Goal: Task Accomplishment & Management: Use online tool/utility

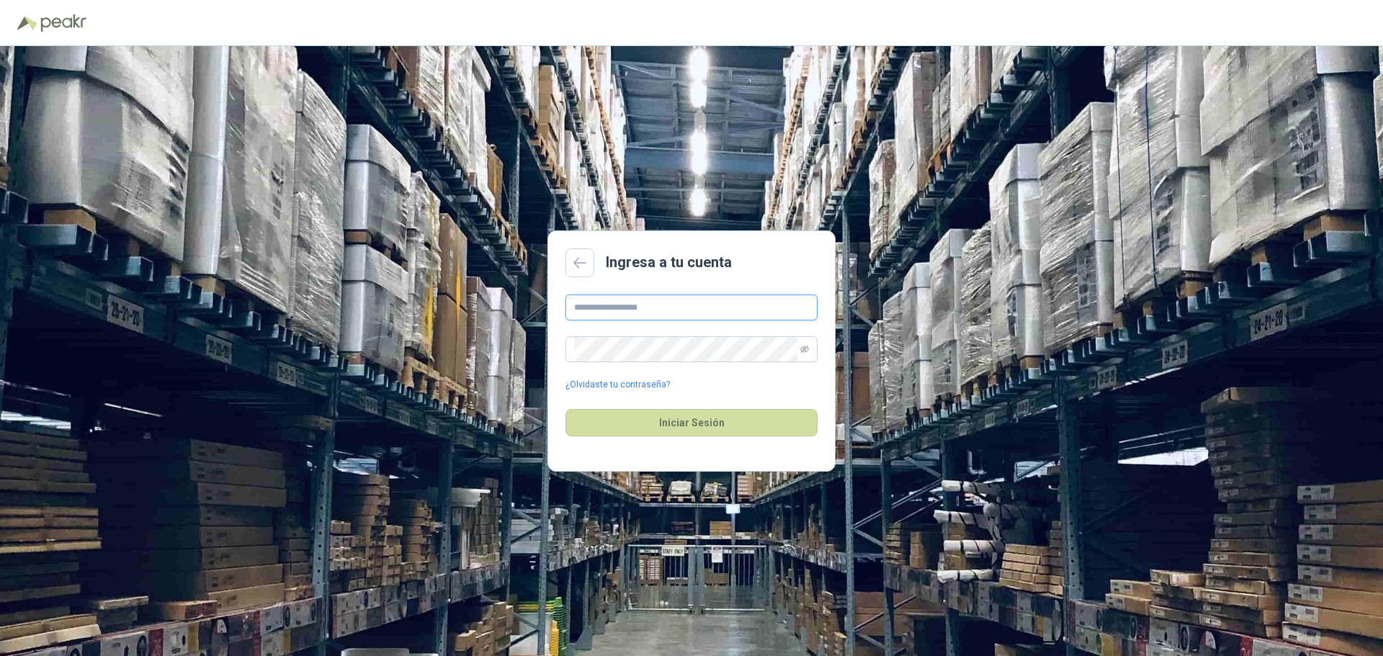
click at [784, 310] on input "text" at bounding box center [691, 308] width 252 height 26
type input "**********"
click at [617, 425] on button "Iniciar Sesión" at bounding box center [691, 422] width 252 height 27
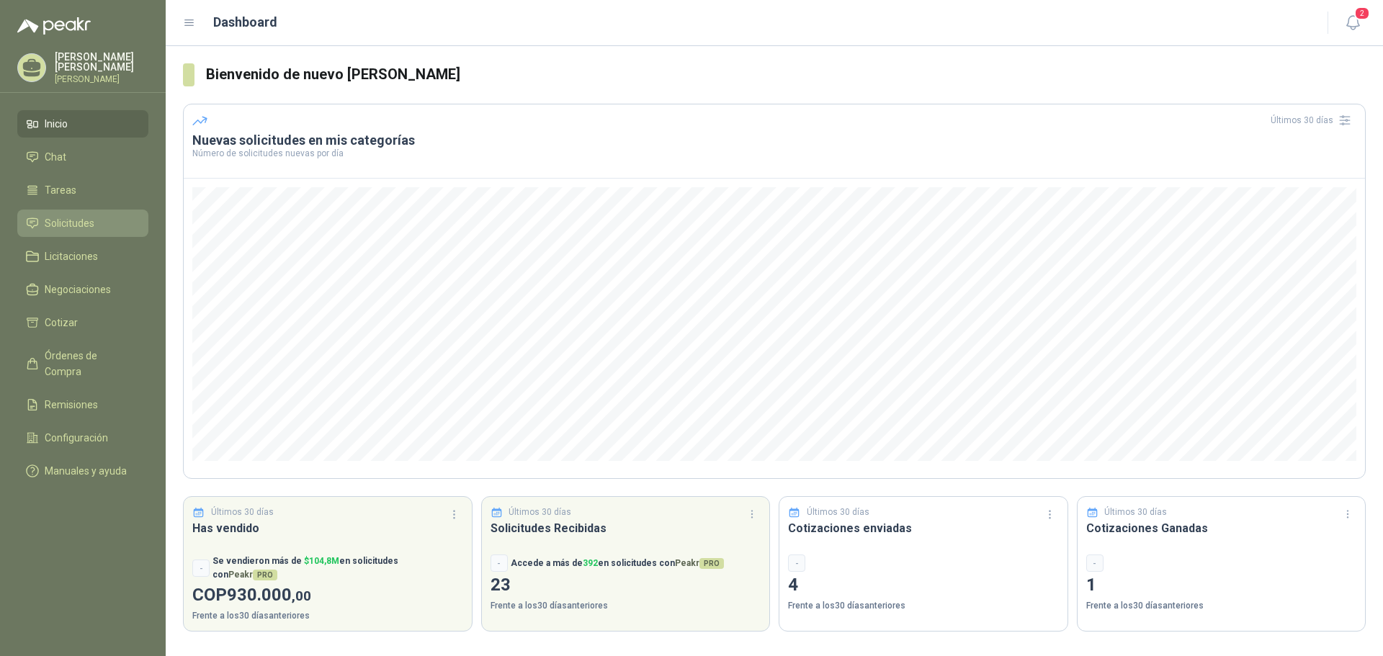
click at [107, 216] on li "Solicitudes" at bounding box center [83, 223] width 114 height 16
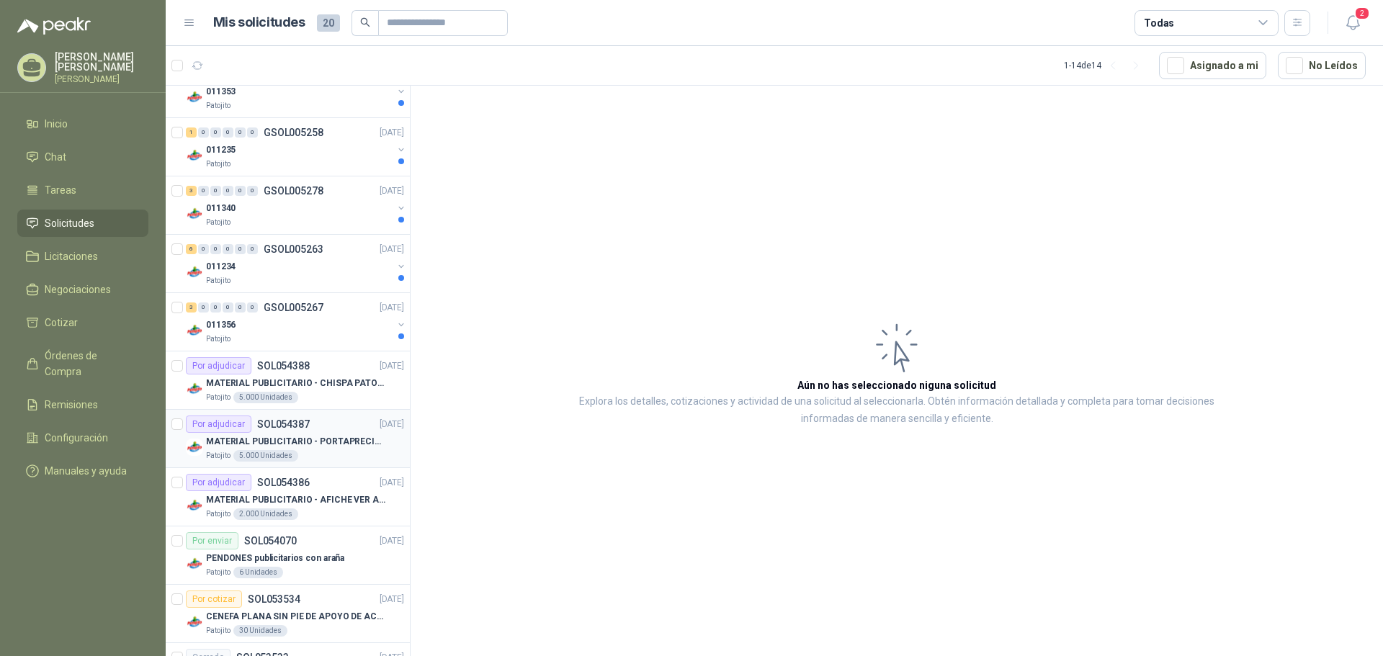
scroll to position [144, 0]
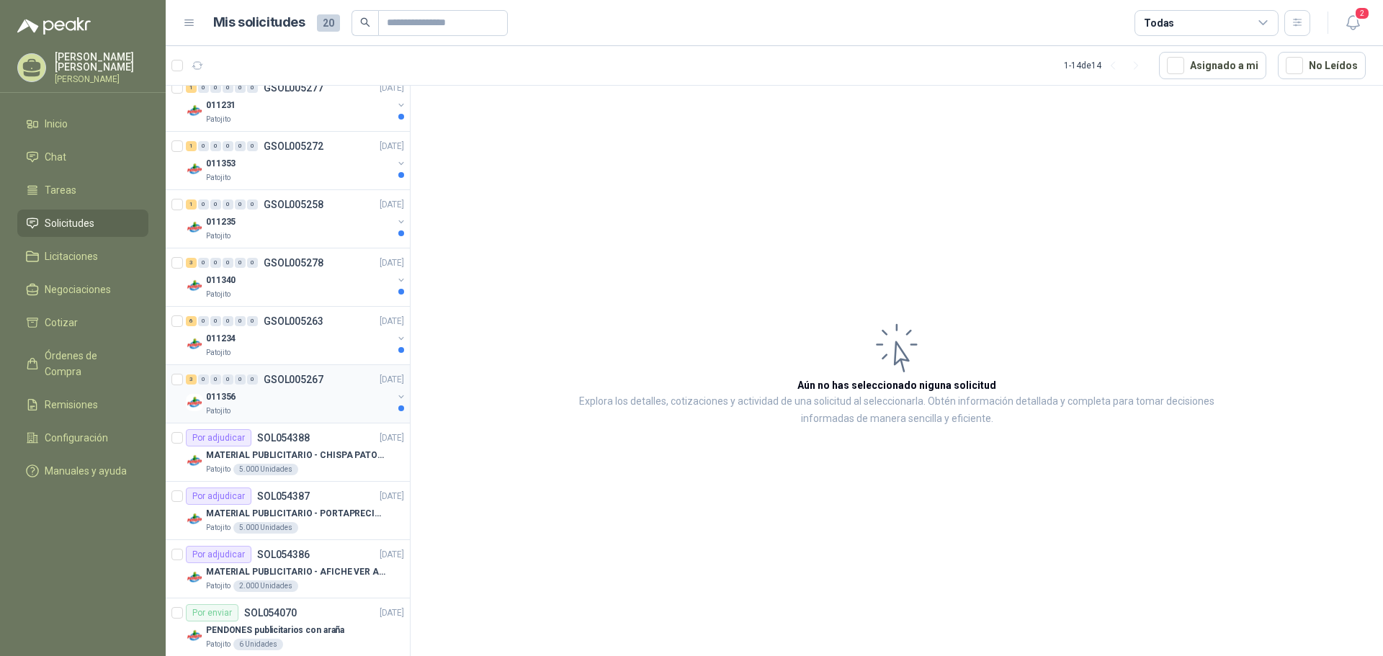
click at [325, 406] on div "Patojito" at bounding box center [299, 412] width 187 height 12
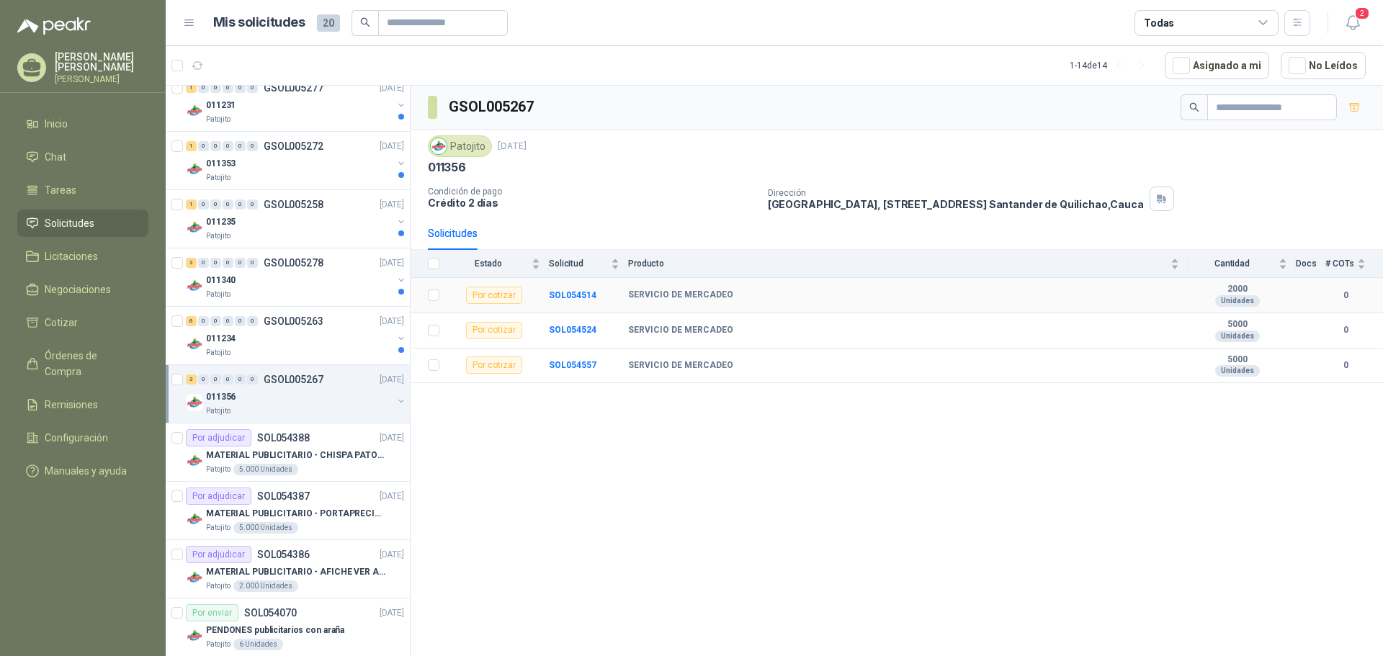
click at [793, 294] on div "SERVICIO DE MERCADEO" at bounding box center [903, 296] width 551 height 12
click at [556, 296] on b "SOL054514" at bounding box center [573, 295] width 48 height 10
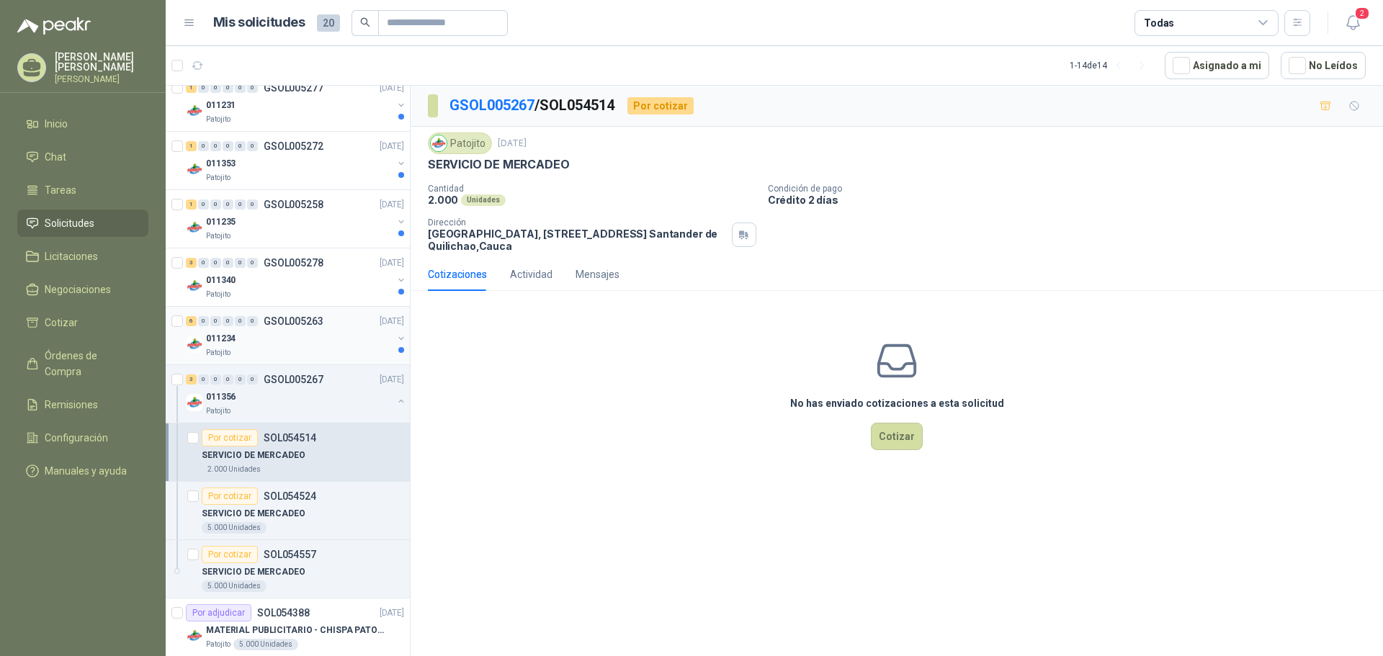
click at [306, 344] on div "011234" at bounding box center [299, 338] width 187 height 17
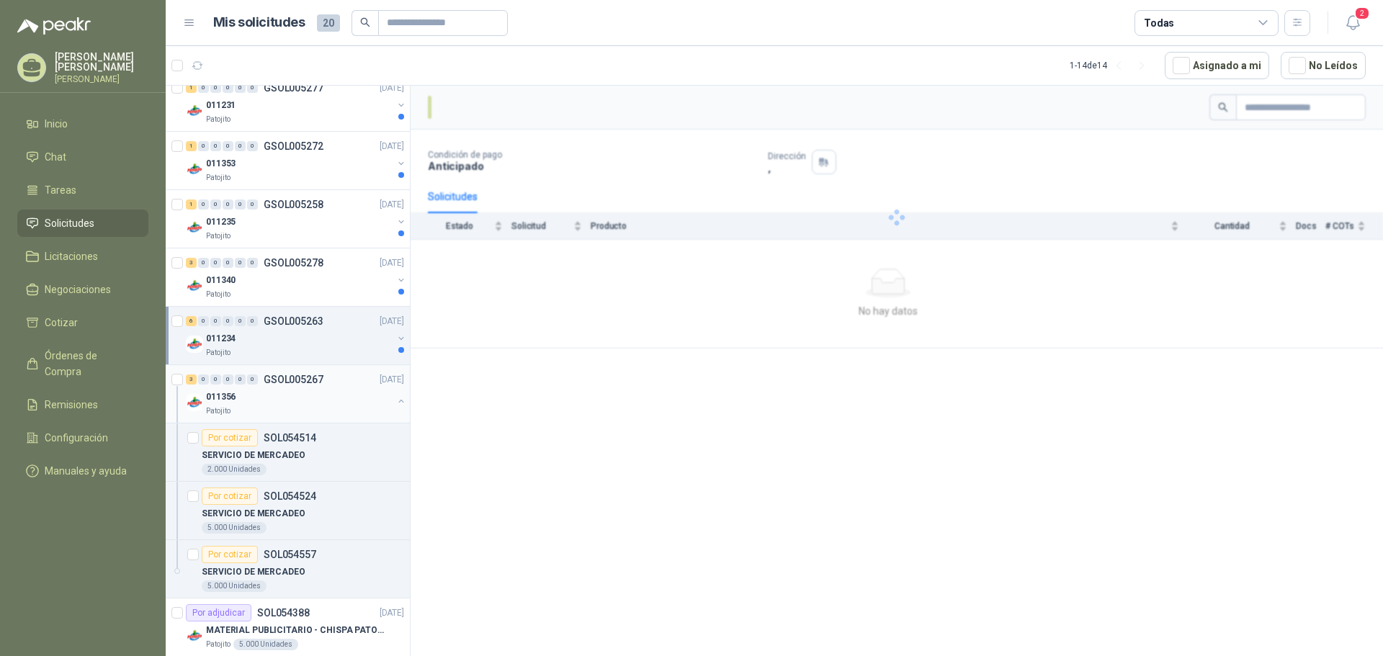
click at [307, 396] on div "011356" at bounding box center [299, 396] width 187 height 17
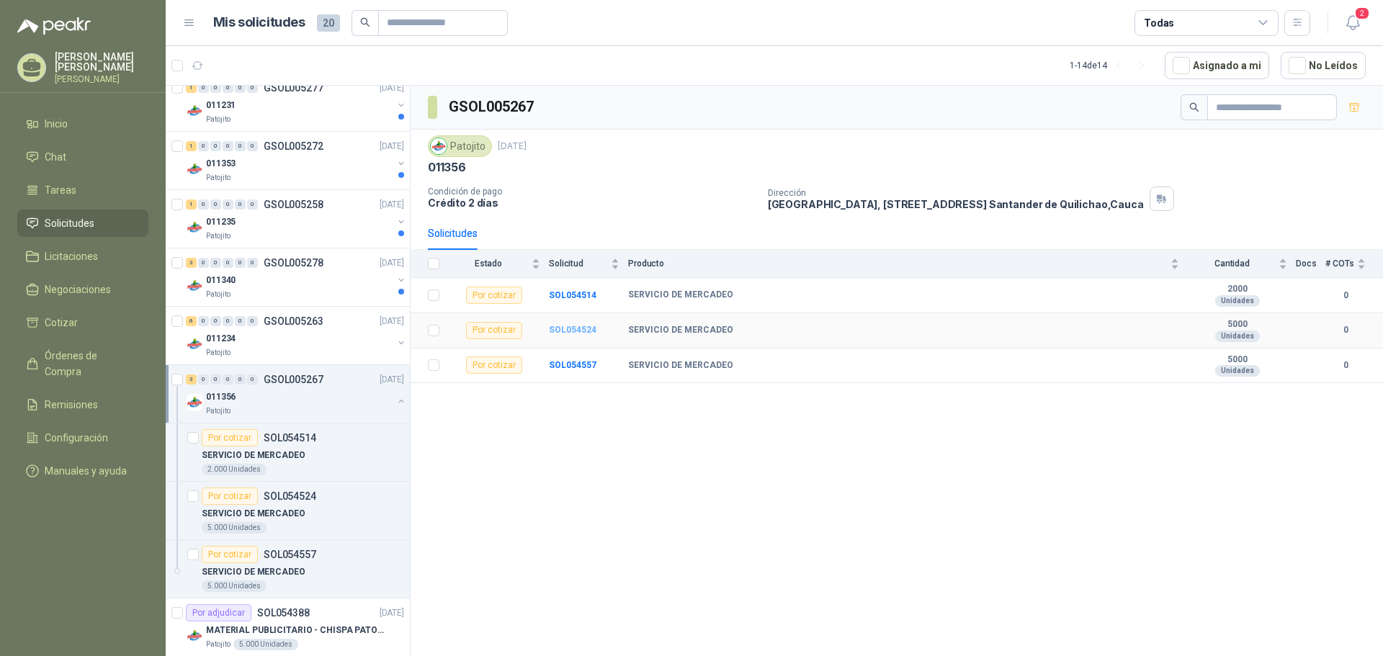
click at [553, 330] on b "SOL054524" at bounding box center [573, 330] width 48 height 10
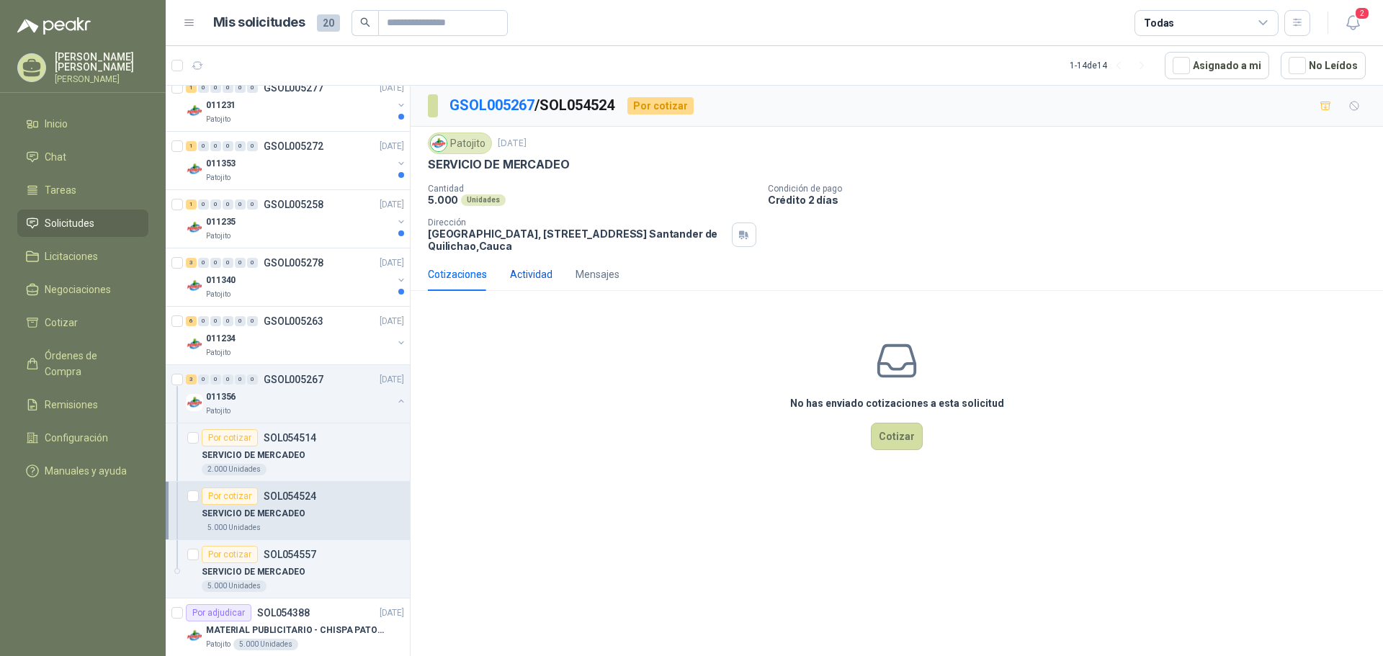
click at [535, 278] on div "Actividad" at bounding box center [531, 275] width 42 height 16
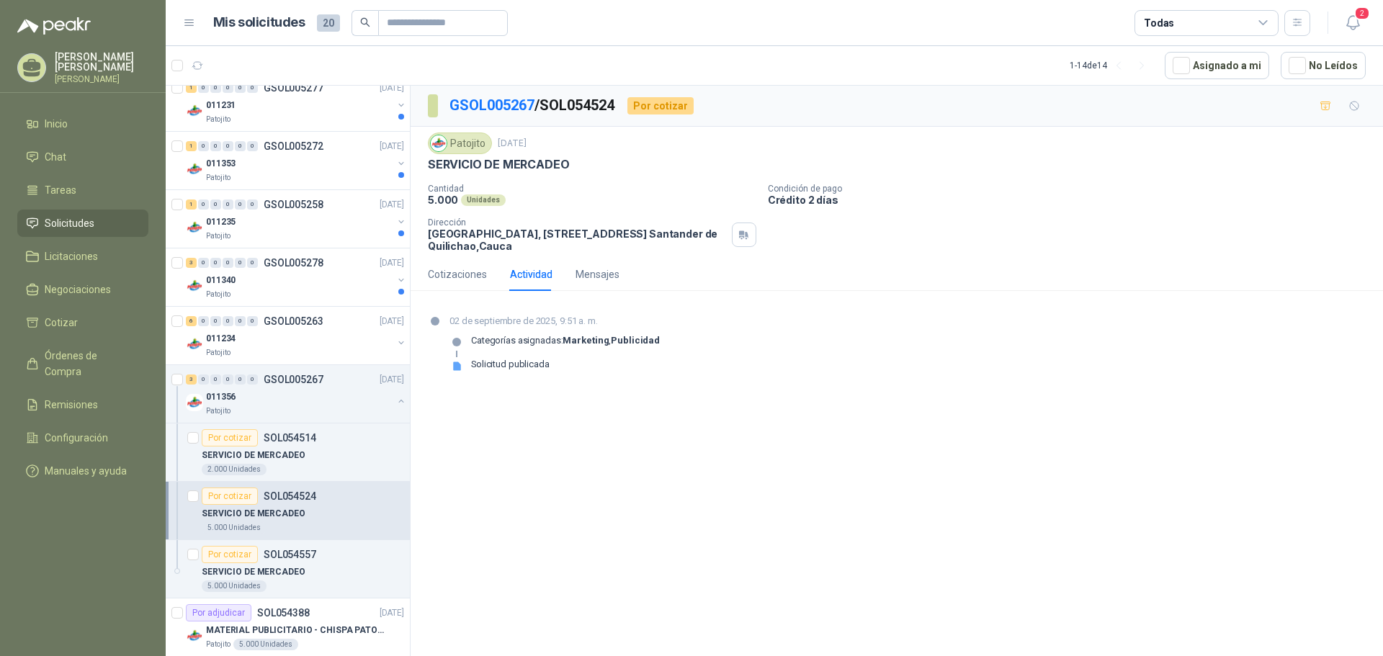
click at [528, 372] on div "Solicitud publicada" at bounding box center [510, 370] width 79 height 23
click at [603, 276] on div "Mensajes" at bounding box center [598, 275] width 44 height 16
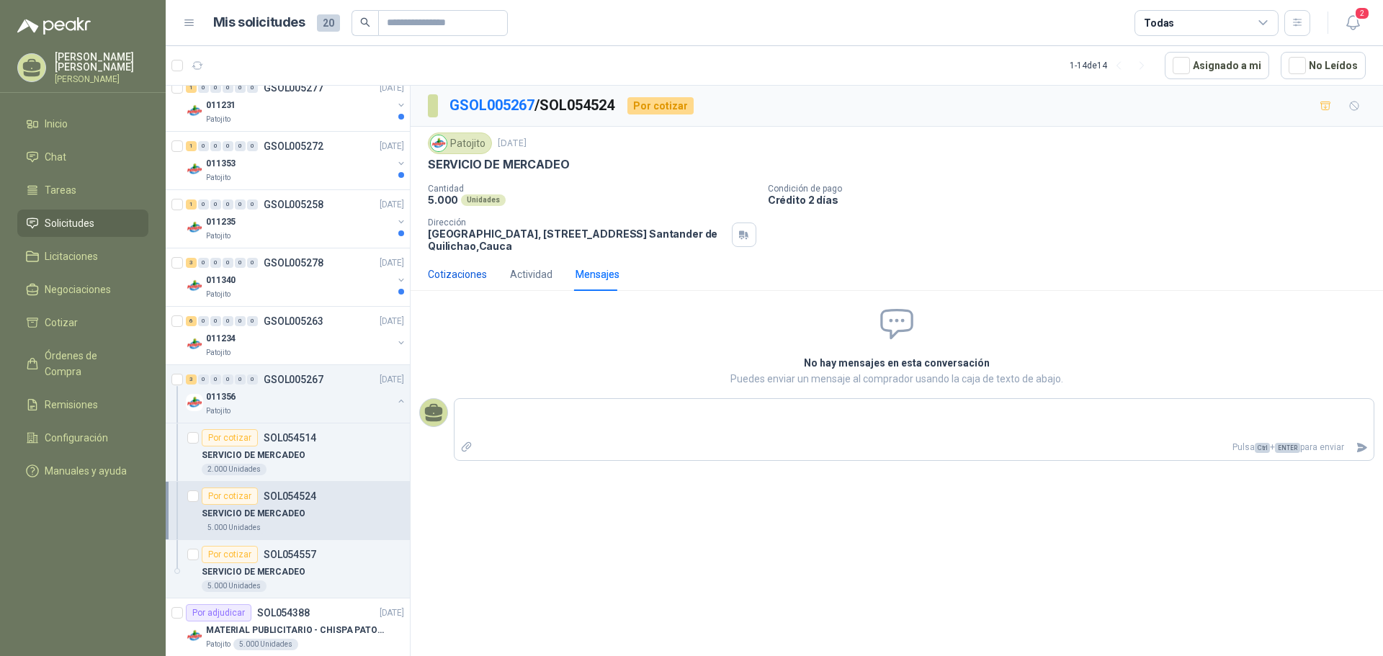
click at [459, 277] on div "Cotizaciones" at bounding box center [457, 275] width 59 height 16
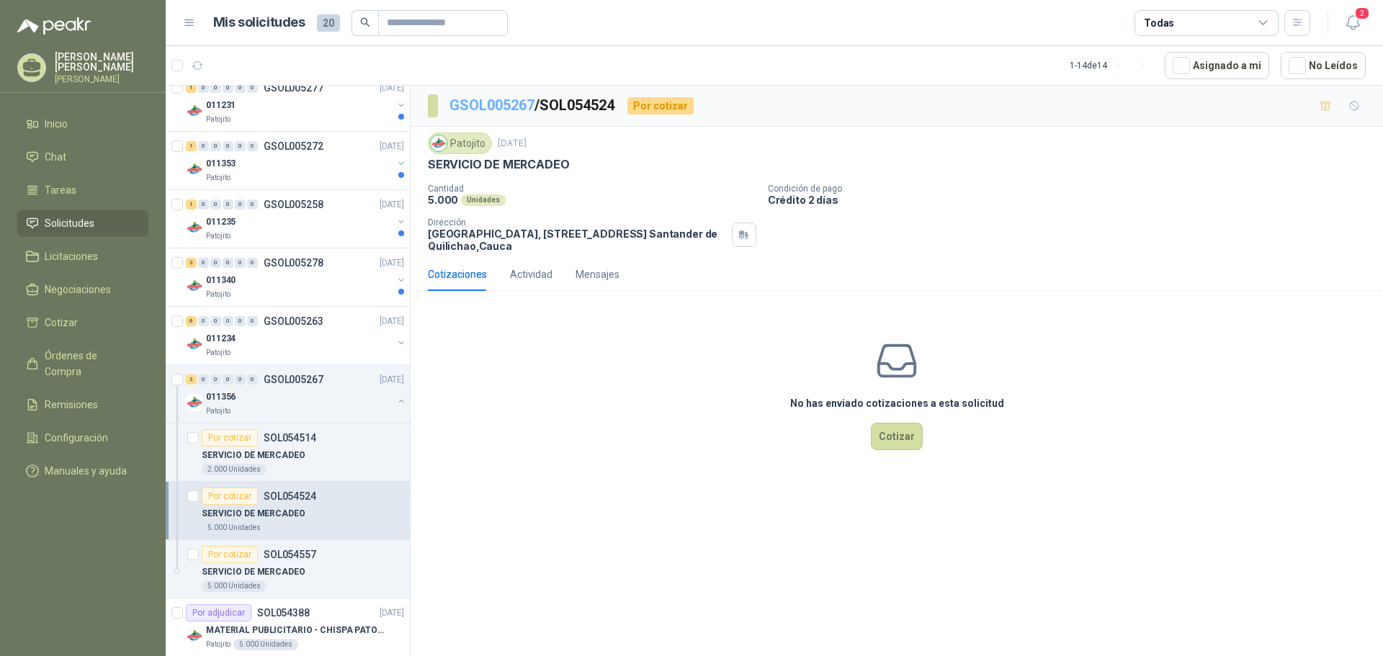
click at [509, 104] on link "GSOL005267" at bounding box center [491, 105] width 85 height 17
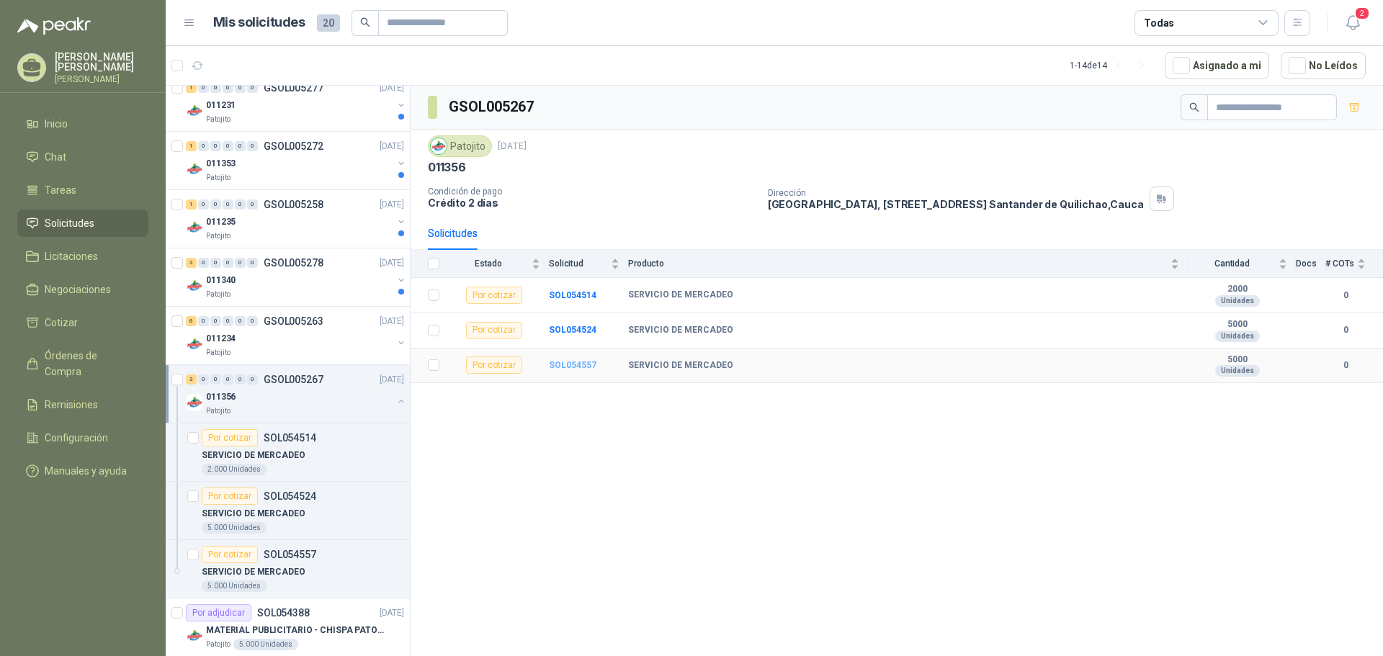
click at [565, 364] on b "SOL054557" at bounding box center [573, 365] width 48 height 10
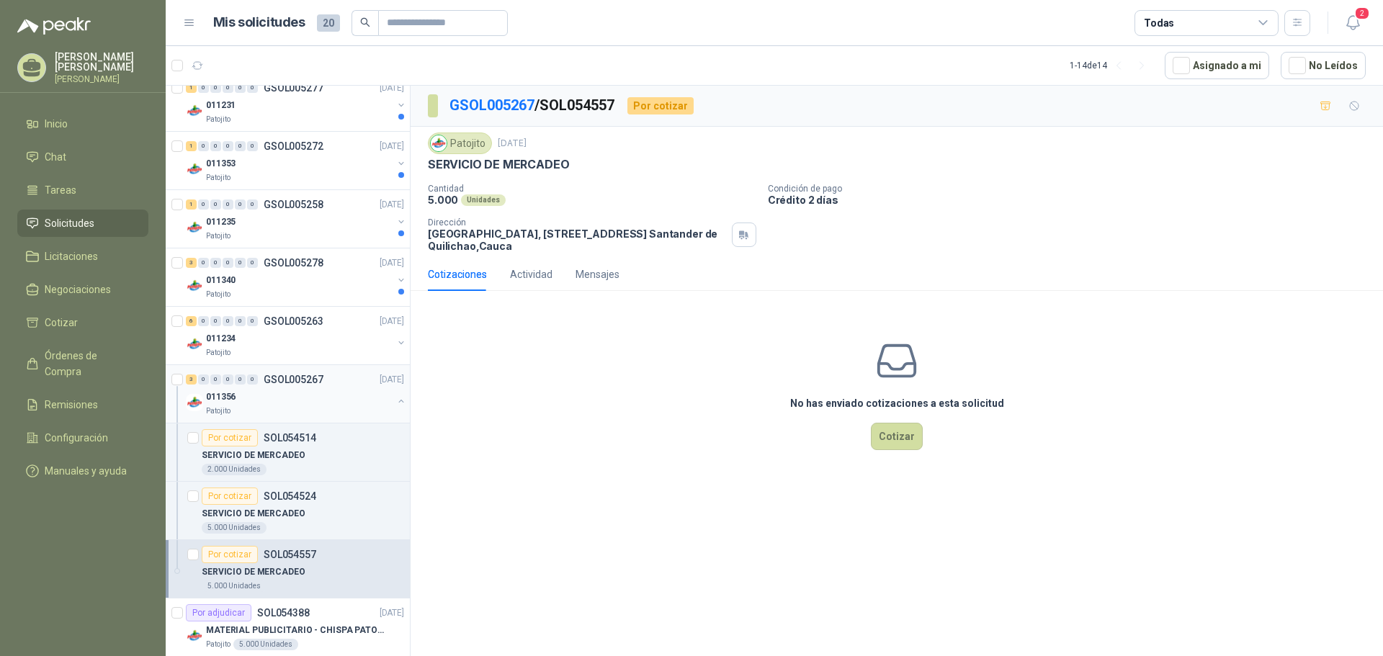
click at [314, 405] on div "011356" at bounding box center [299, 396] width 187 height 17
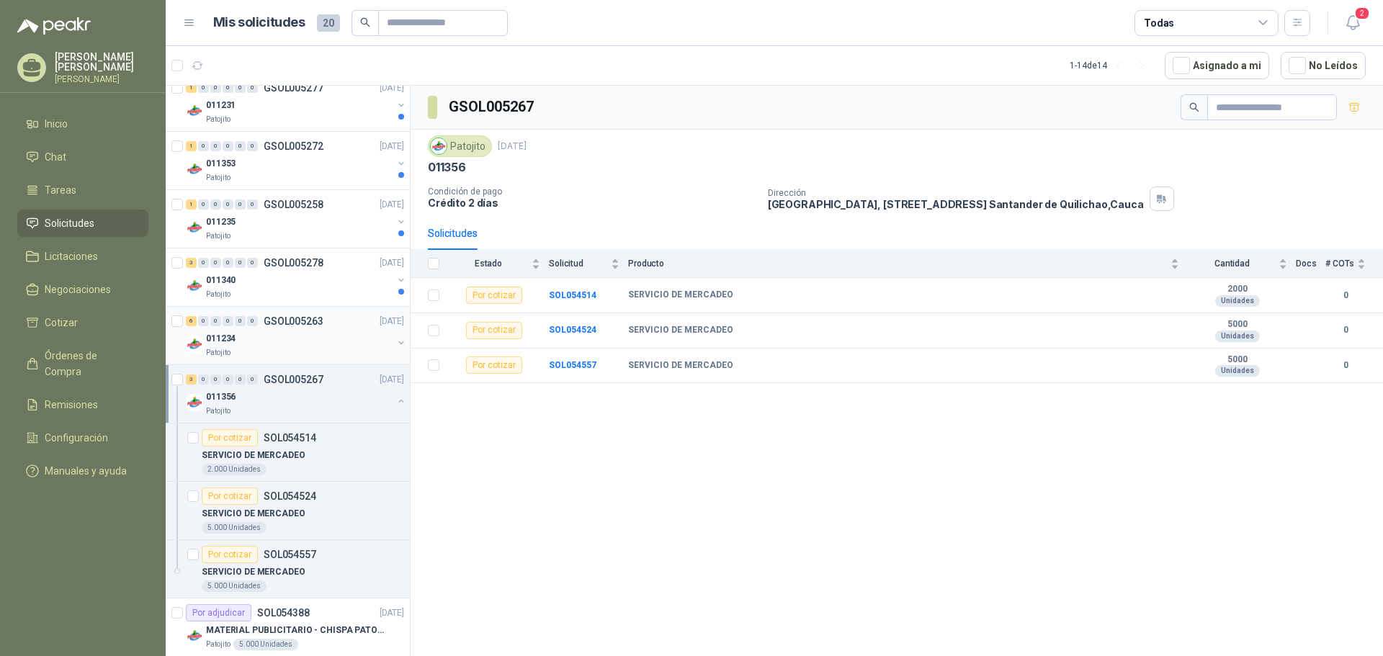
click at [303, 341] on div "011234" at bounding box center [299, 338] width 187 height 17
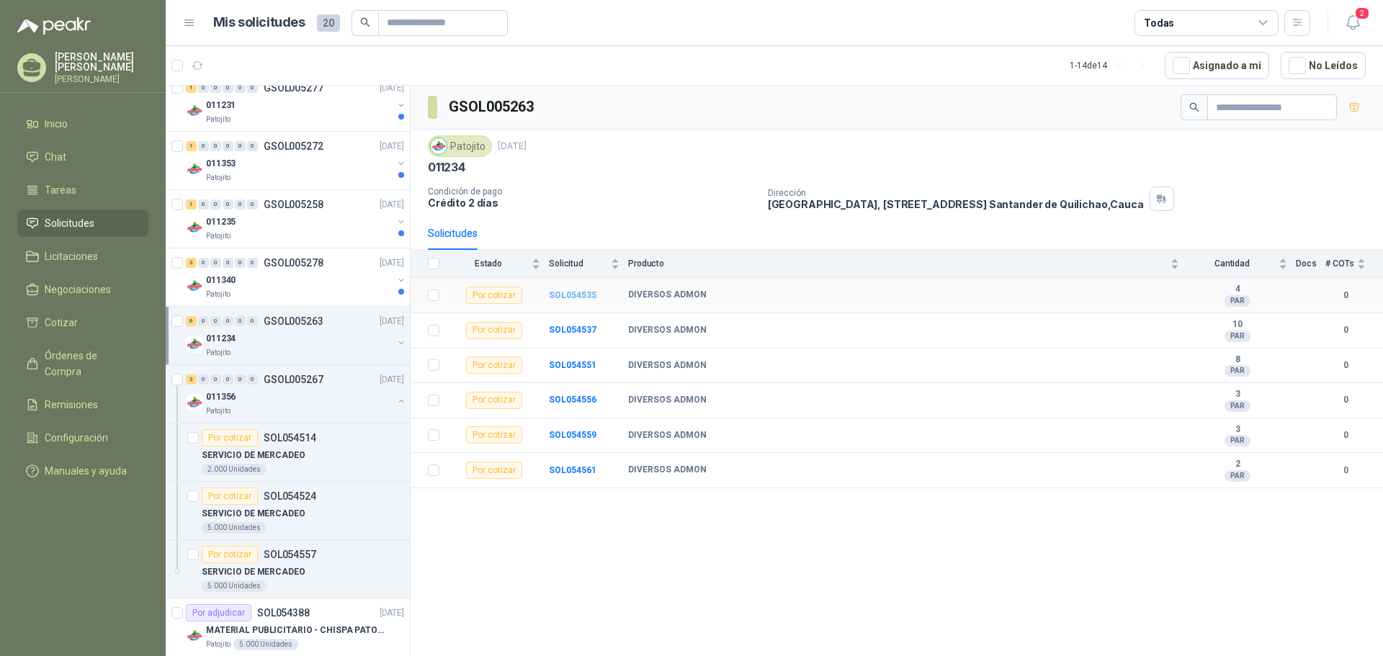
click at [576, 292] on b "SOL054535" at bounding box center [573, 295] width 48 height 10
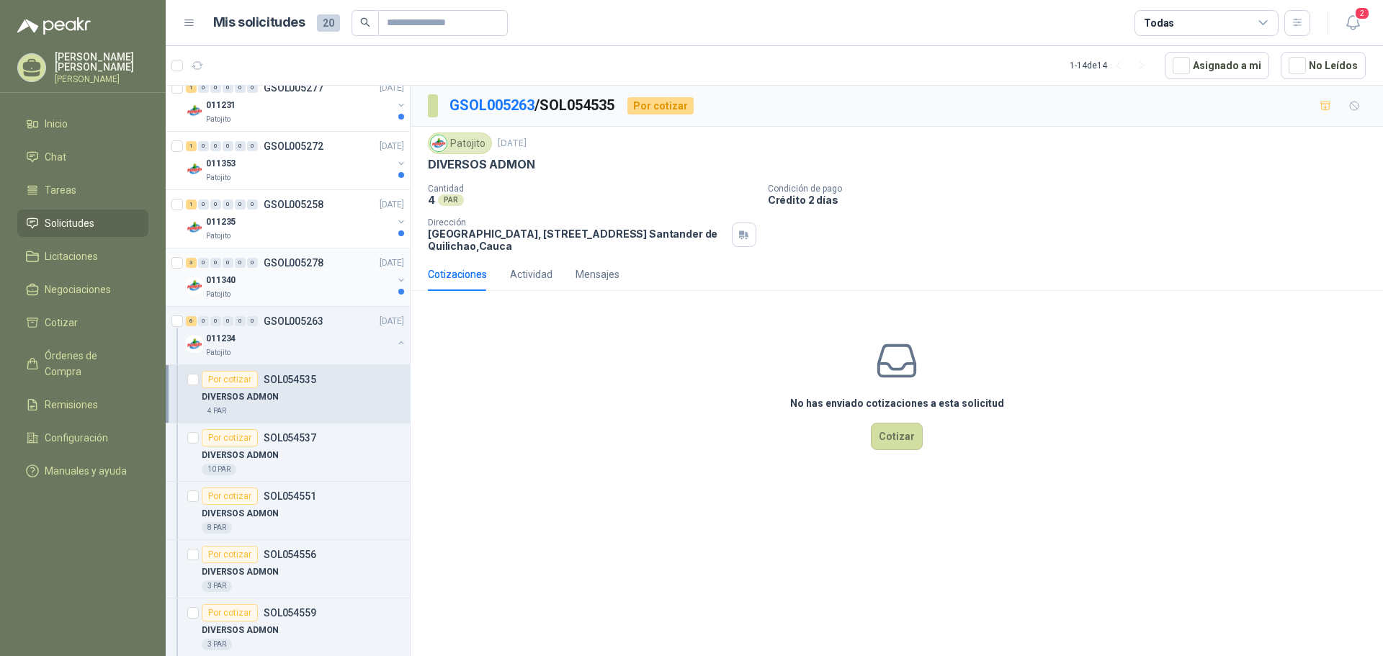
click at [258, 292] on div "Patojito" at bounding box center [299, 295] width 187 height 12
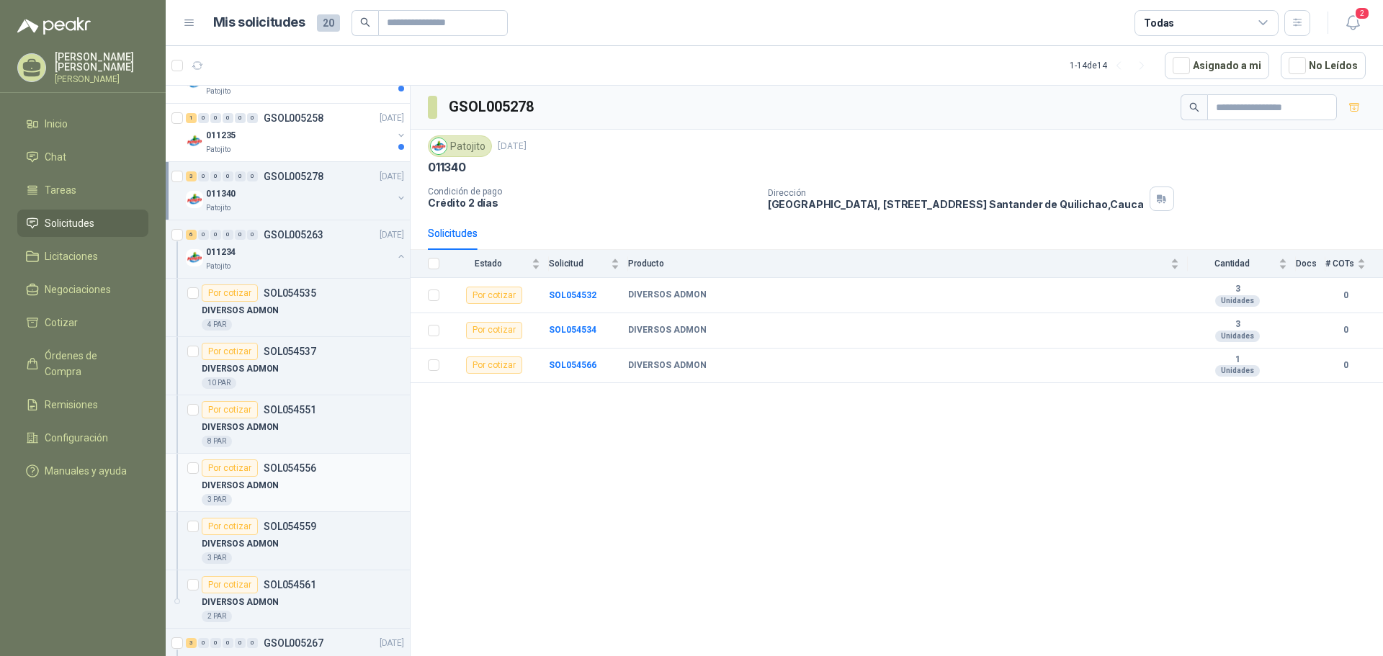
scroll to position [216, 0]
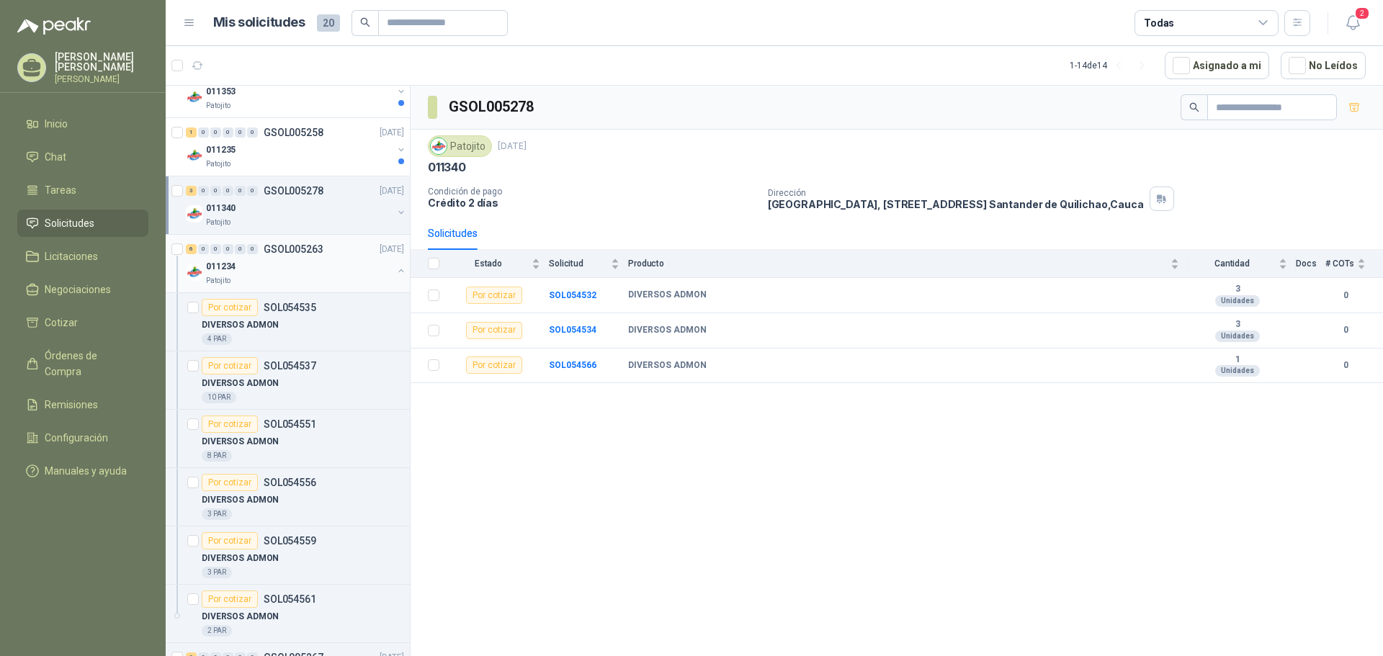
click at [285, 265] on div "011234" at bounding box center [299, 266] width 187 height 17
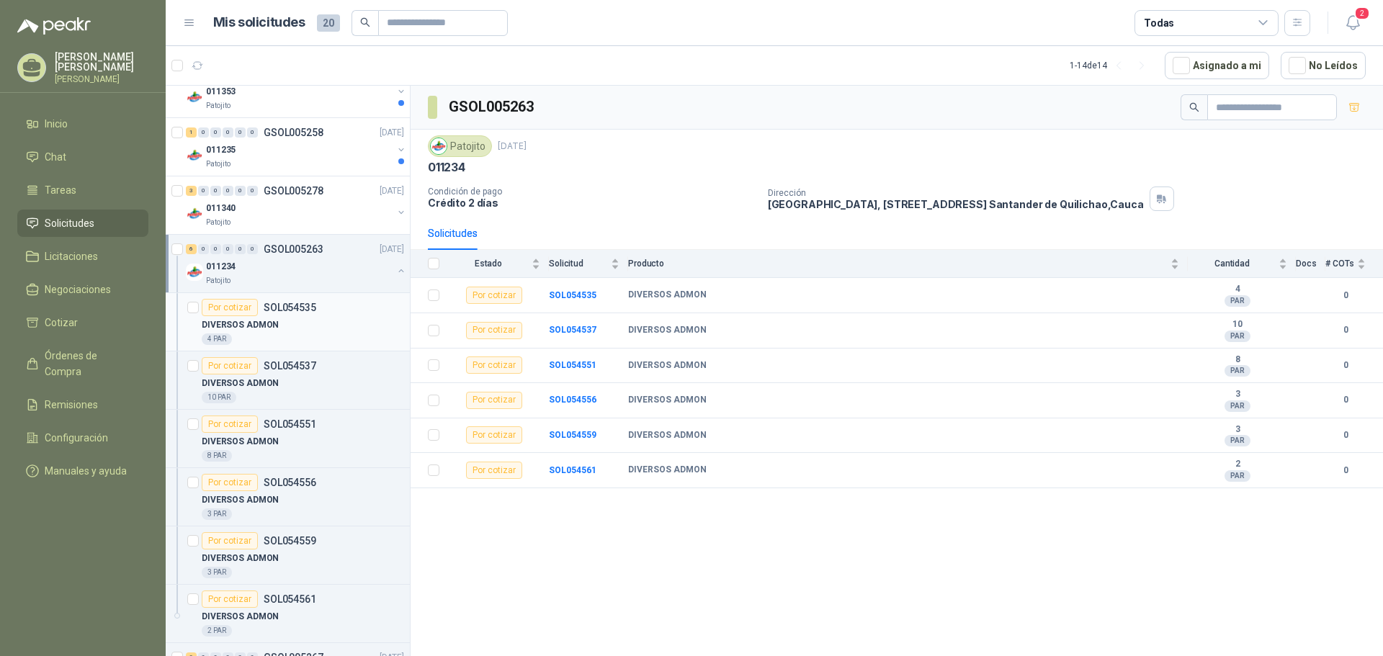
click at [319, 330] on div "DIVERSOS ADMON" at bounding box center [303, 324] width 202 height 17
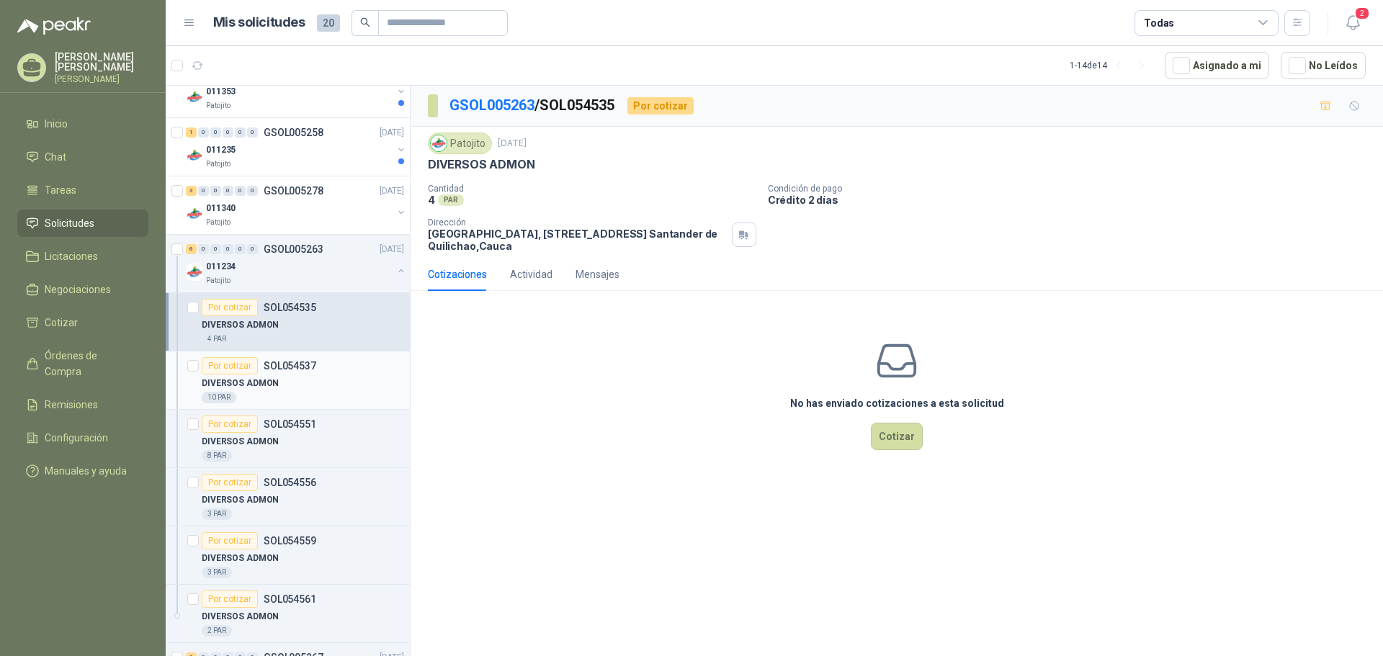
click at [305, 381] on div "DIVERSOS ADMON" at bounding box center [303, 383] width 202 height 17
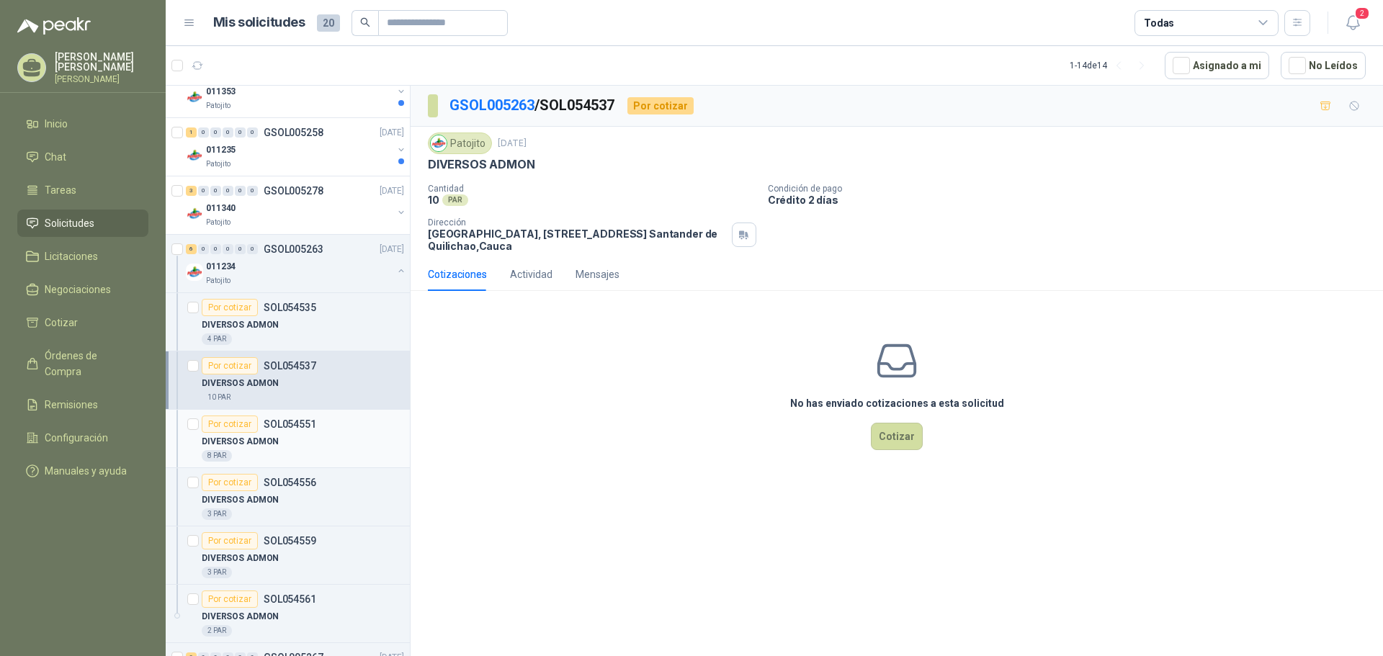
click at [329, 450] on div "8 PAR" at bounding box center [303, 456] width 202 height 12
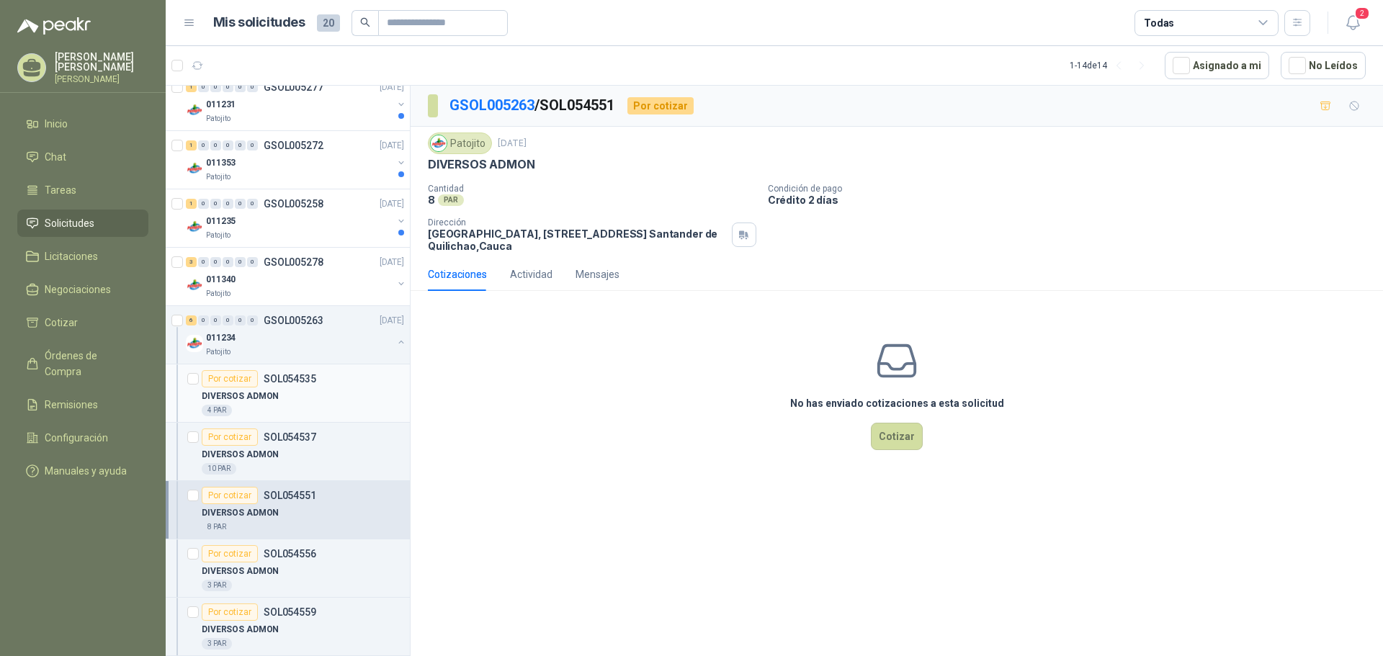
scroll to position [144, 0]
click at [315, 339] on div "011234" at bounding box center [299, 338] width 187 height 17
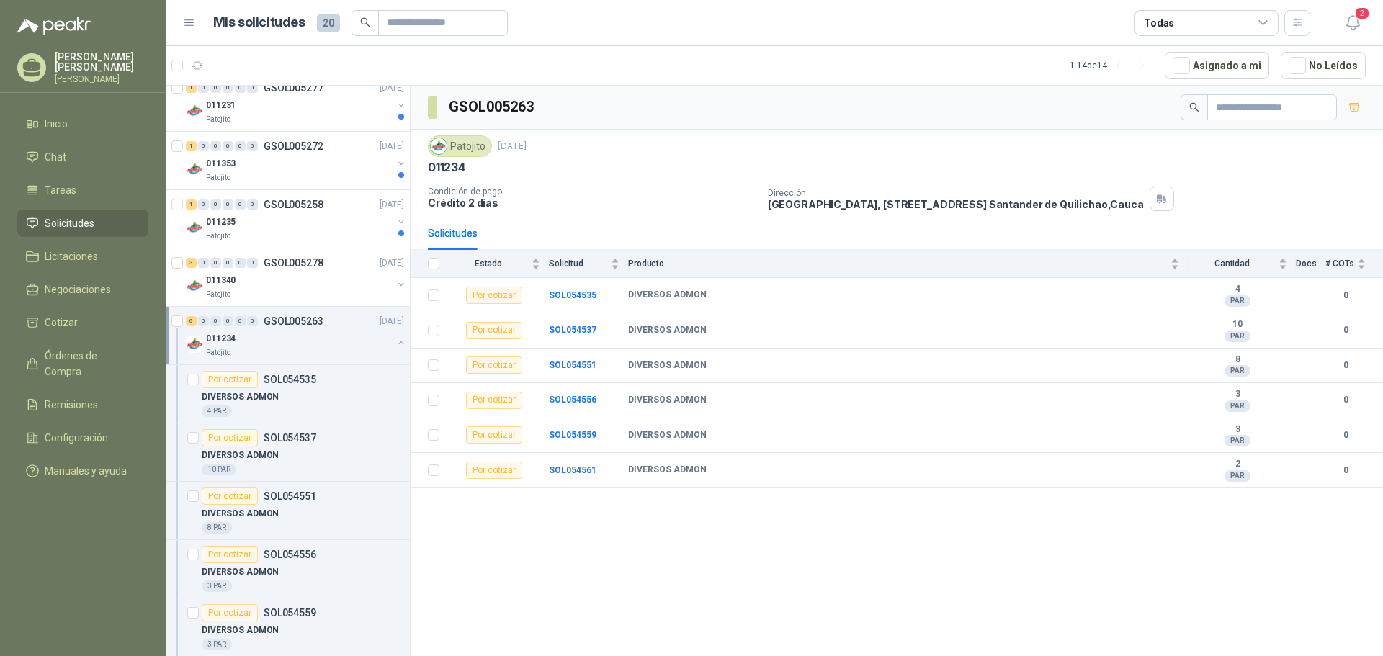
click at [297, 321] on p "GSOL005263" at bounding box center [294, 321] width 60 height 10
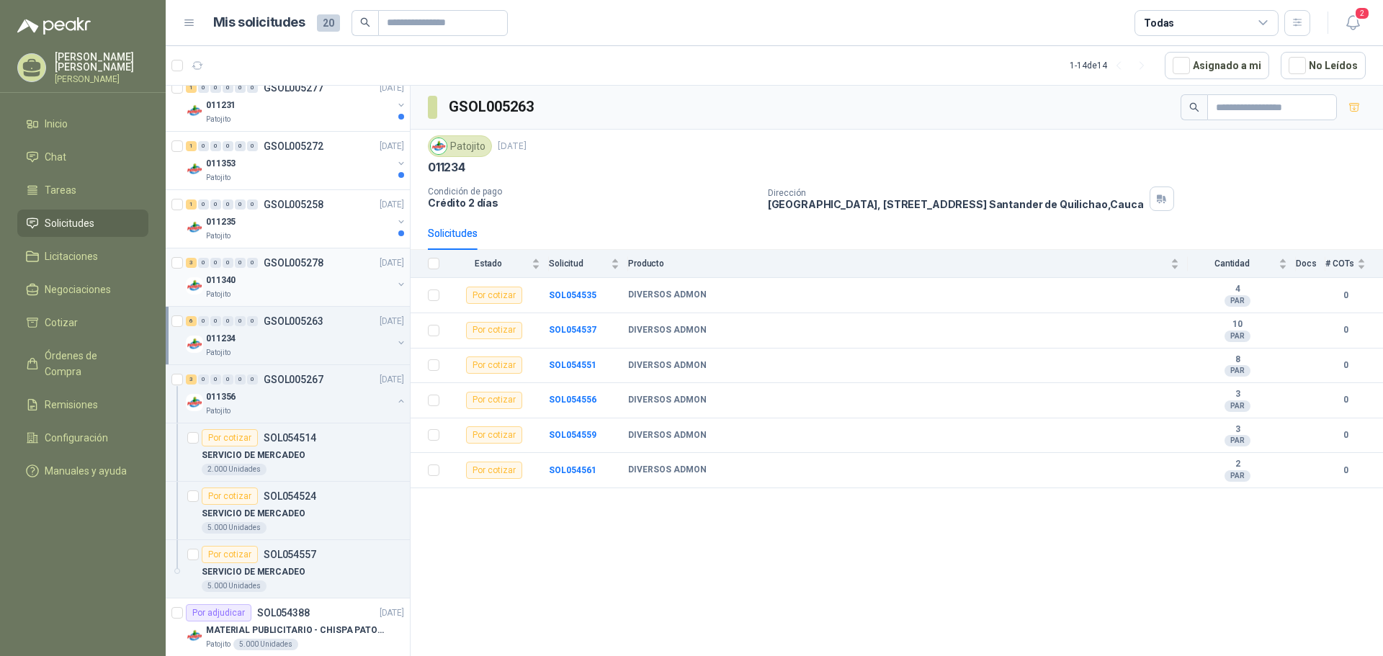
click at [285, 293] on div "Patojito" at bounding box center [299, 295] width 187 height 12
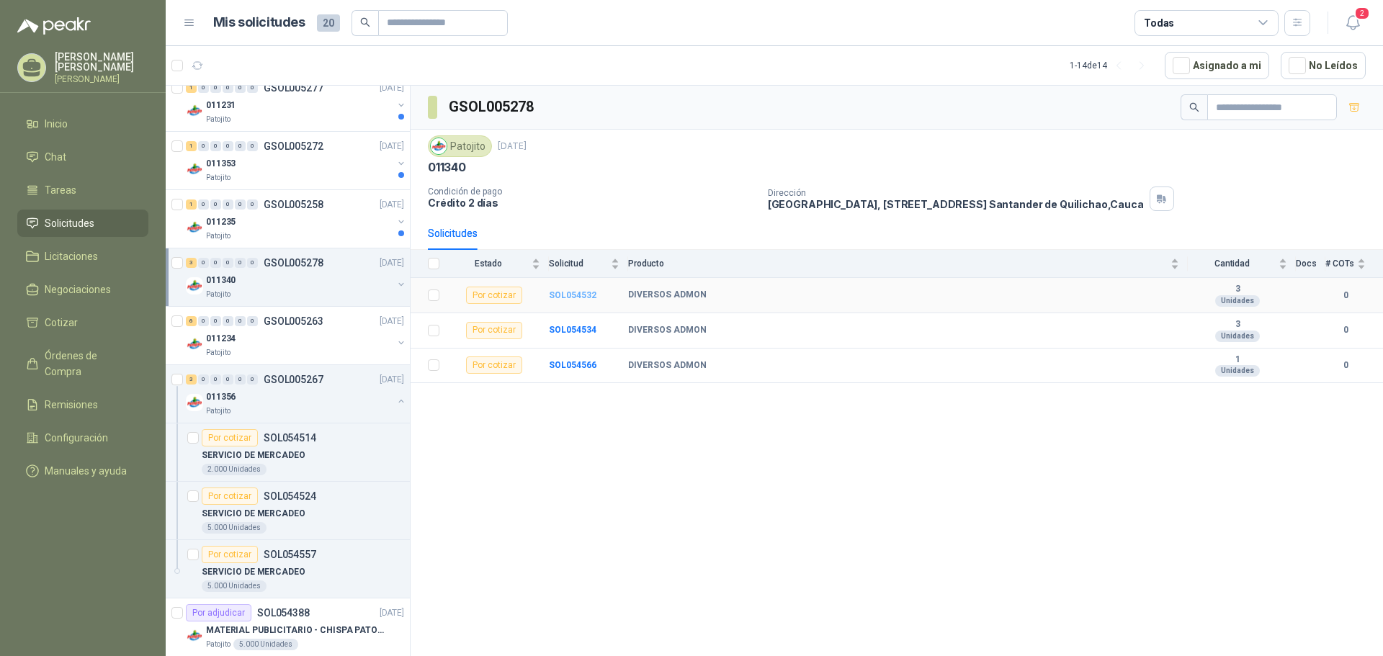
click at [567, 297] on b "SOL054532" at bounding box center [573, 295] width 48 height 10
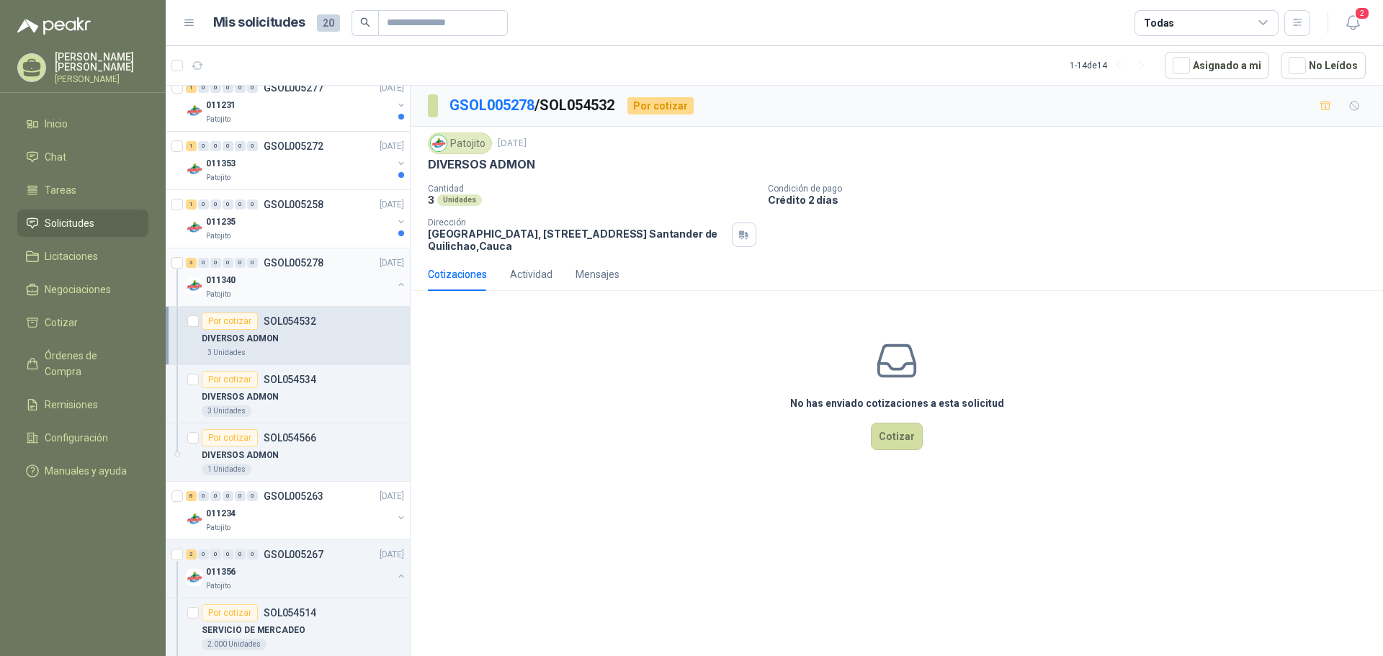
click at [285, 287] on div "011340" at bounding box center [299, 280] width 187 height 17
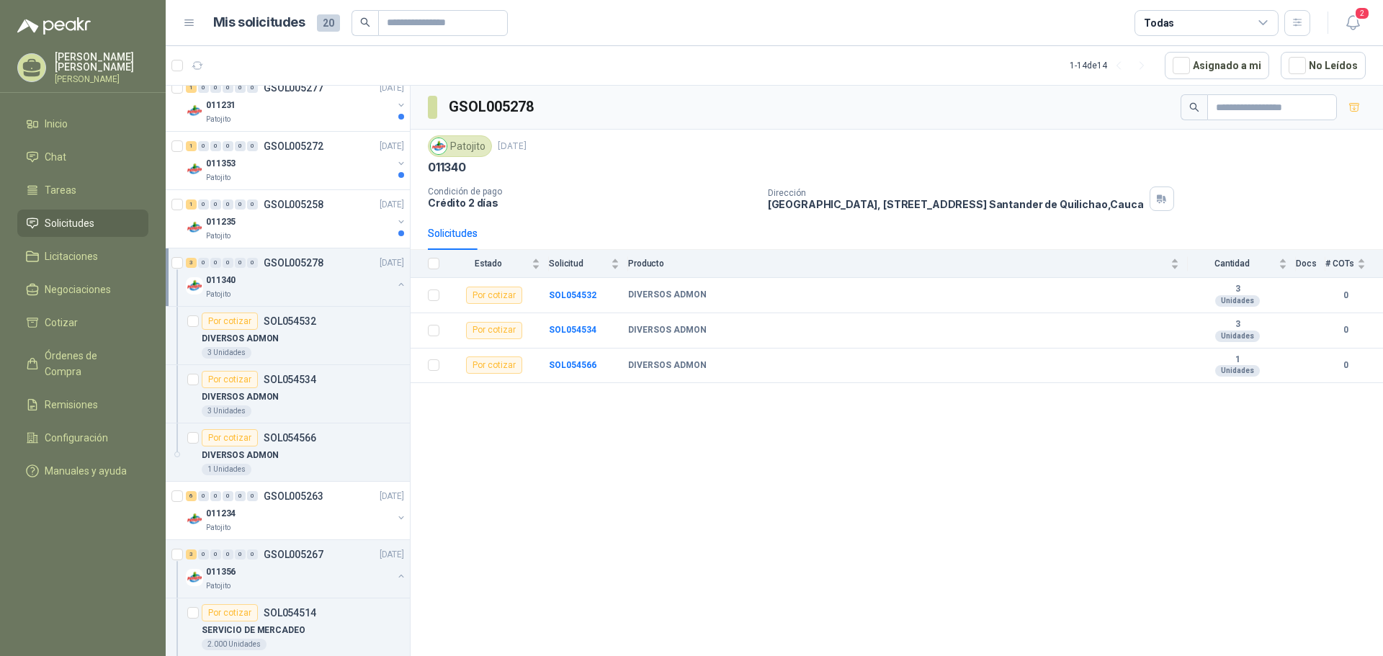
click at [308, 280] on div "011340" at bounding box center [299, 280] width 187 height 17
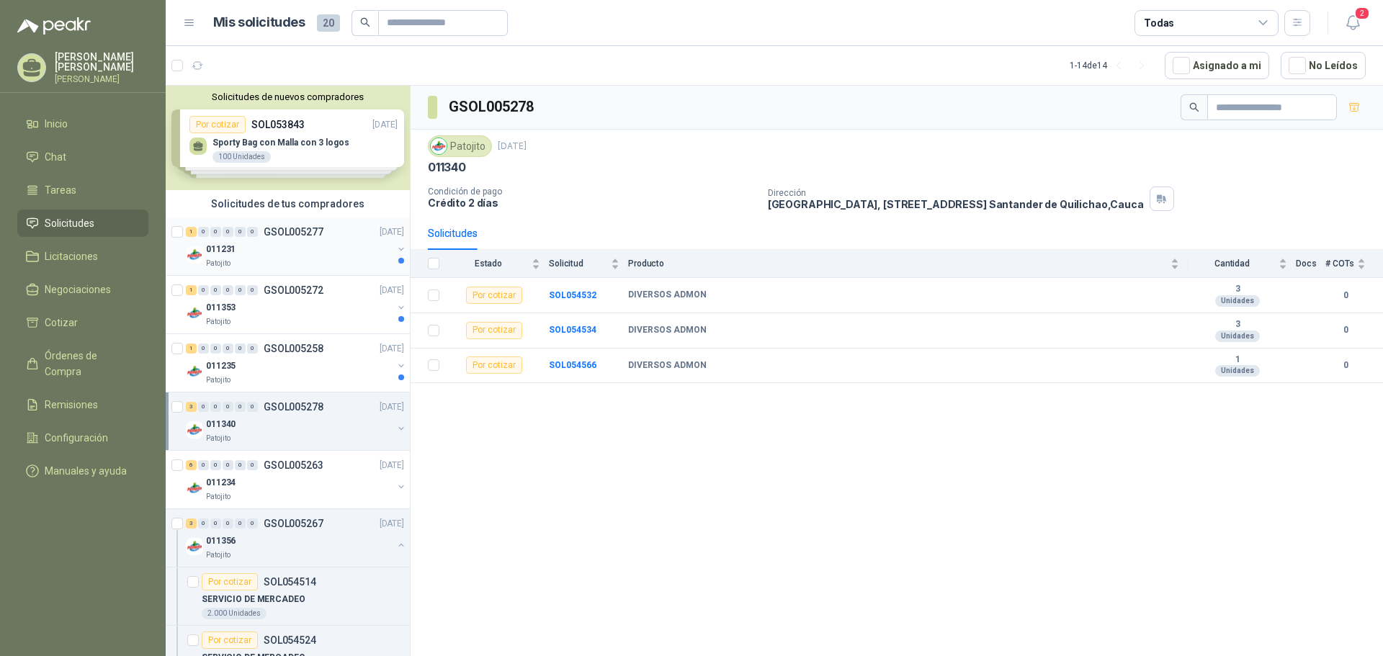
click at [304, 264] on div "Patojito" at bounding box center [299, 264] width 187 height 12
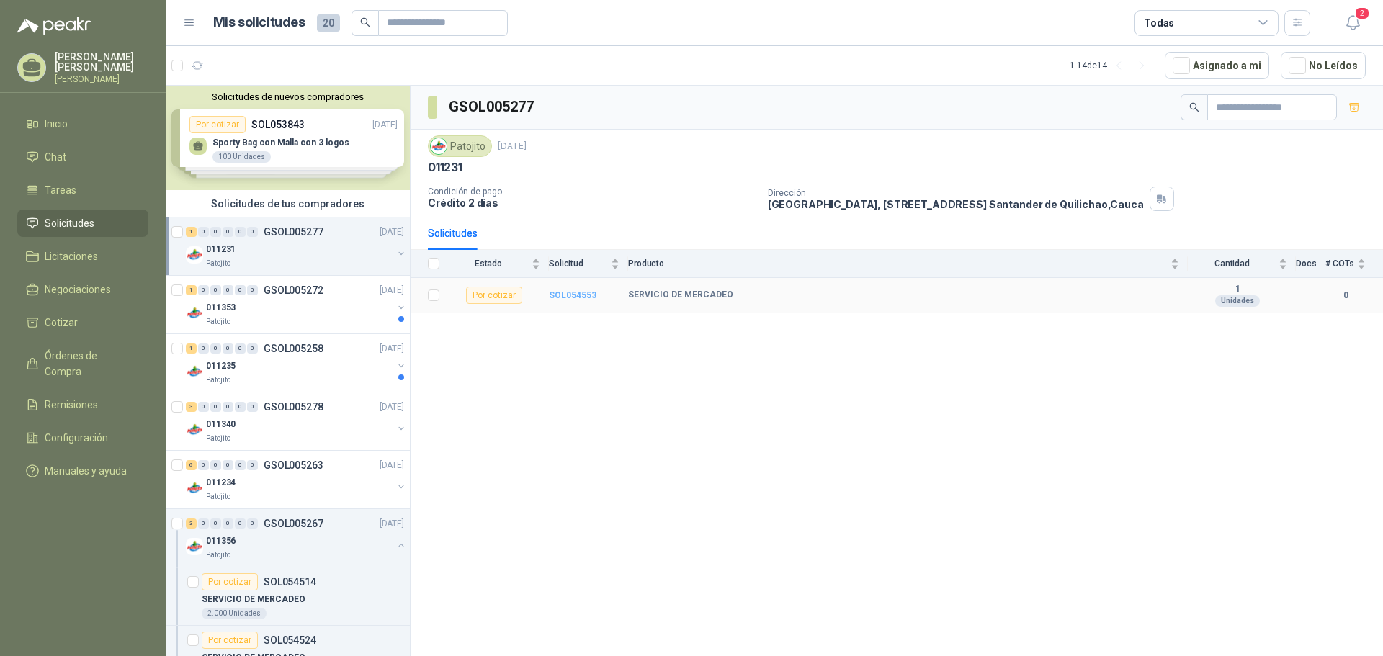
click at [574, 292] on b "SOL054553" at bounding box center [573, 295] width 48 height 10
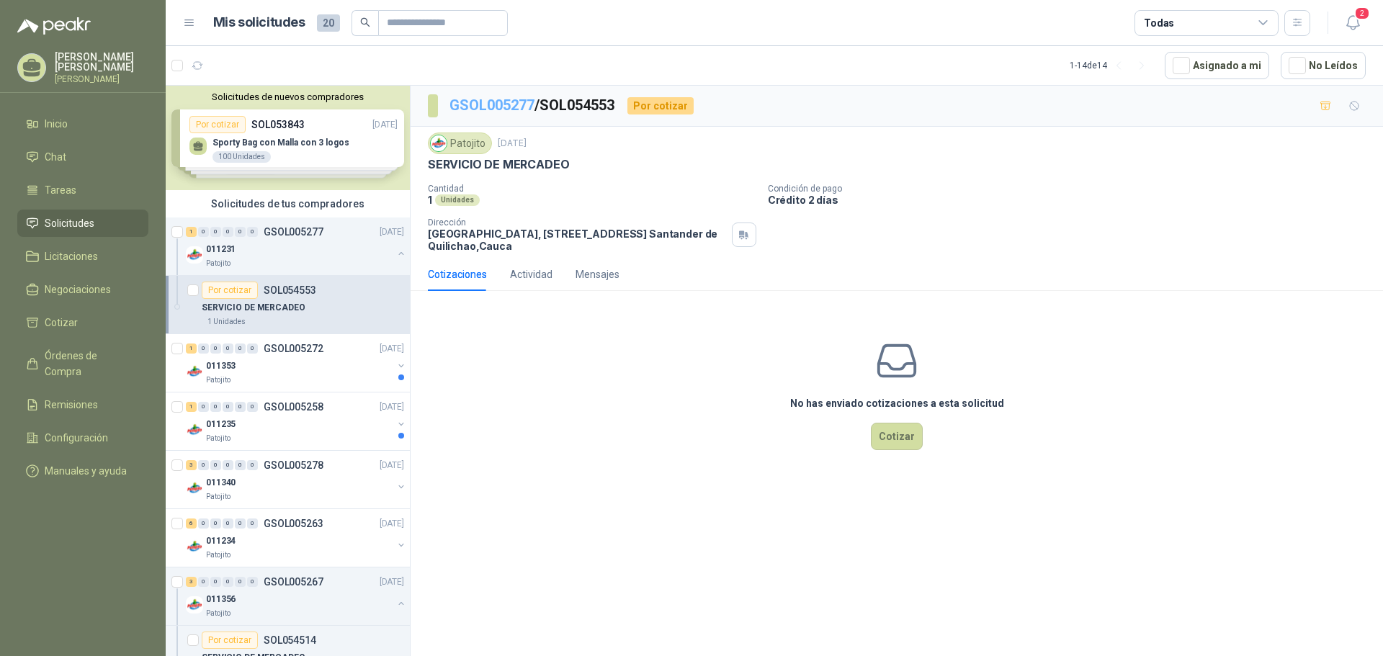
click at [493, 110] on link "GSOL005277" at bounding box center [491, 105] width 85 height 17
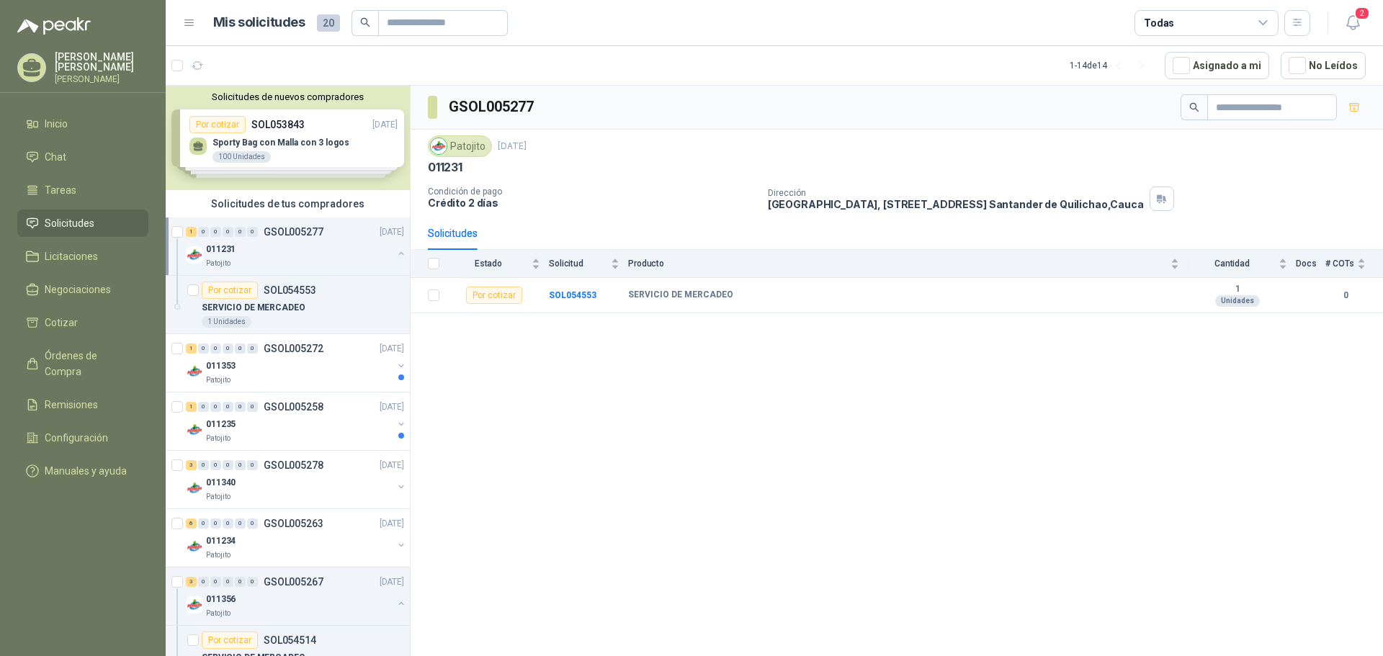
click at [326, 262] on div "Patojito" at bounding box center [299, 264] width 187 height 12
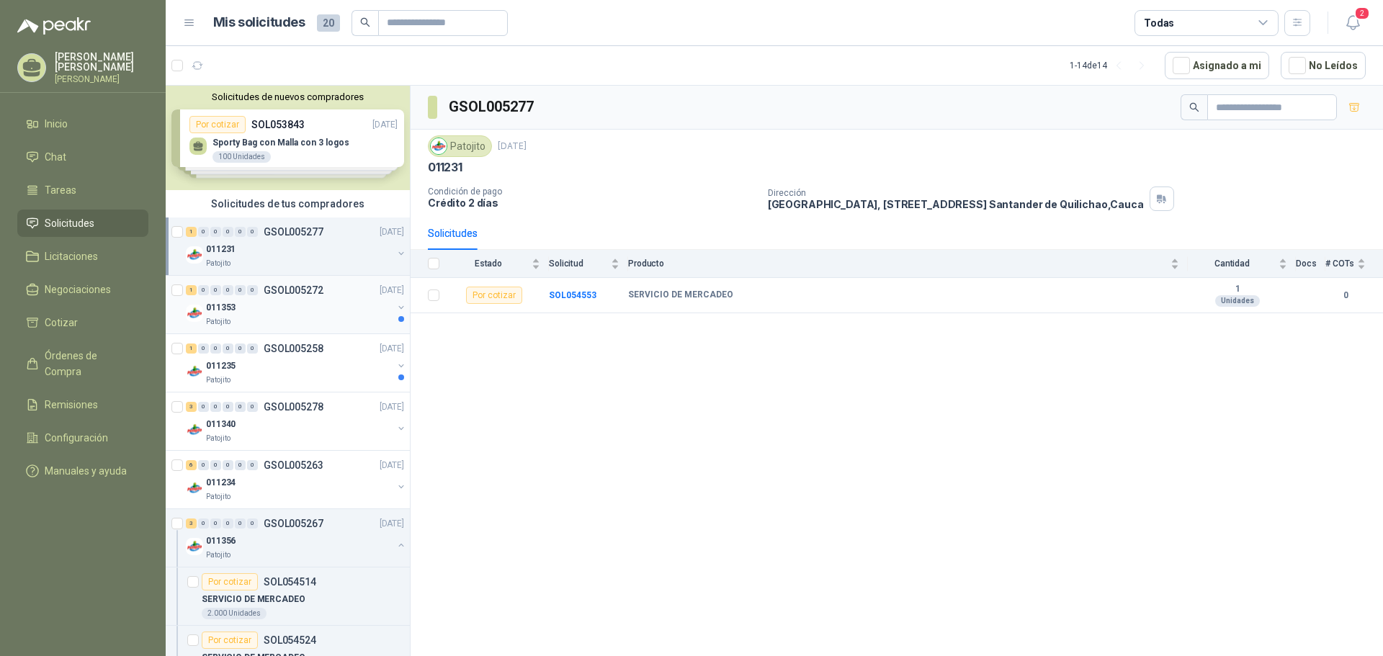
click at [322, 315] on div "011353" at bounding box center [299, 307] width 187 height 17
click at [573, 300] on td "SOL054541" at bounding box center [588, 295] width 79 height 35
click at [573, 292] on b "SOL054541" at bounding box center [573, 295] width 48 height 10
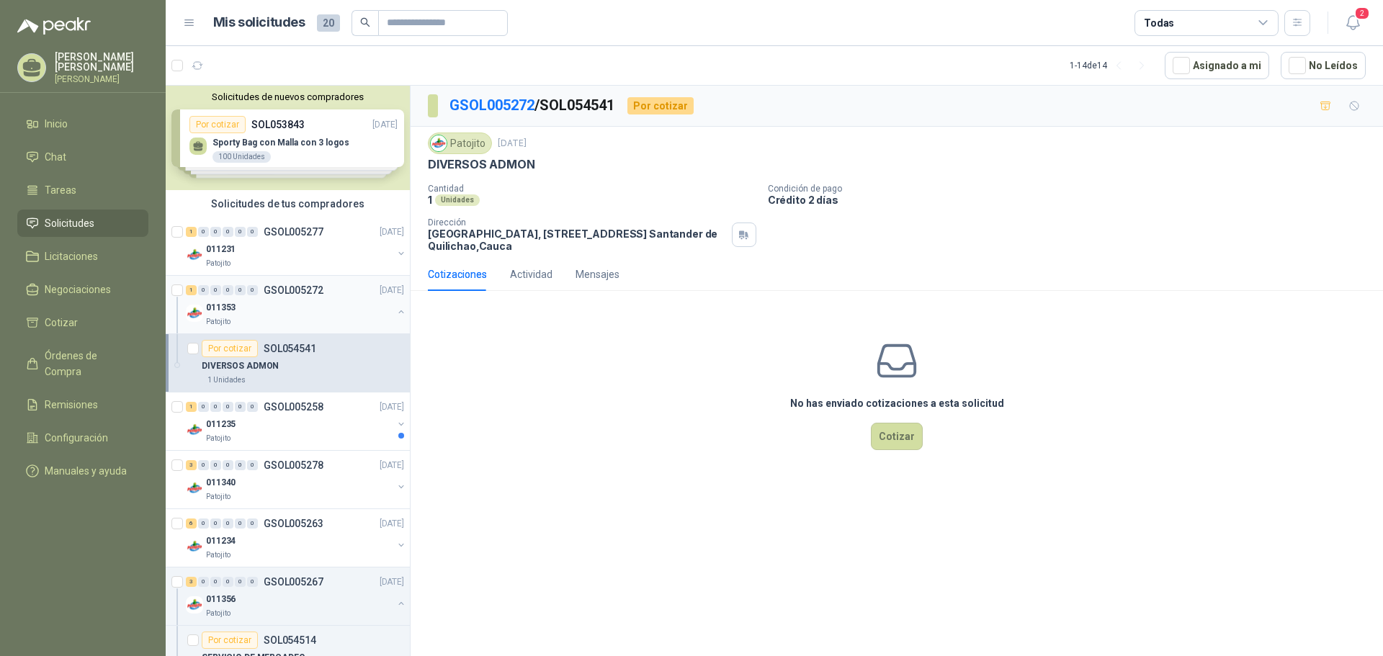
click at [333, 307] on div "011353" at bounding box center [299, 307] width 187 height 17
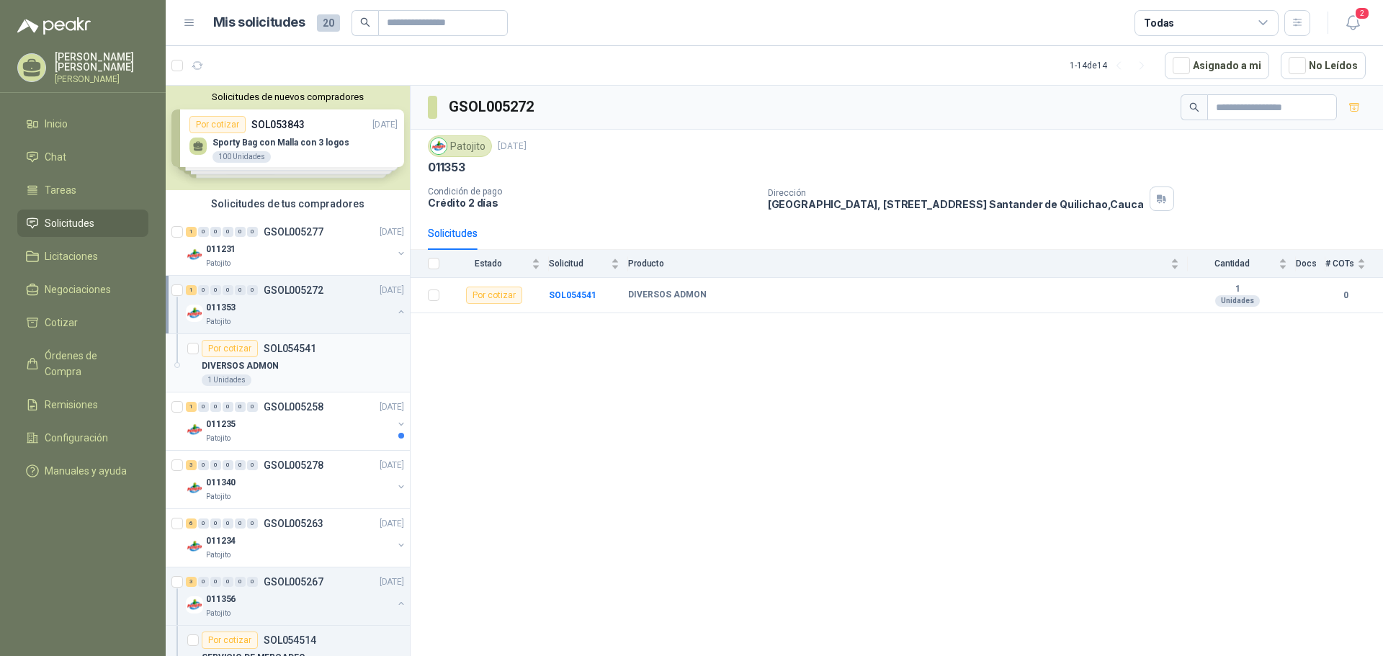
click at [331, 363] on div "DIVERSOS ADMON" at bounding box center [303, 365] width 202 height 17
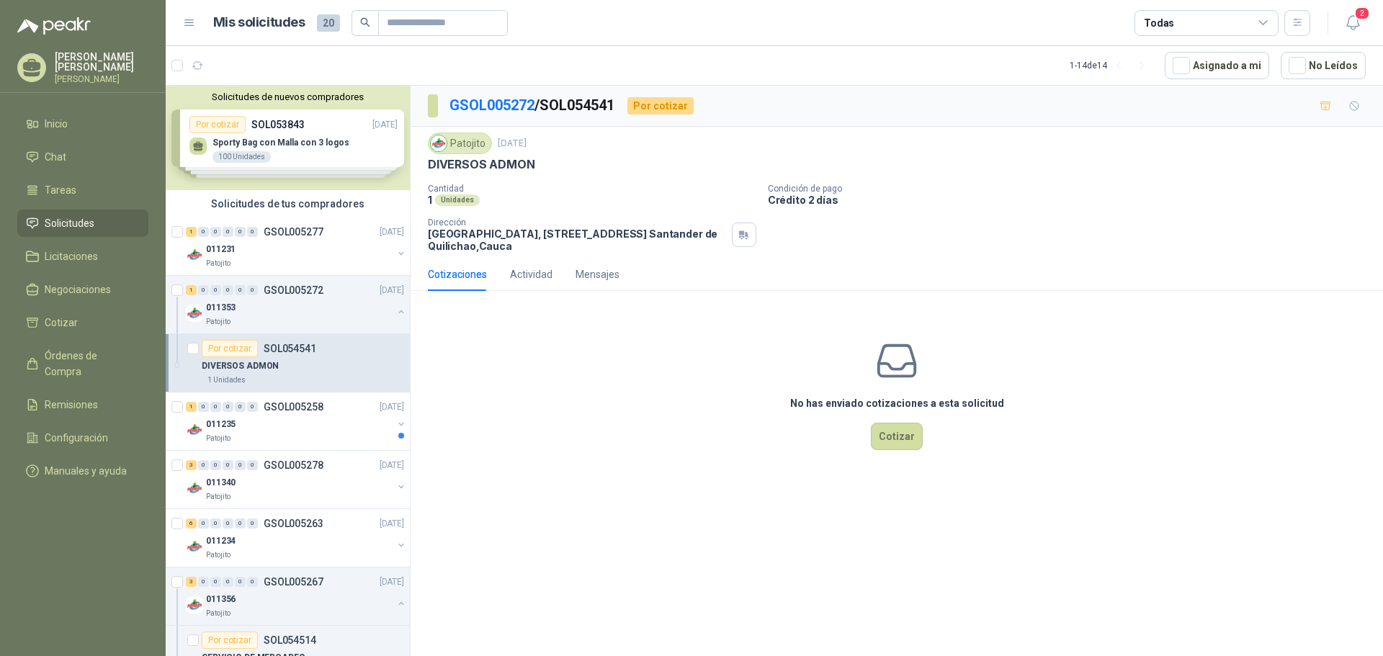
click at [331, 363] on div "DIVERSOS ADMON" at bounding box center [303, 365] width 202 height 17
click at [321, 315] on div "011353" at bounding box center [299, 307] width 187 height 17
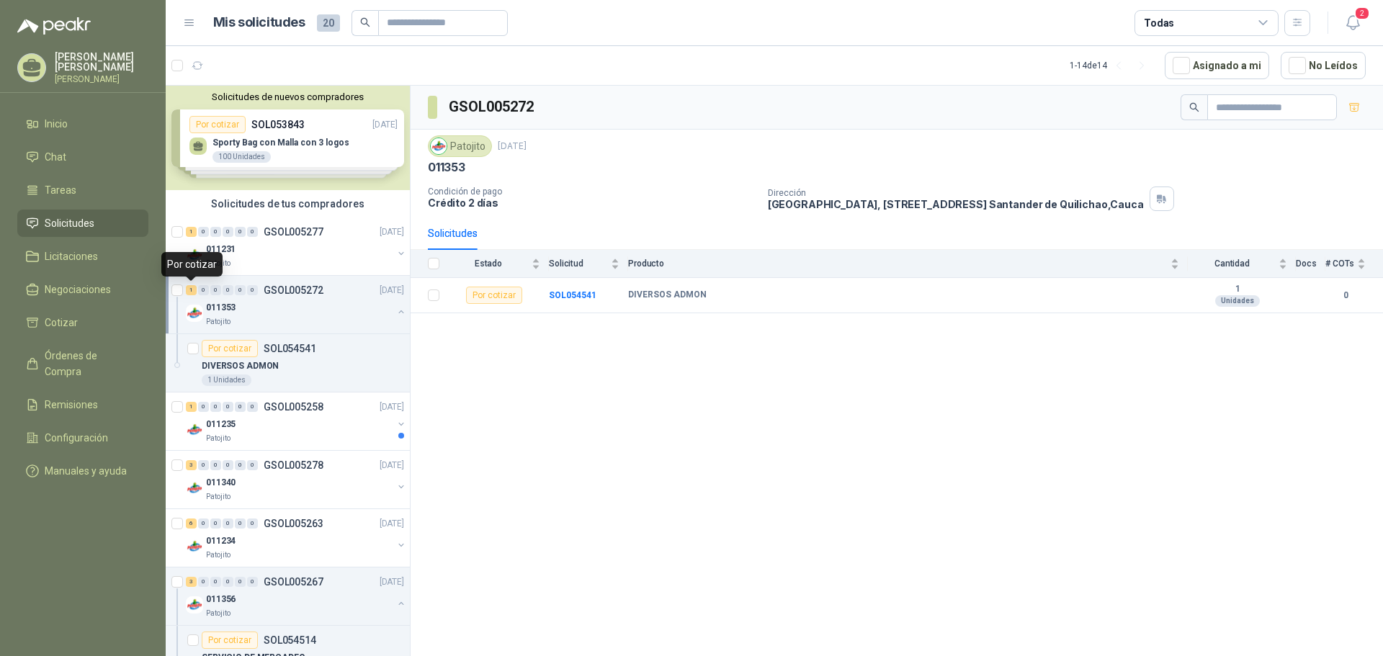
click at [193, 288] on div "1" at bounding box center [191, 290] width 11 height 10
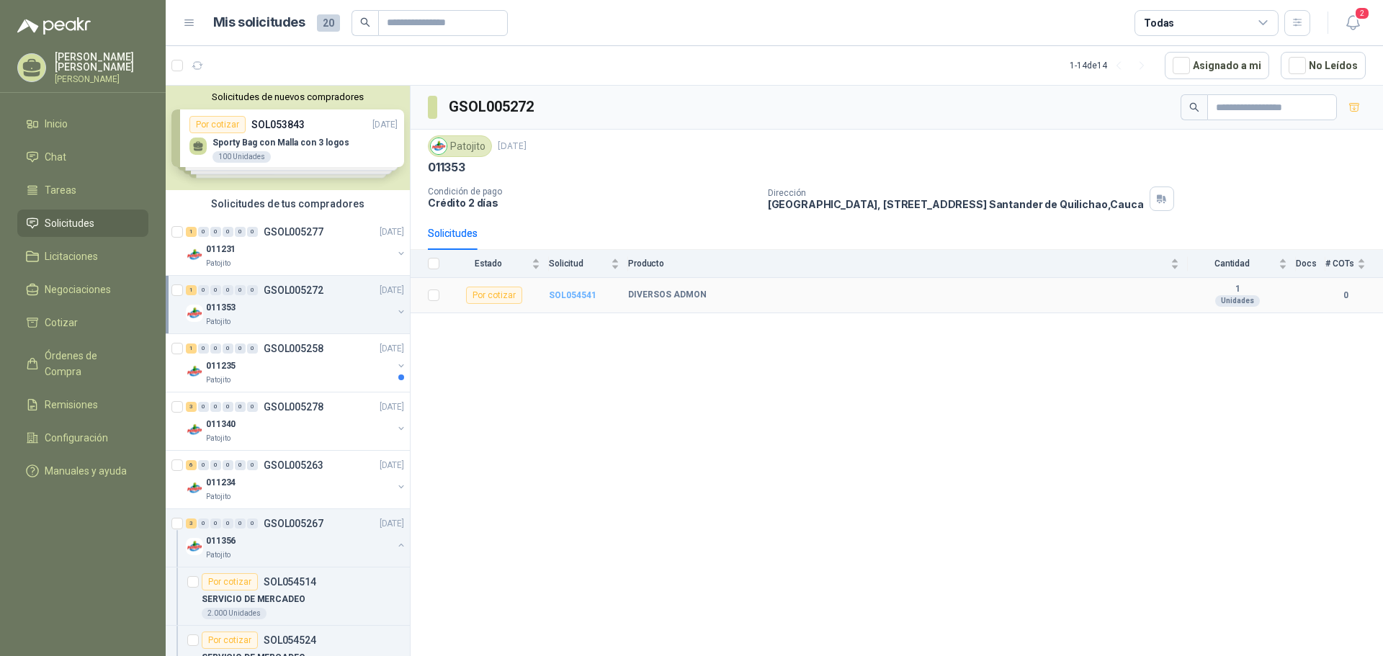
click at [562, 298] on b "SOL054541" at bounding box center [573, 295] width 48 height 10
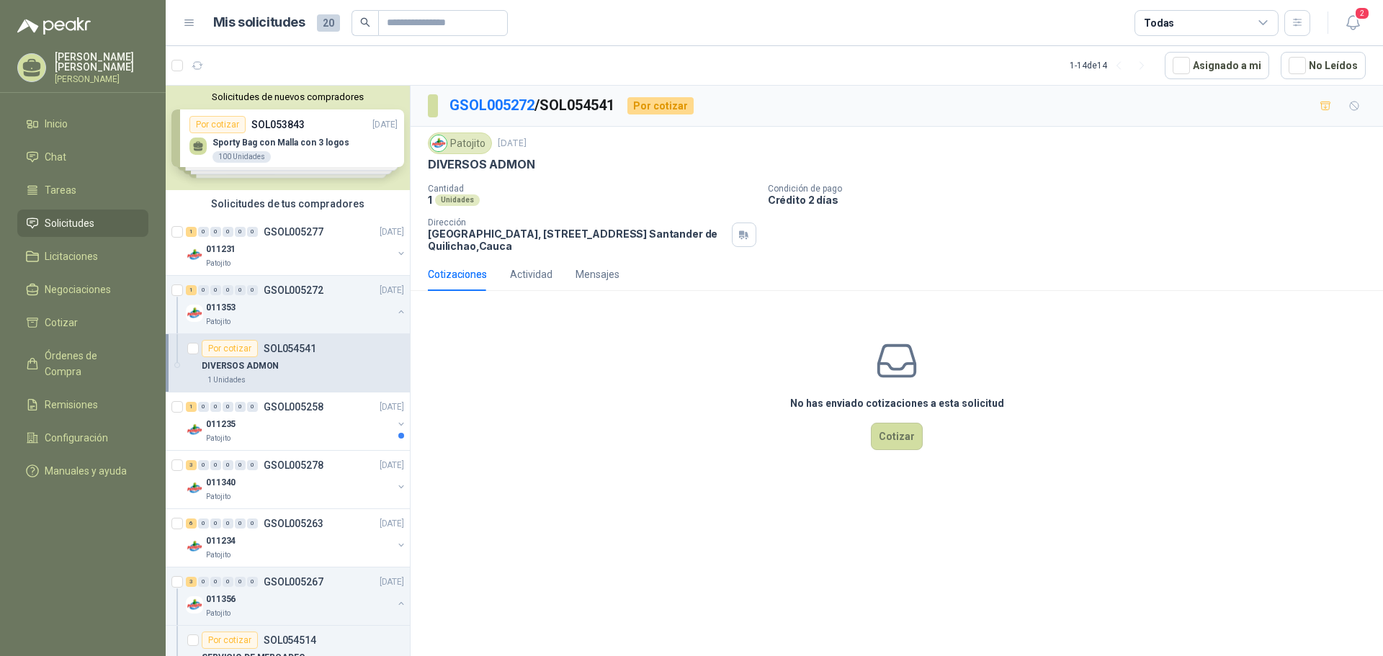
click at [330, 133] on div "Solicitudes de nuevos compradores Por cotizar SOL053843 [DATE] Sporty Bag con M…" at bounding box center [288, 138] width 244 height 104
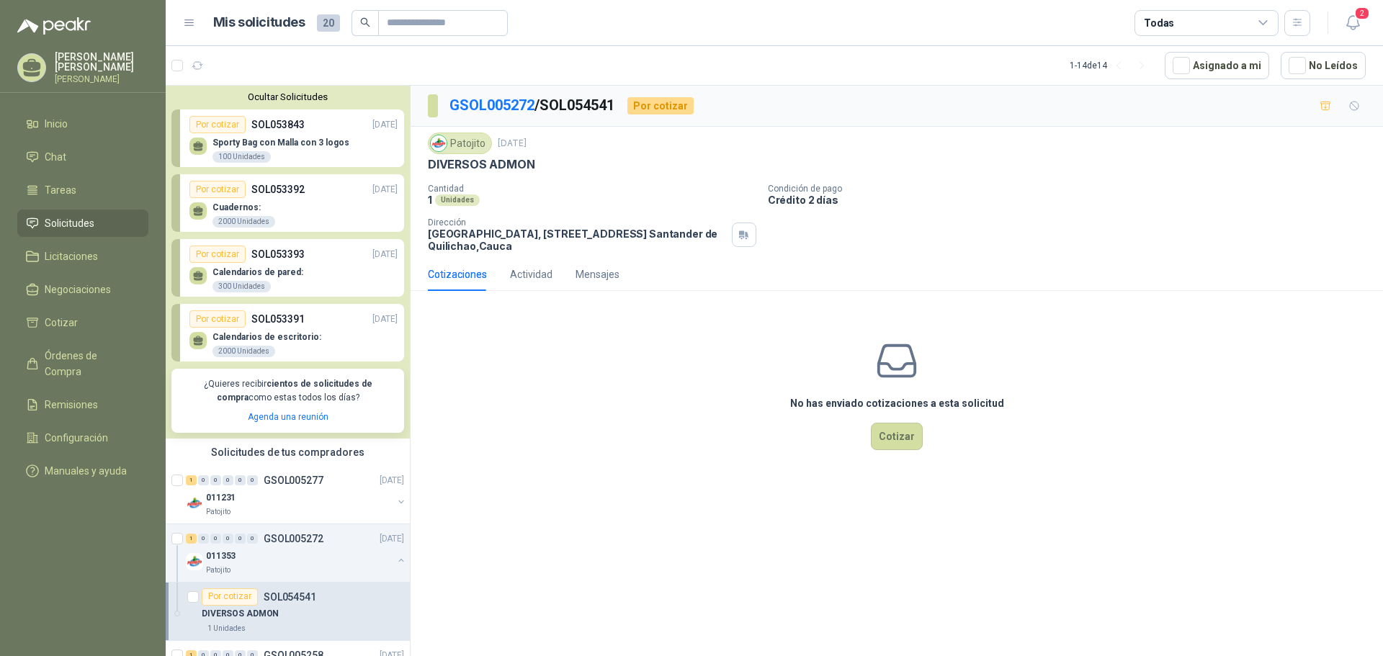
click at [318, 332] on div "Calendarios de escritorio: 2000 Unidades" at bounding box center [293, 343] width 208 height 30
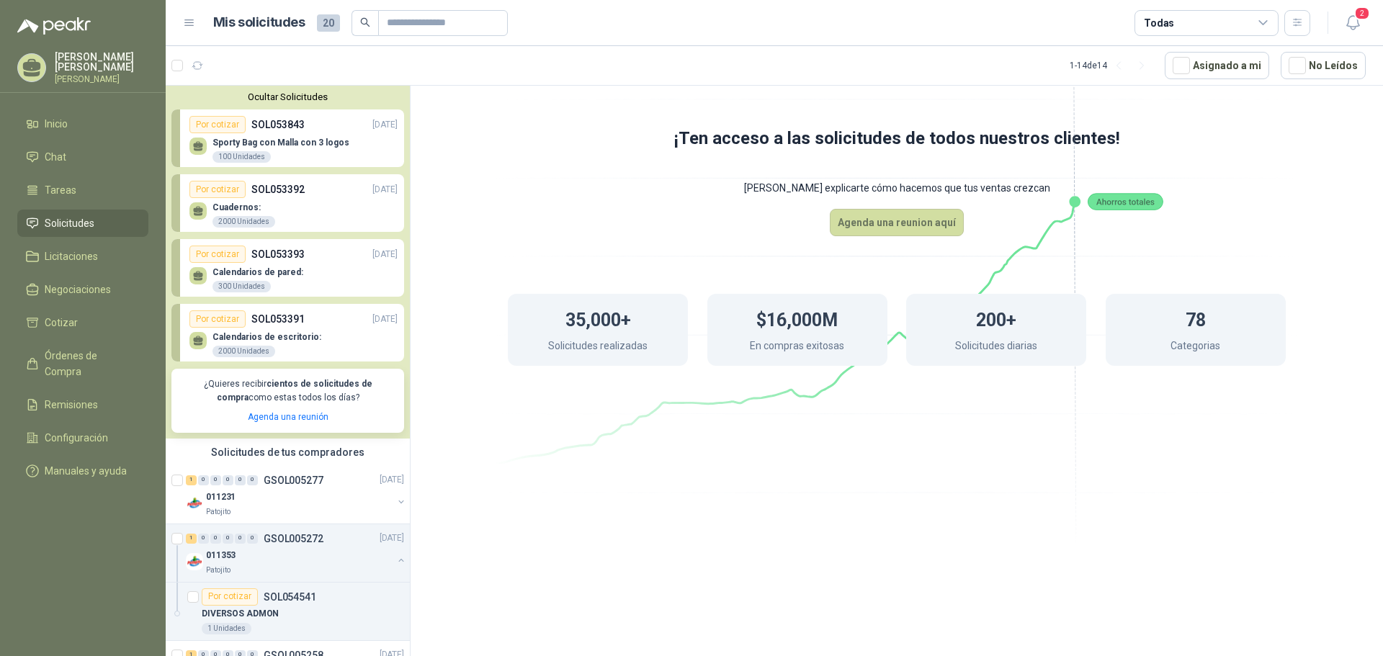
click at [284, 338] on p "Calendarios de escritorio:" at bounding box center [266, 337] width 109 height 10
click at [259, 317] on p "SOL053391" at bounding box center [277, 319] width 53 height 16
click at [247, 342] on p "Calendarios de escritorio:" at bounding box center [266, 337] width 109 height 10
click at [318, 269] on div "Calendarios de pared: 300 Unidades" at bounding box center [293, 278] width 208 height 30
click at [277, 252] on p "SOL053393" at bounding box center [277, 254] width 53 height 16
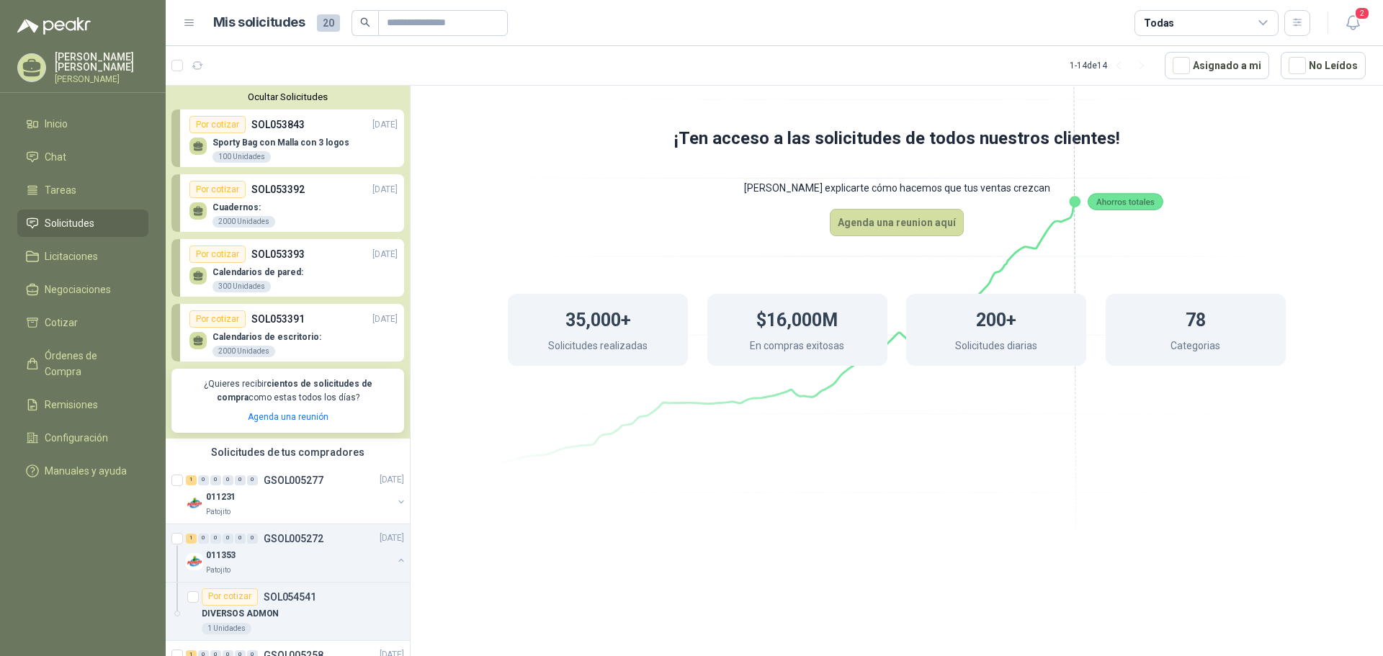
click at [313, 465] on div "Solicitudes de tus compradores" at bounding box center [288, 452] width 244 height 27
click at [278, 477] on p "GSOL005277" at bounding box center [294, 480] width 60 height 10
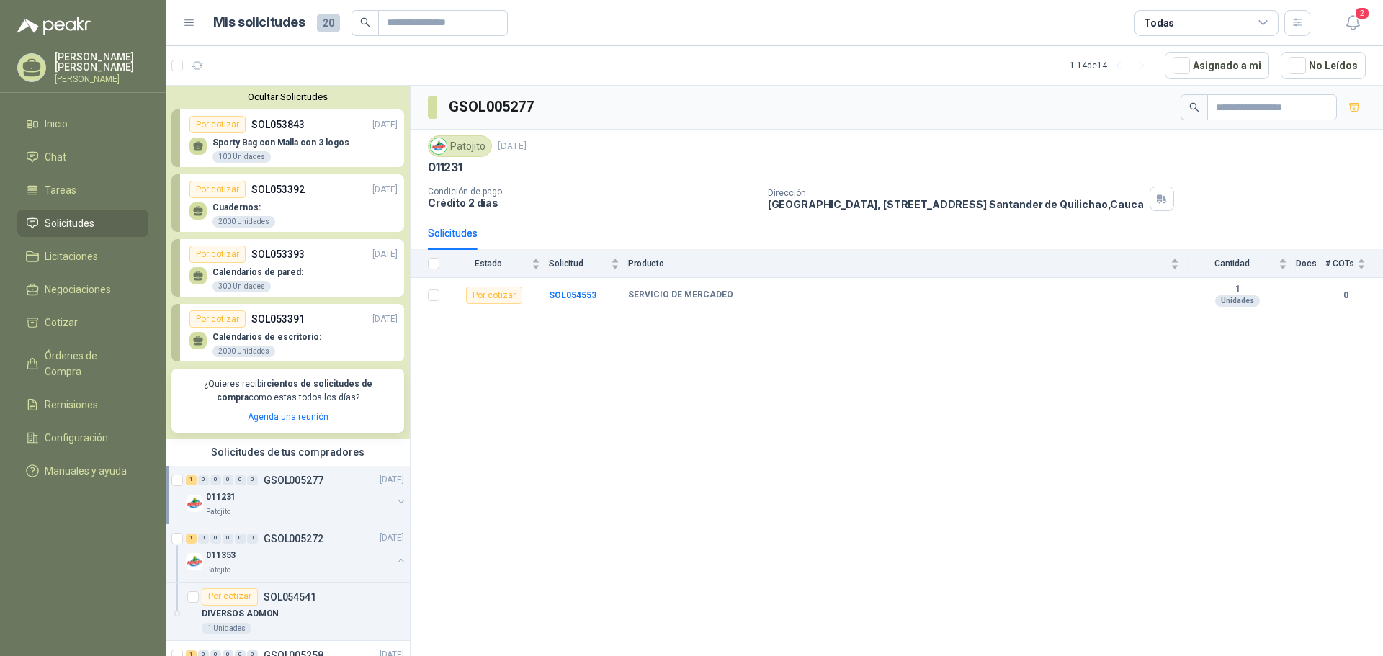
click at [258, 349] on div "2000 Unidades" at bounding box center [243, 352] width 63 height 12
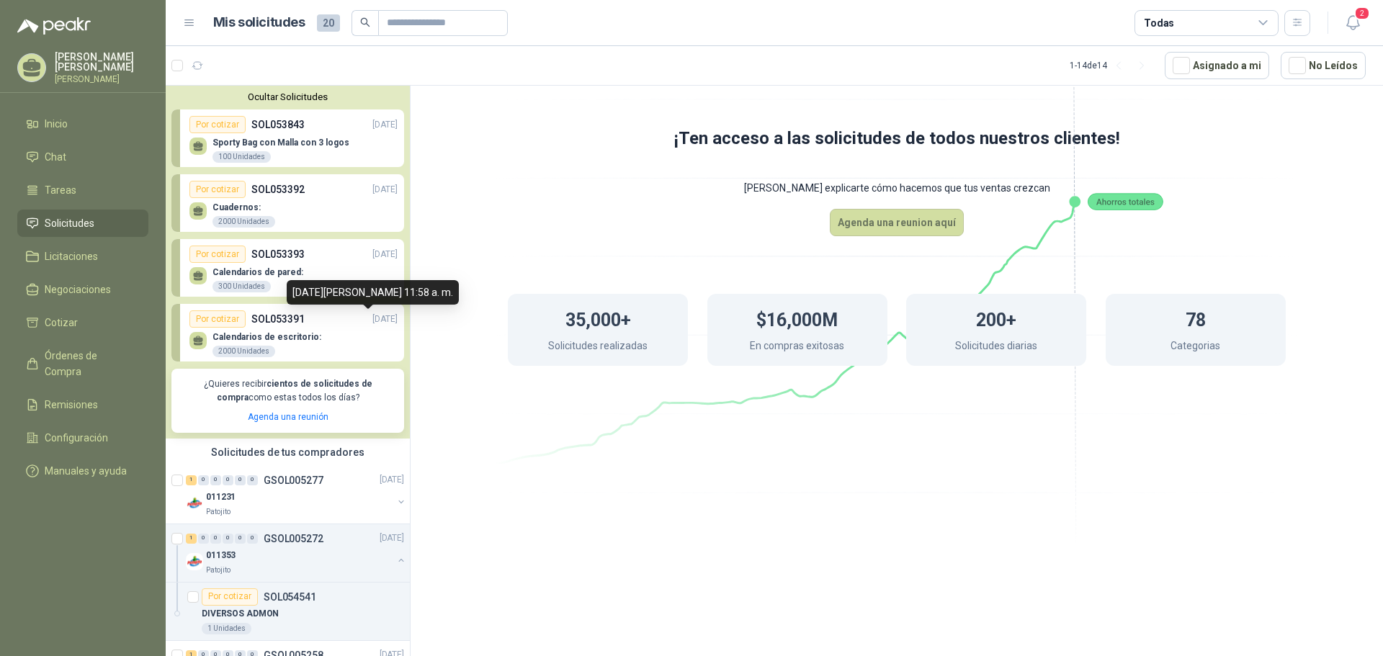
click at [375, 324] on p "[DATE]" at bounding box center [384, 320] width 25 height 14
click at [268, 321] on p "SOL053391" at bounding box center [277, 319] width 53 height 16
click at [210, 318] on div "Por cotizar" at bounding box center [217, 318] width 56 height 17
click at [194, 344] on icon at bounding box center [198, 343] width 9 height 3
click at [233, 248] on div "Por cotizar" at bounding box center [217, 254] width 56 height 17
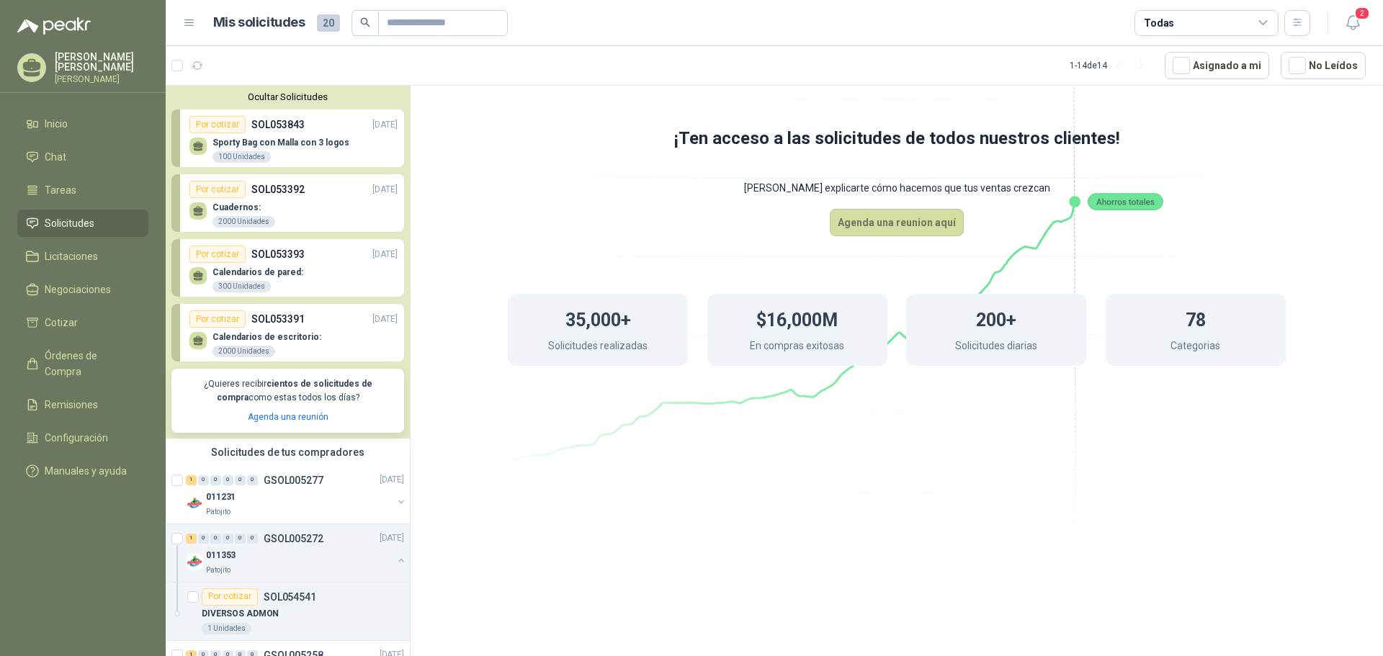
click at [269, 94] on button "Ocultar Solicitudes" at bounding box center [287, 96] width 233 height 11
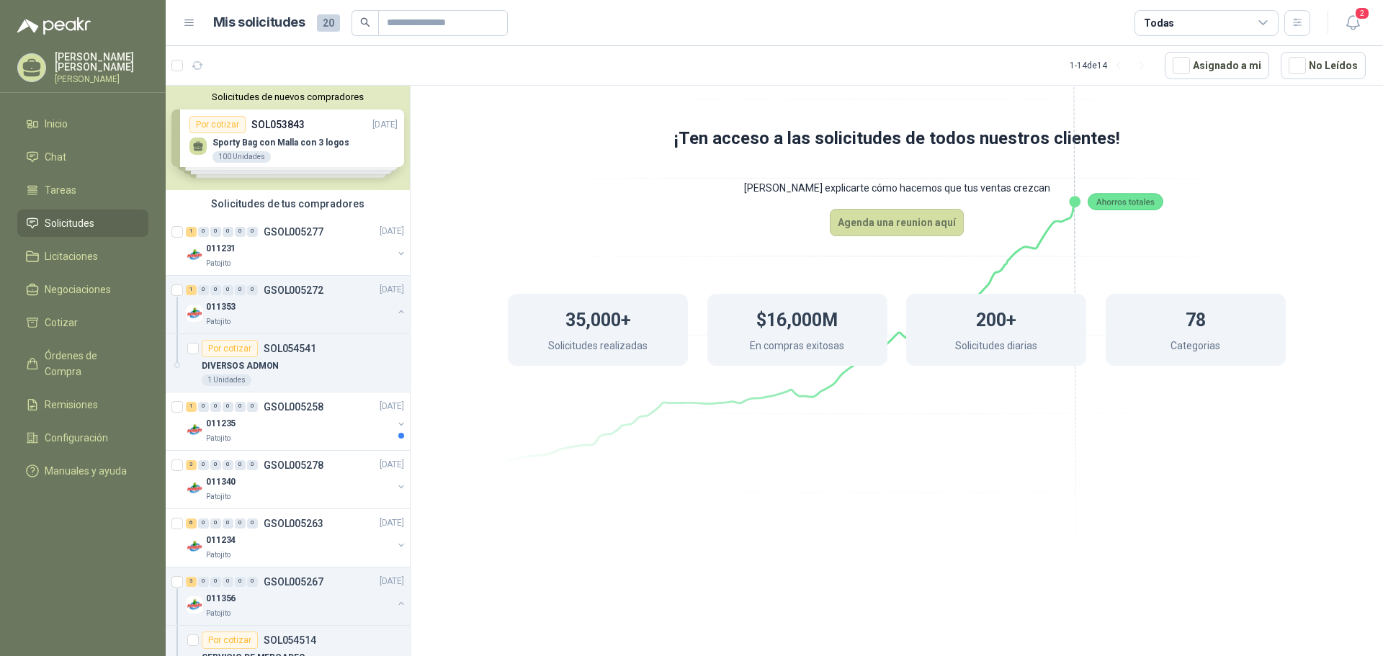
click at [303, 98] on button "Solicitudes de nuevos compradores" at bounding box center [287, 96] width 233 height 11
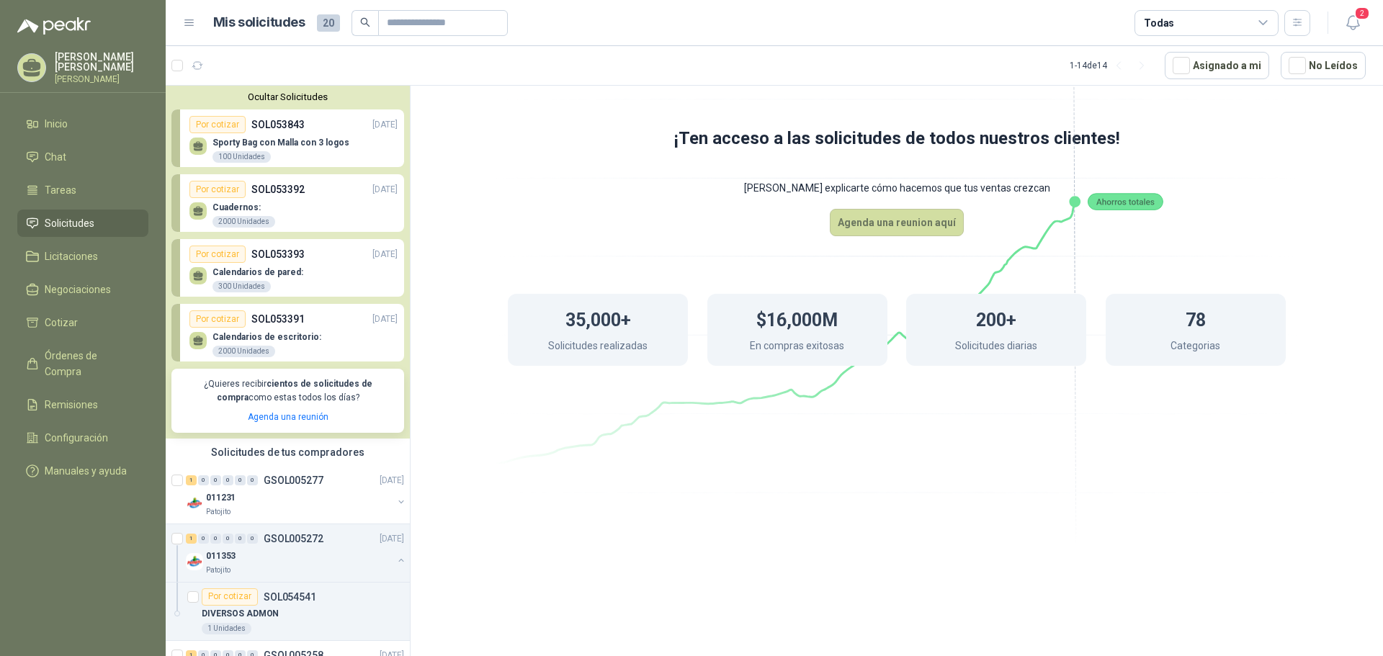
click at [303, 146] on p "Sporty Bag con Malla con 3 logos" at bounding box center [280, 143] width 137 height 10
click at [243, 216] on div "2000 Unidades" at bounding box center [243, 222] width 63 height 12
click at [233, 209] on p "Cuadernos:" at bounding box center [243, 207] width 63 height 10
click at [278, 187] on p "SOL053392" at bounding box center [277, 190] width 53 height 16
click at [282, 96] on button "Ocultar Solicitudes" at bounding box center [287, 96] width 233 height 11
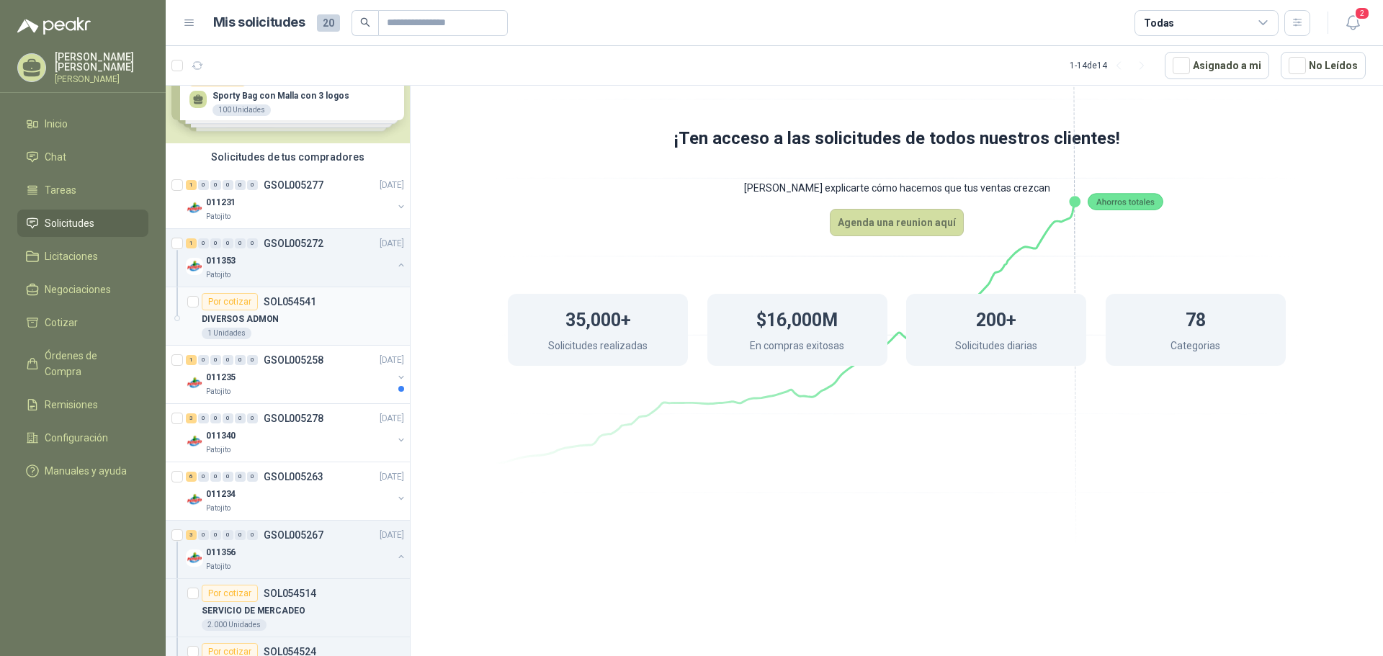
scroll to position [72, 0]
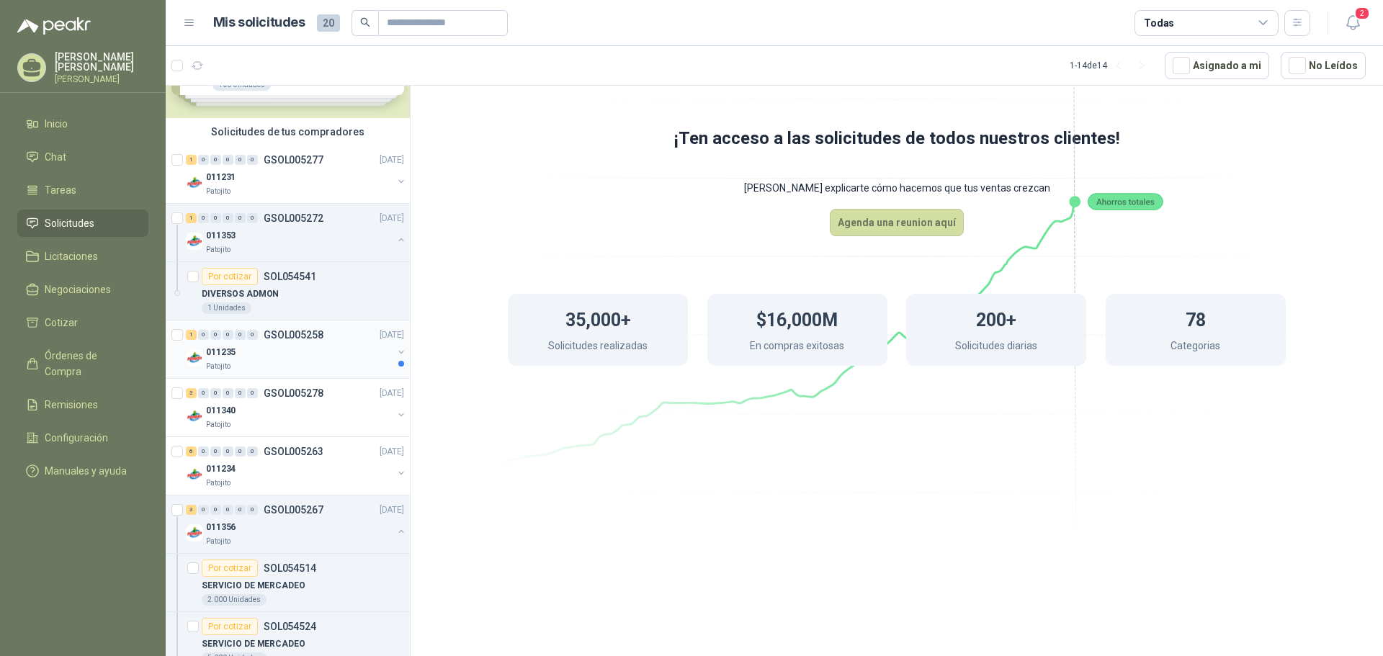
click at [277, 368] on div "Patojito" at bounding box center [299, 367] width 187 height 12
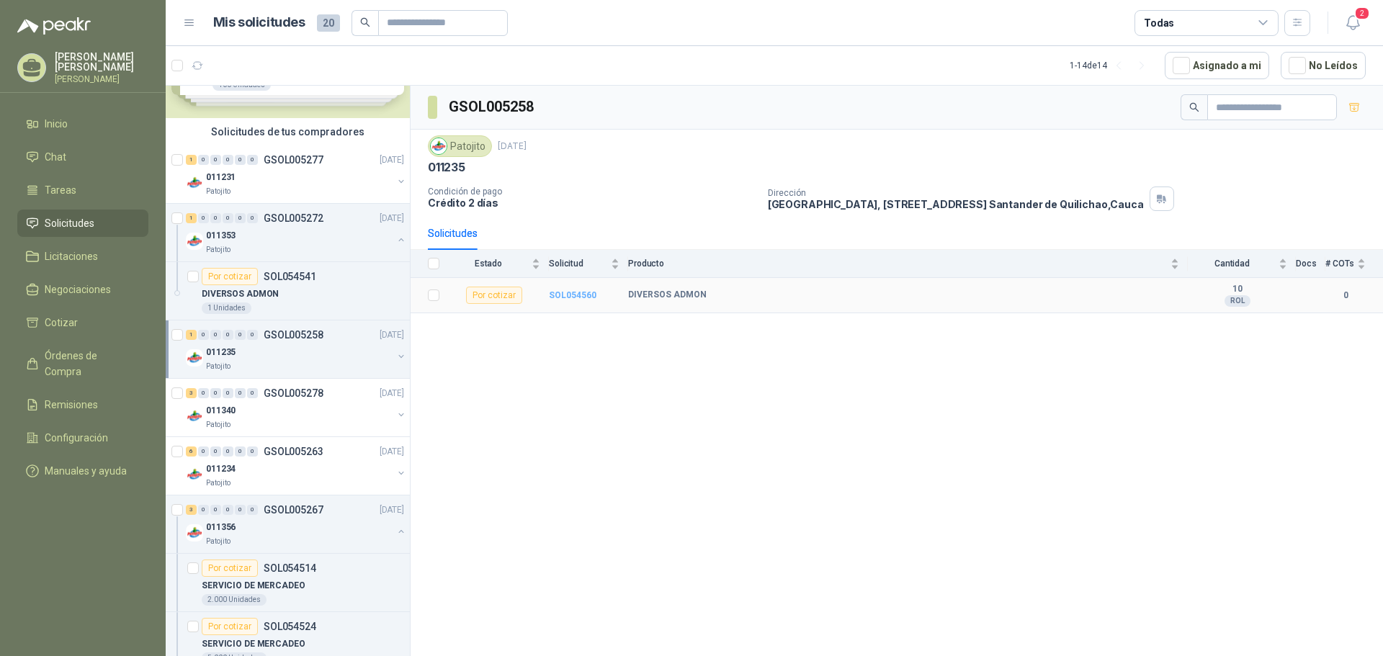
click at [573, 298] on b "SOL054560" at bounding box center [573, 295] width 48 height 10
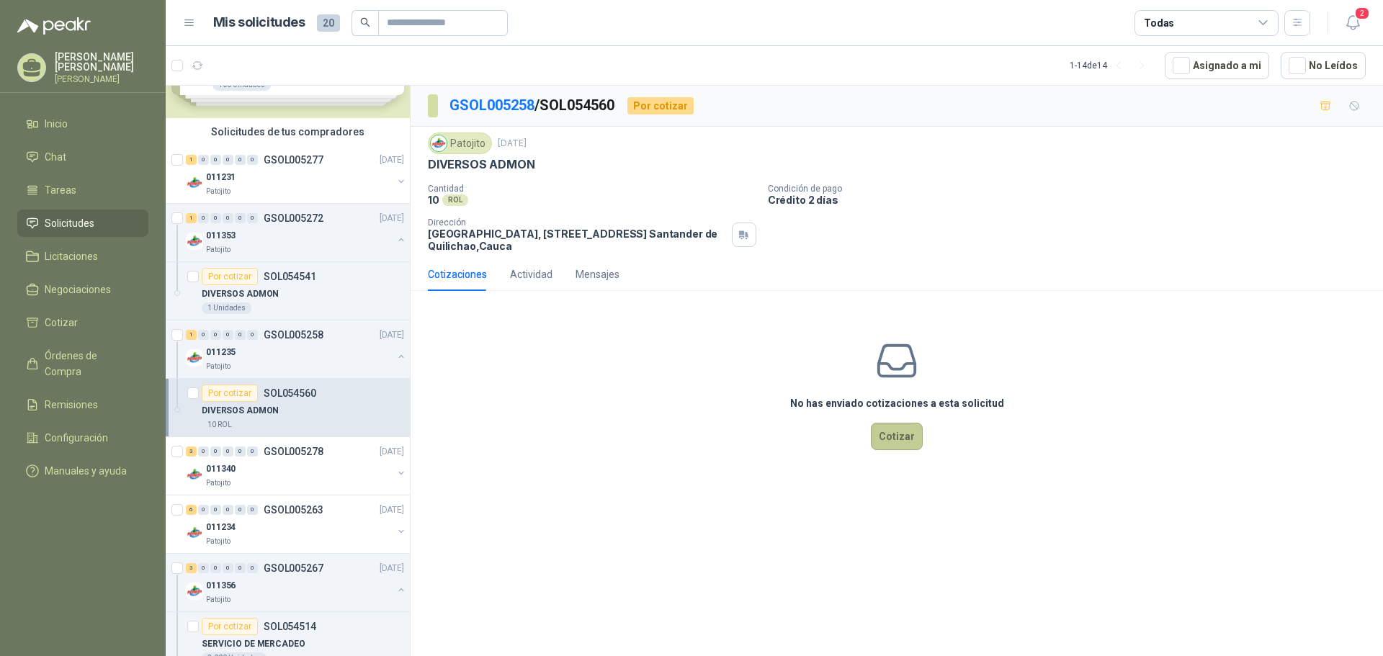
click at [899, 447] on button "Cotizar" at bounding box center [897, 436] width 52 height 27
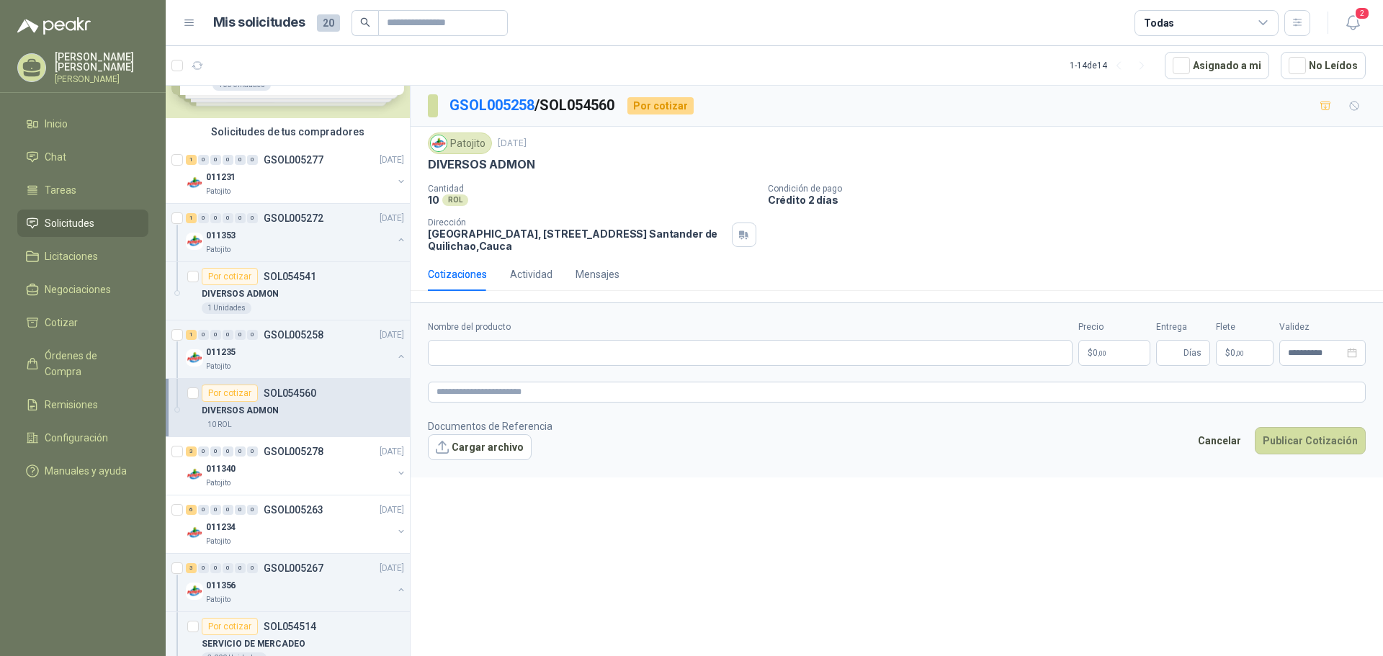
click at [981, 248] on div "Cantidad 10 ROL Condición de pago Crédito 2 días Dirección Parque Industrial el…" at bounding box center [897, 218] width 938 height 68
click at [533, 279] on div "Actividad" at bounding box center [531, 275] width 42 height 16
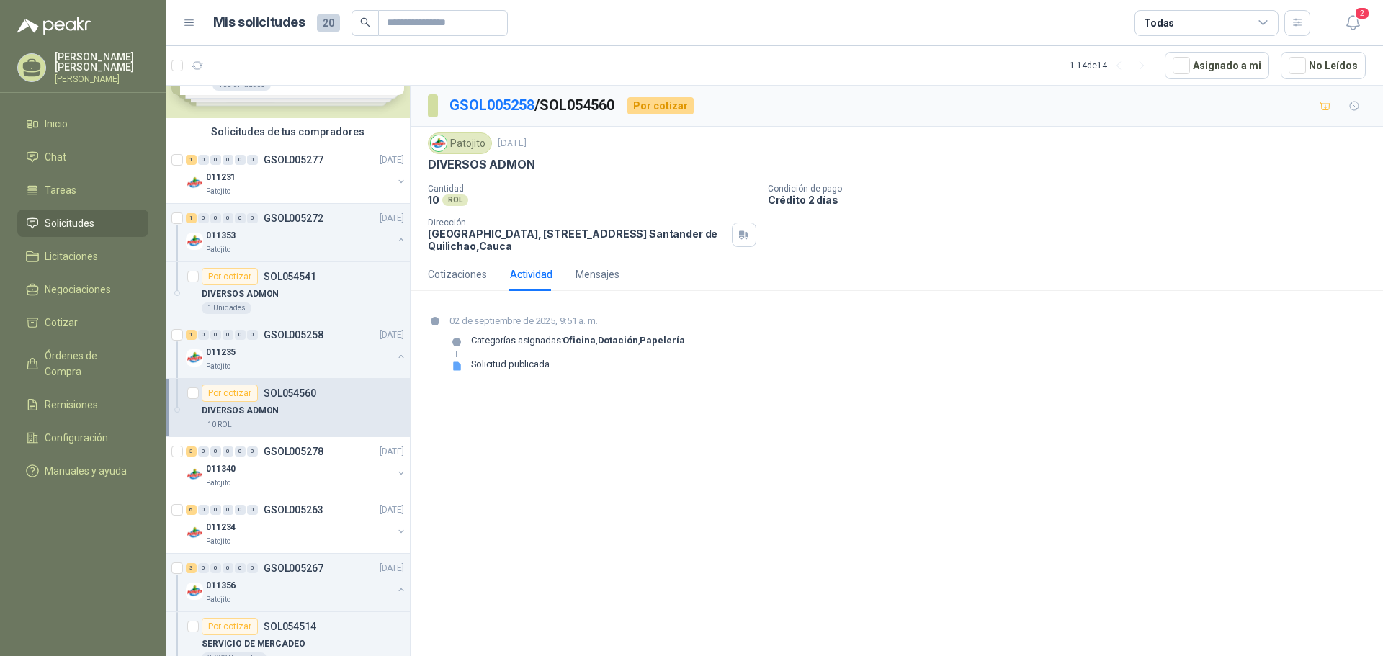
drag, startPoint x: 478, startPoint y: 368, endPoint x: 457, endPoint y: 368, distance: 20.9
click at [477, 368] on div "Solicitud publicada" at bounding box center [510, 365] width 79 height 12
click at [457, 367] on icon at bounding box center [457, 366] width 8 height 9
click at [594, 274] on div "Mensajes" at bounding box center [598, 275] width 44 height 16
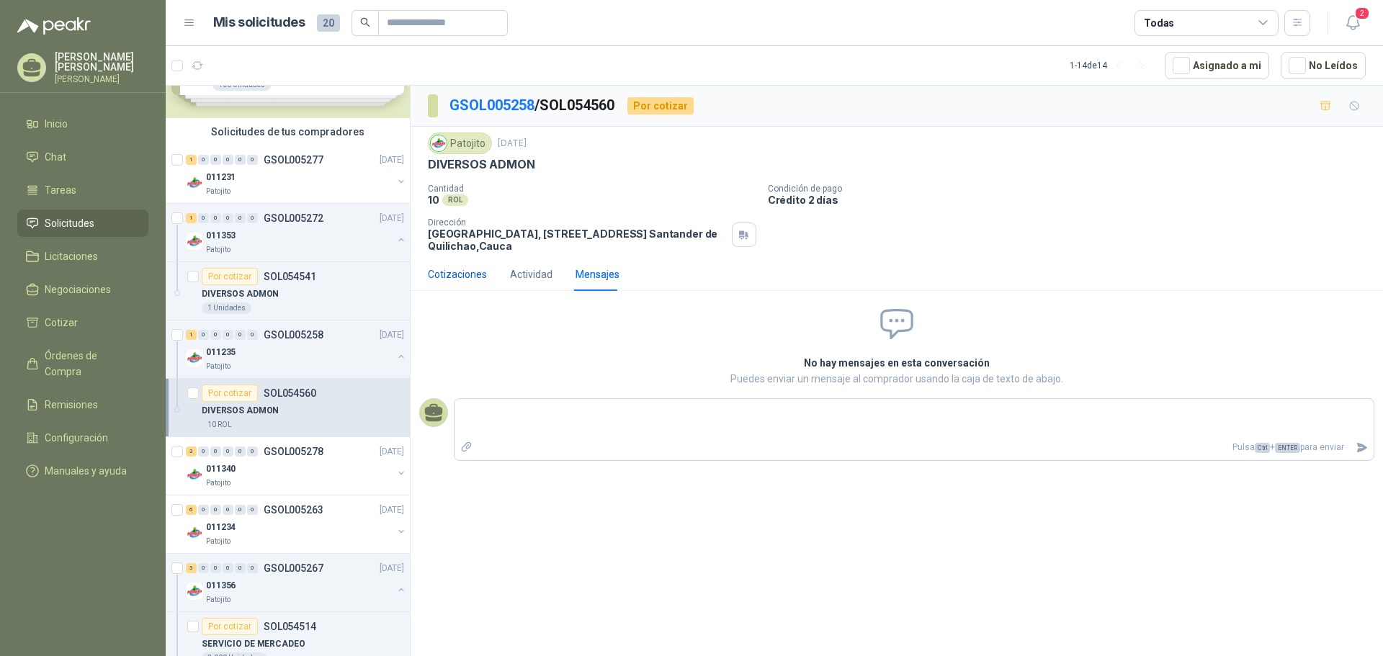
click at [473, 272] on div "Cotizaciones" at bounding box center [457, 275] width 59 height 16
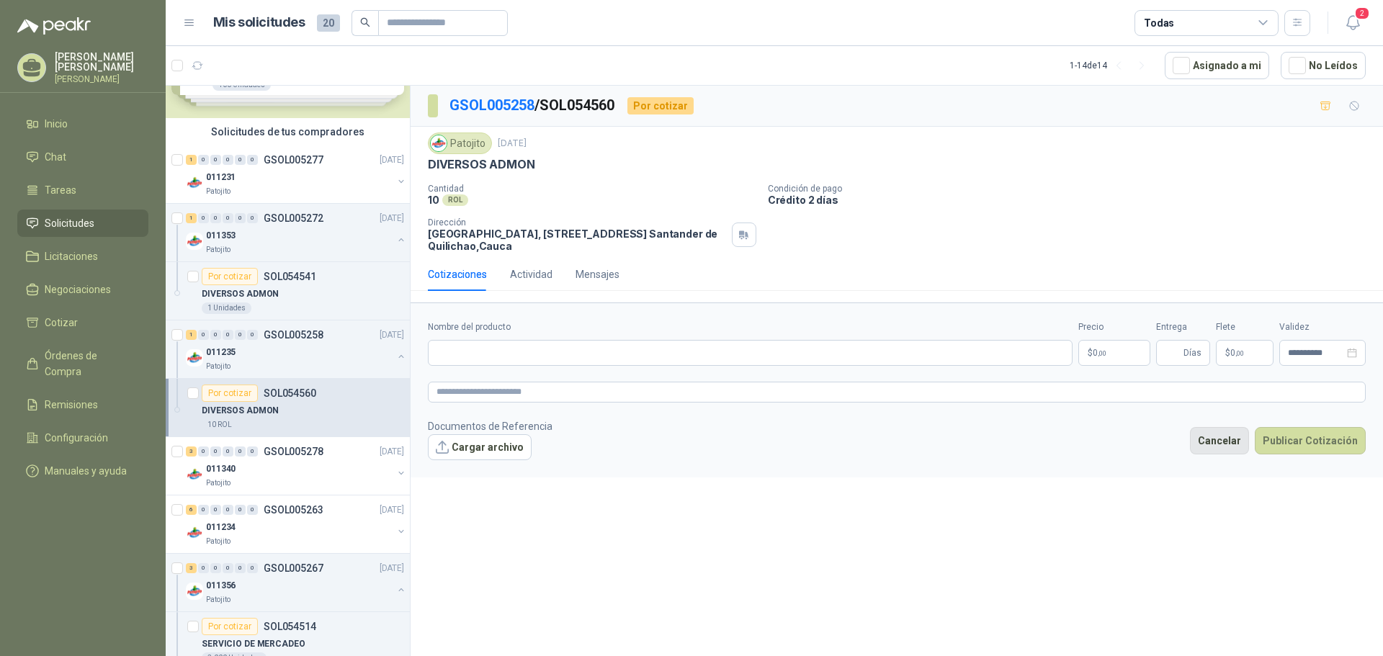
click at [1223, 439] on button "Cancelar" at bounding box center [1219, 440] width 59 height 27
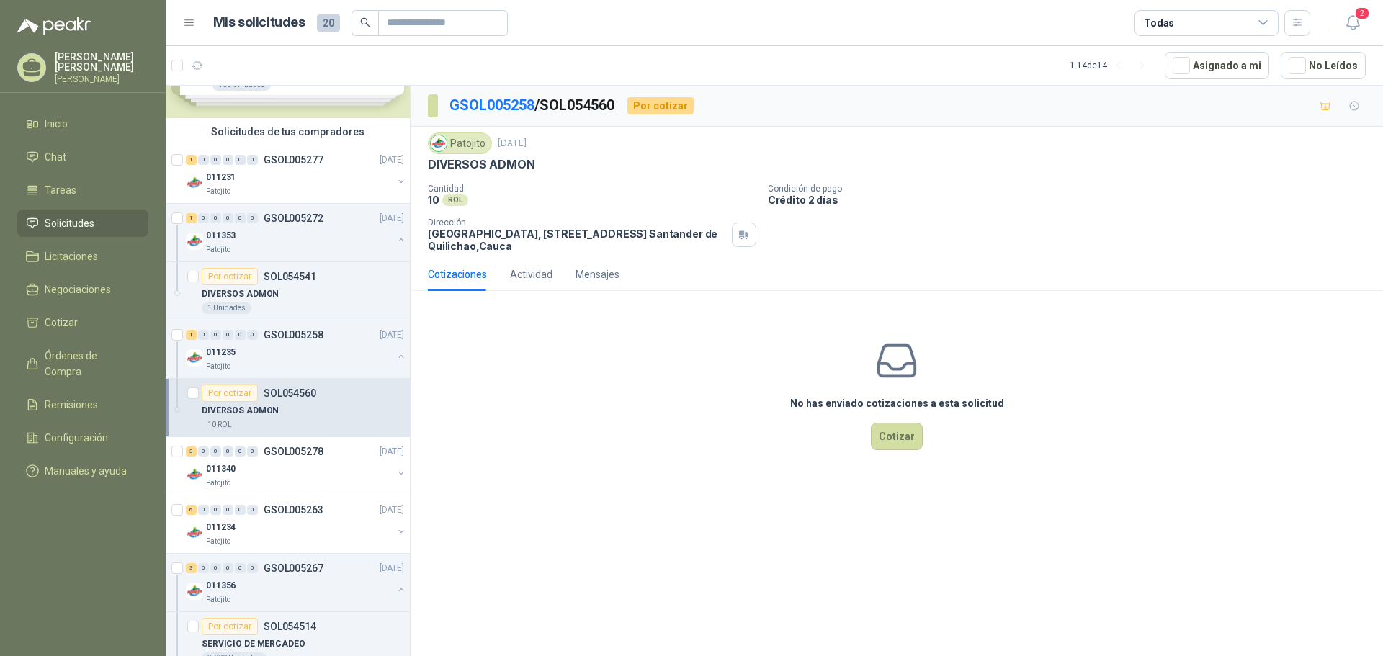
drag, startPoint x: 506, startPoint y: 417, endPoint x: 353, endPoint y: 428, distance: 153.1
click at [498, 422] on div "No has enviado cotizaciones a esta solicitud Cotizar" at bounding box center [897, 395] width 972 height 184
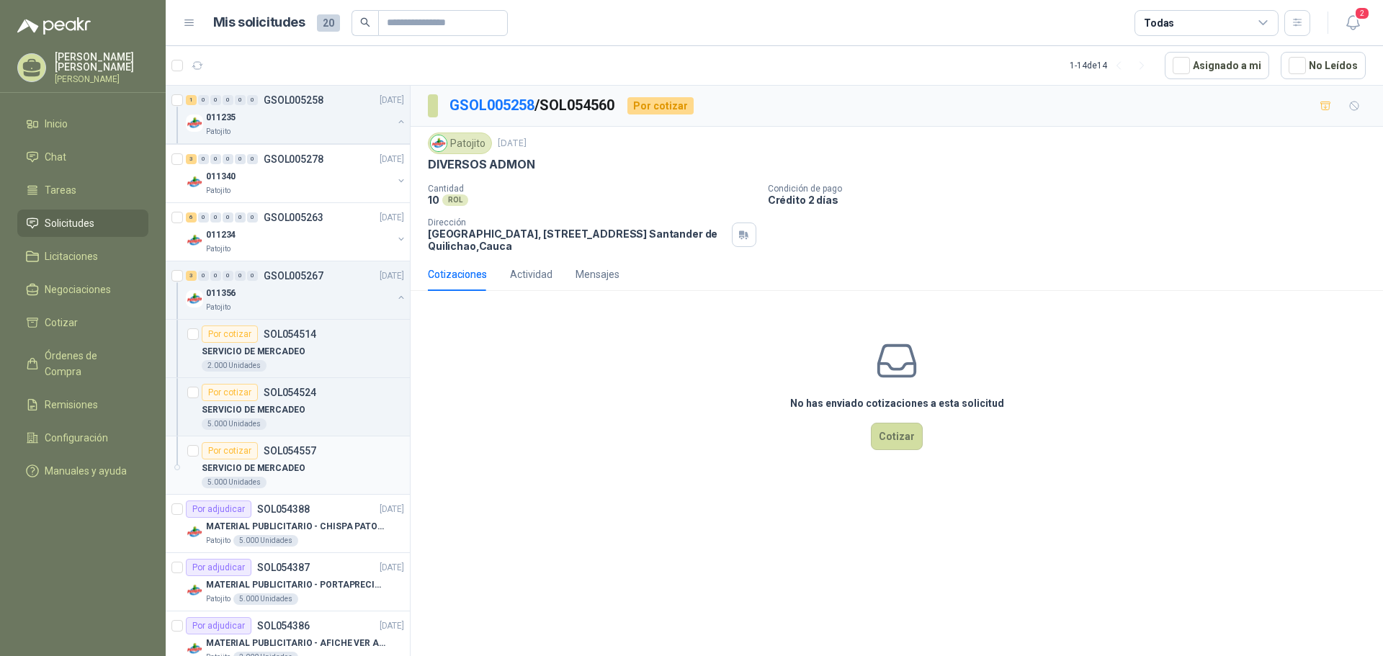
scroll to position [360, 0]
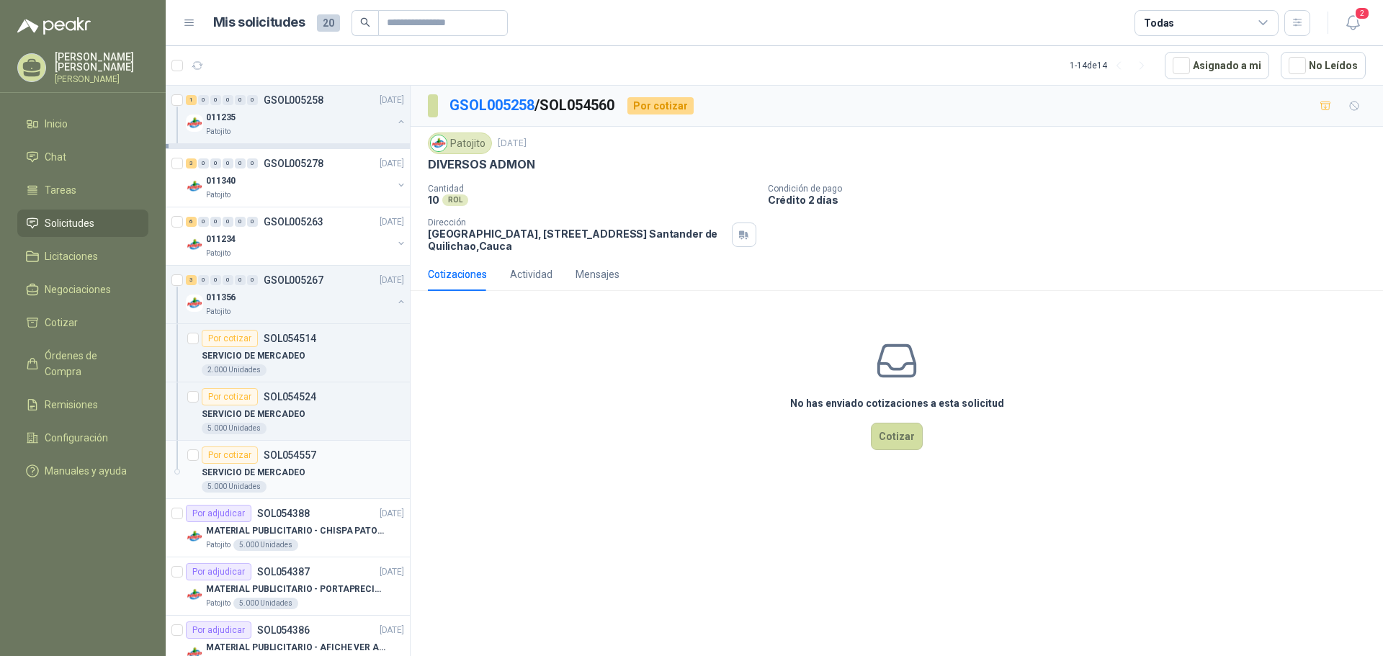
click at [234, 458] on div "Por cotizar" at bounding box center [230, 455] width 56 height 17
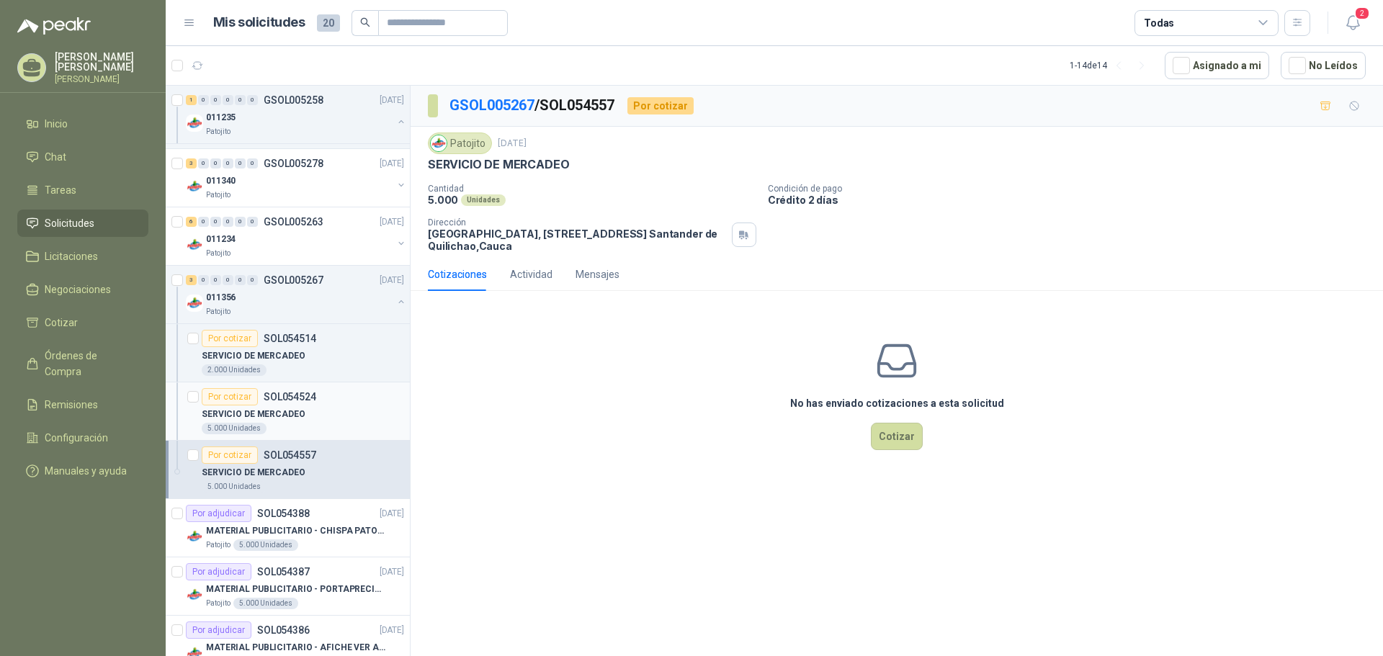
click at [232, 396] on div "Por cotizar" at bounding box center [230, 396] width 56 height 17
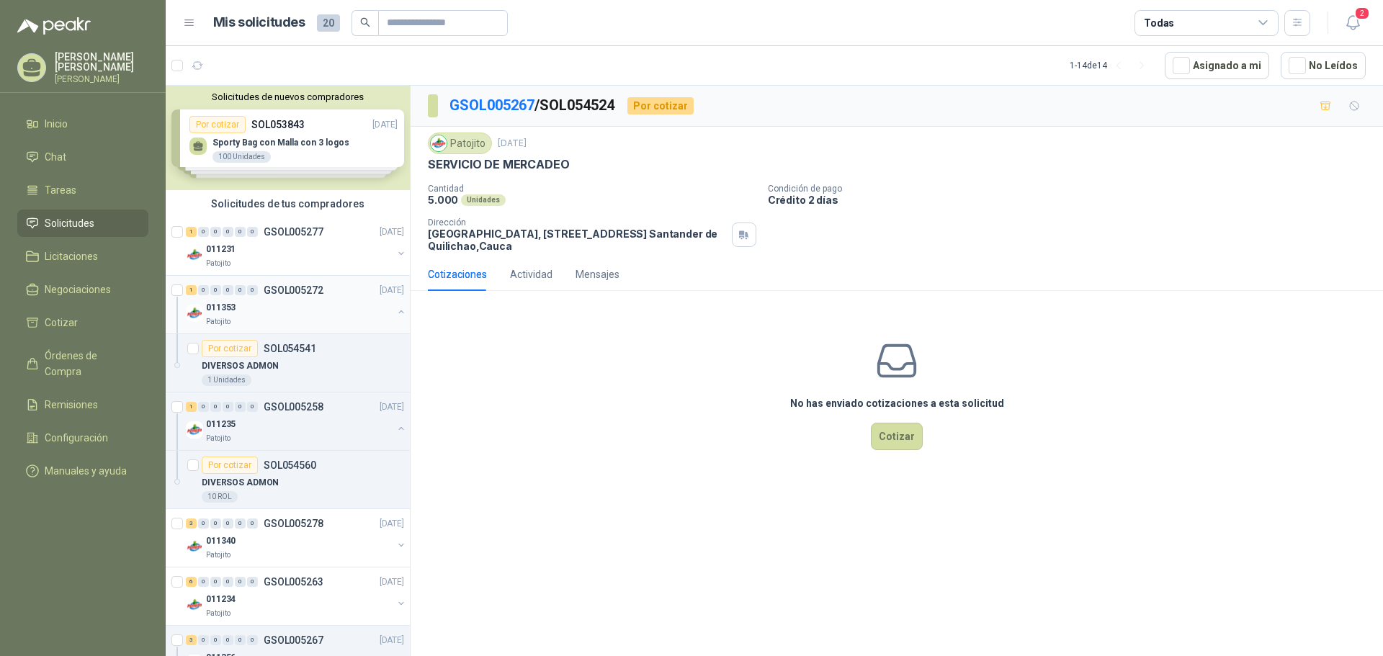
click at [313, 313] on div "011353" at bounding box center [299, 307] width 187 height 17
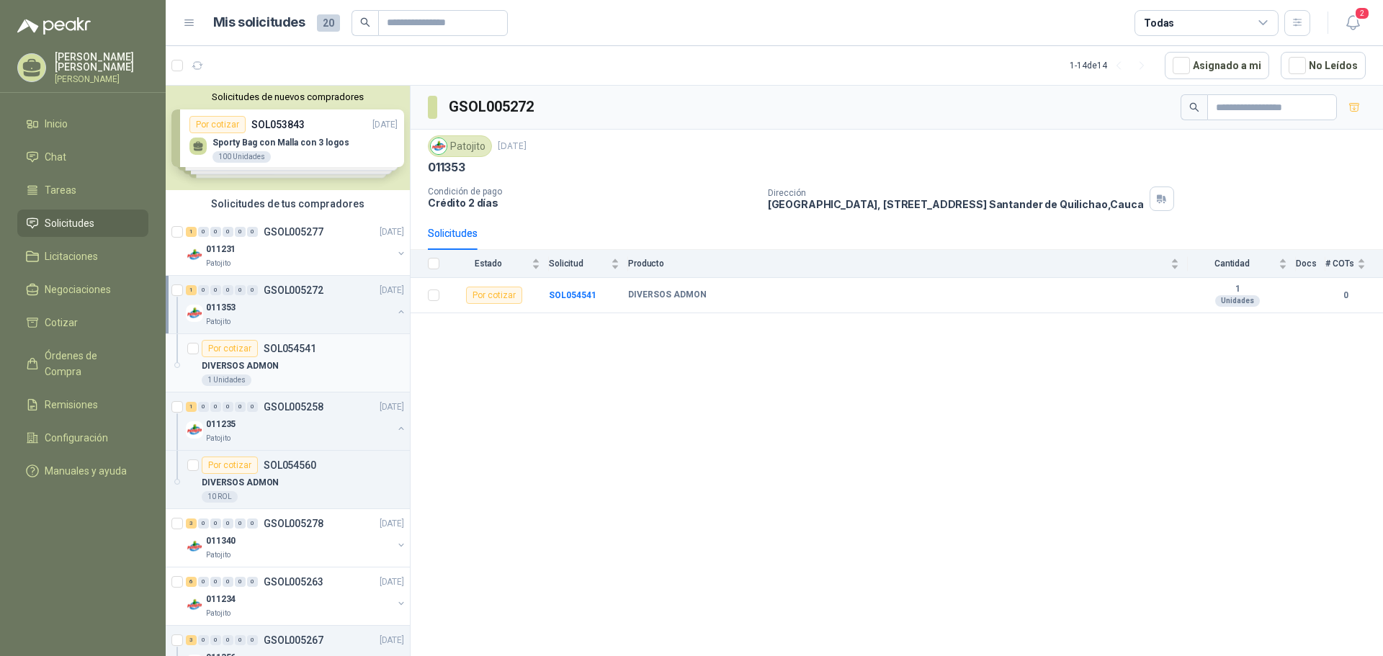
click at [321, 352] on div "Por cotizar SOL054541" at bounding box center [303, 348] width 202 height 17
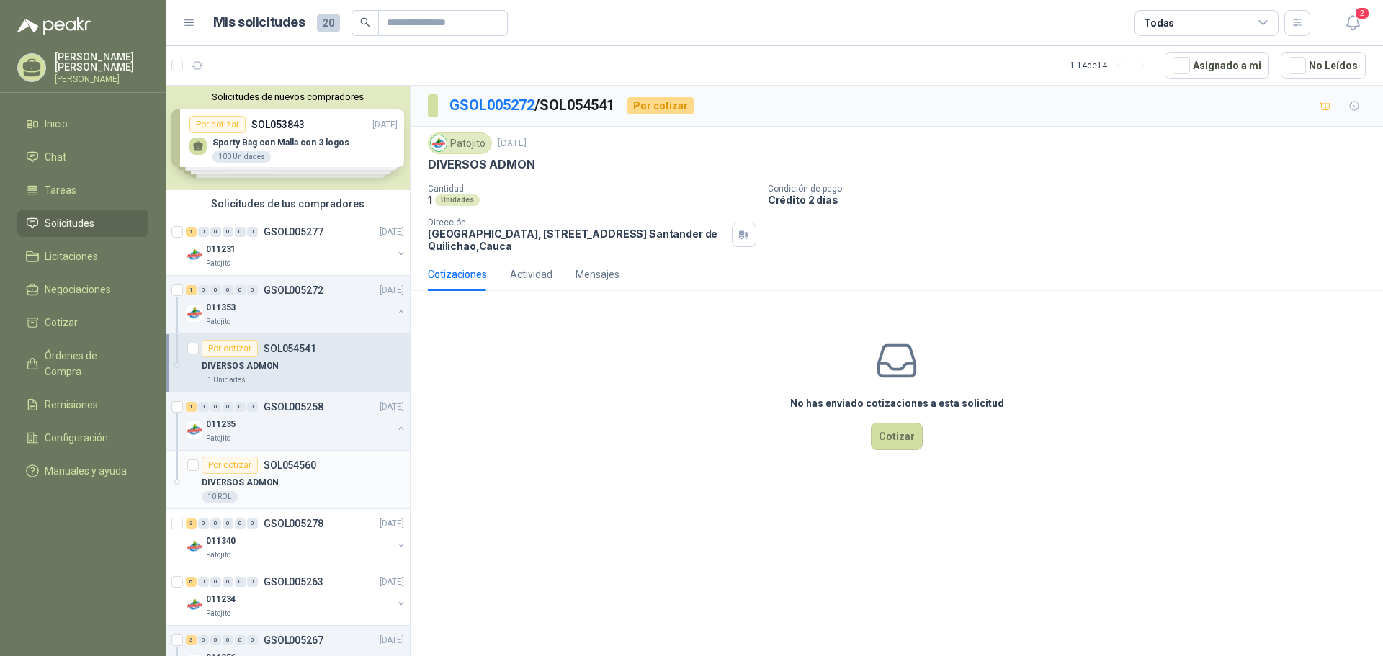
click at [349, 473] on div "Por cotizar SOL054560" at bounding box center [303, 465] width 202 height 17
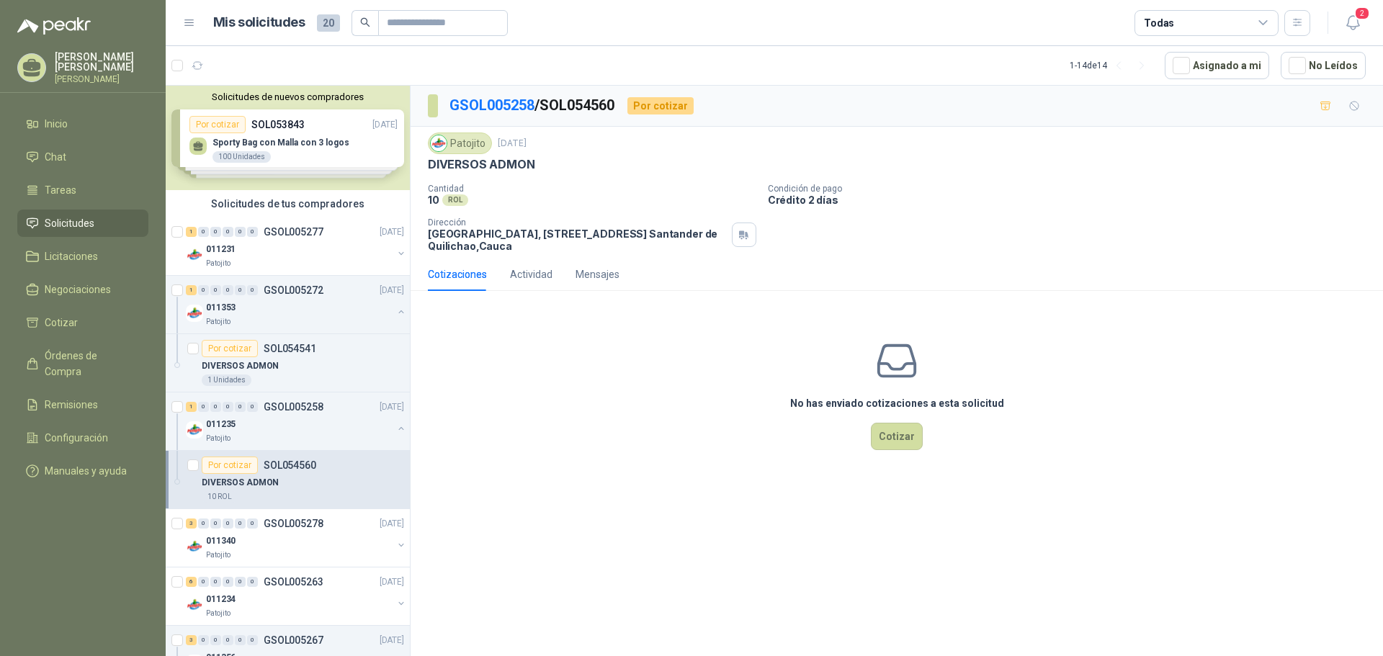
click at [228, 463] on div "Por cotizar" at bounding box center [230, 465] width 56 height 17
click at [357, 364] on div "DIVERSOS ADMON" at bounding box center [303, 365] width 202 height 17
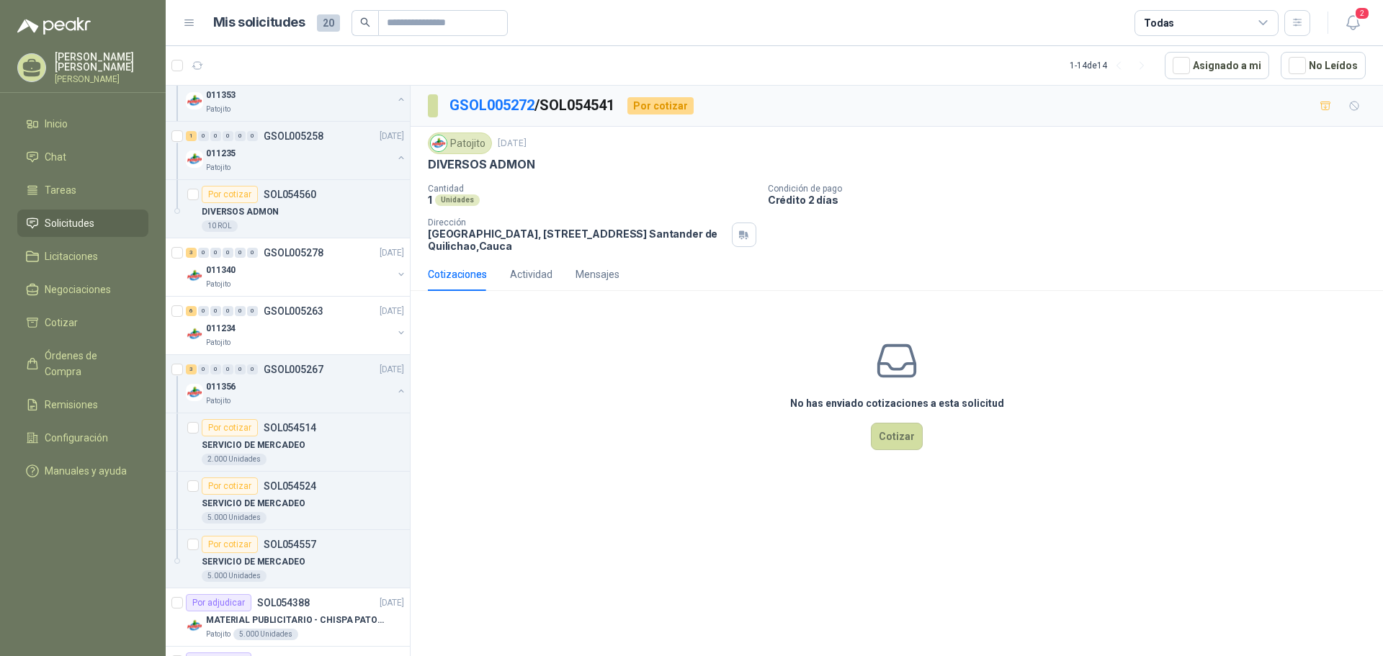
scroll to position [288, 0]
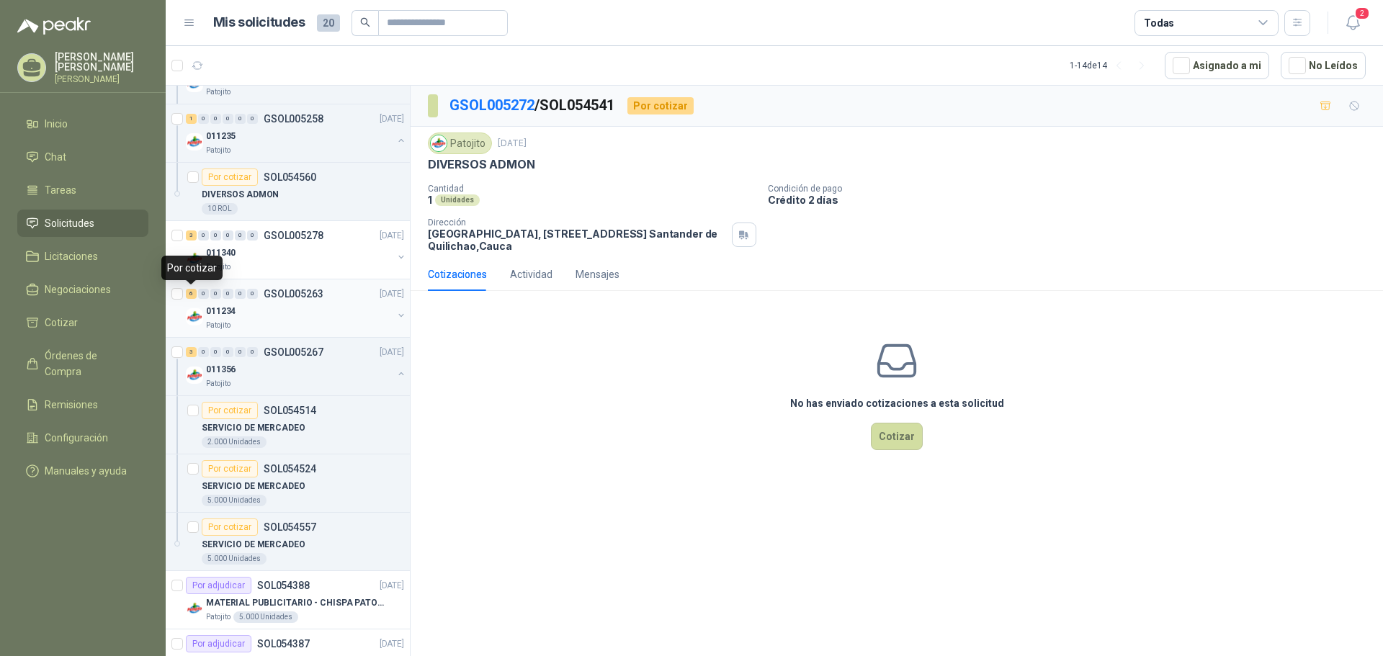
click at [189, 291] on div "6" at bounding box center [191, 294] width 11 height 10
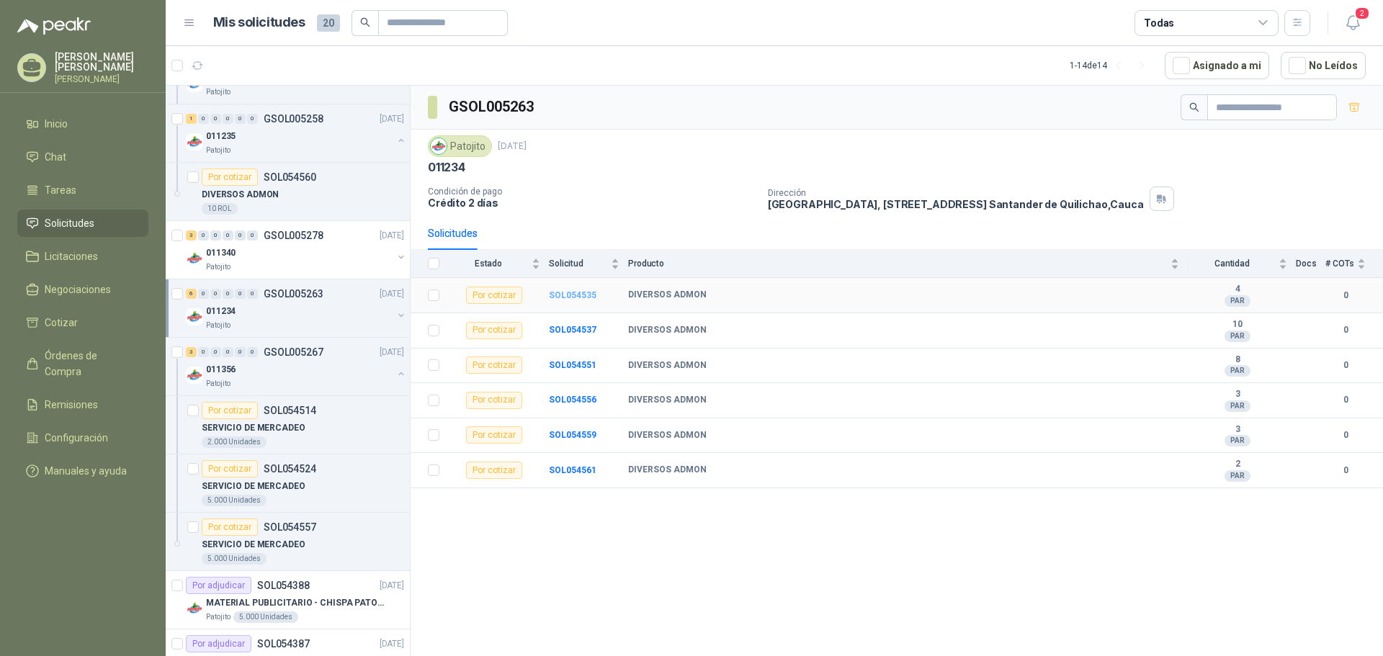
click at [572, 294] on b "SOL054535" at bounding box center [573, 295] width 48 height 10
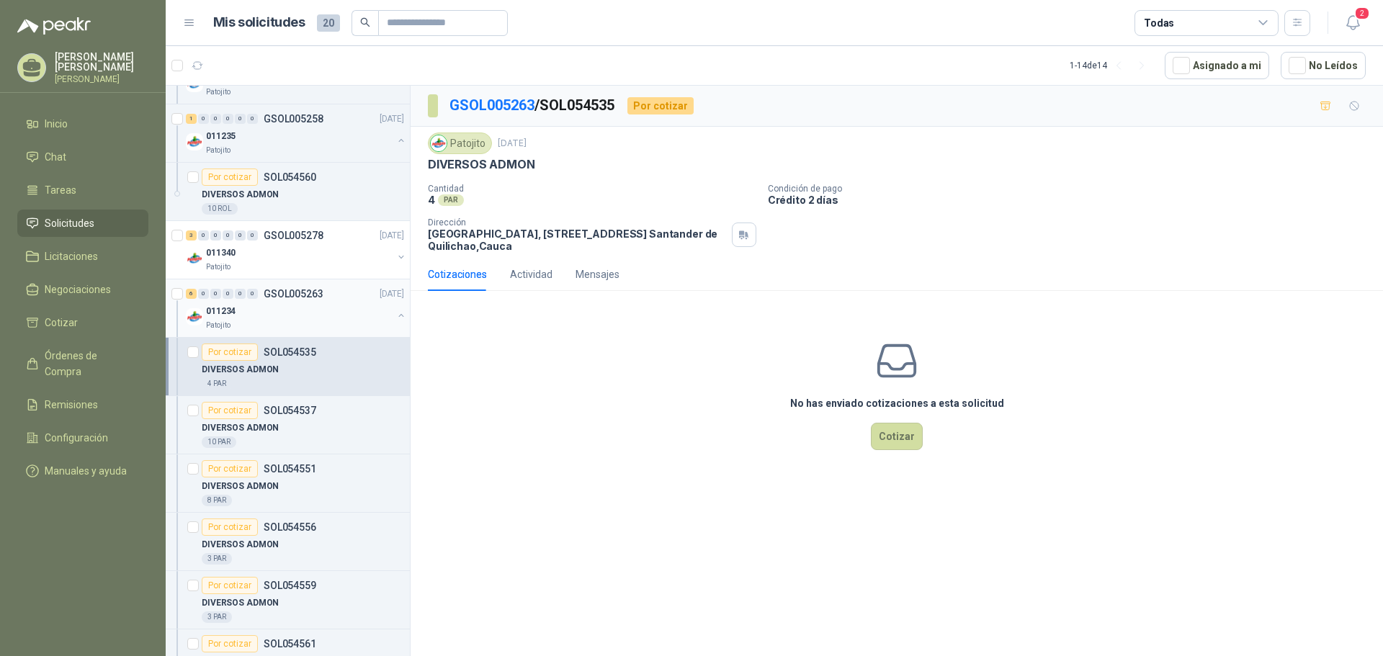
click at [339, 313] on div "011234" at bounding box center [299, 311] width 187 height 17
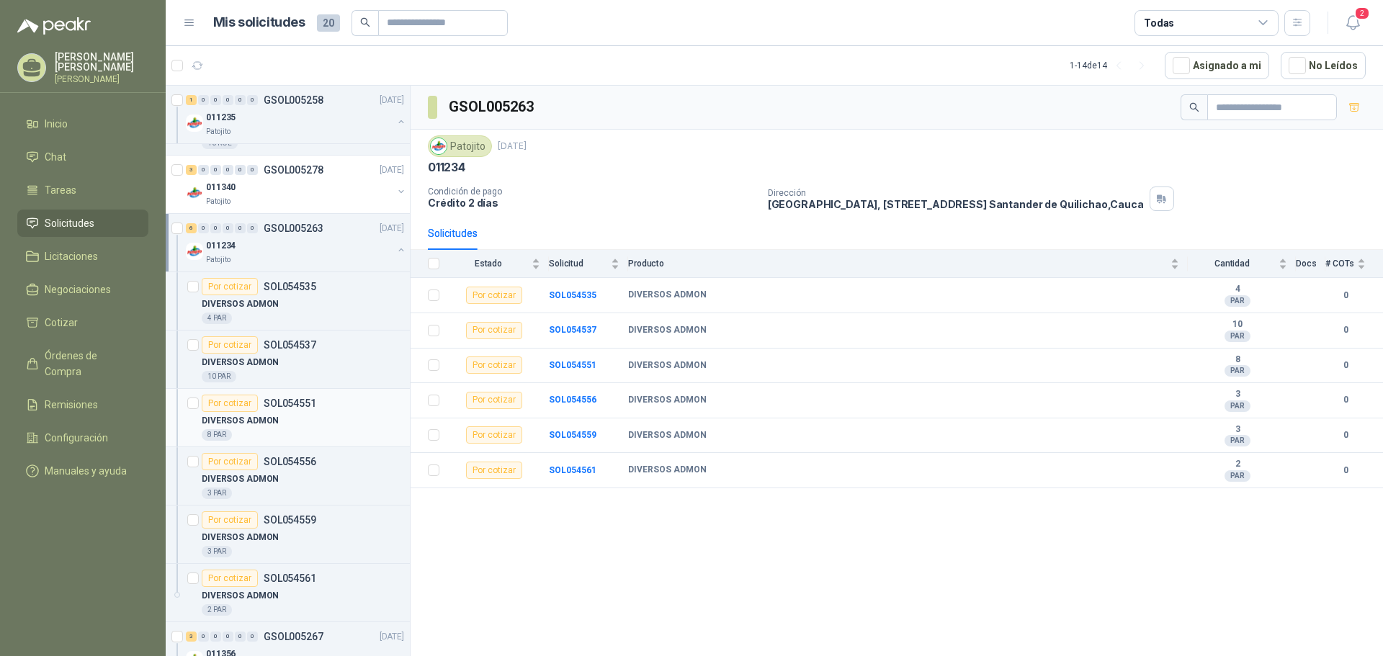
scroll to position [504, 0]
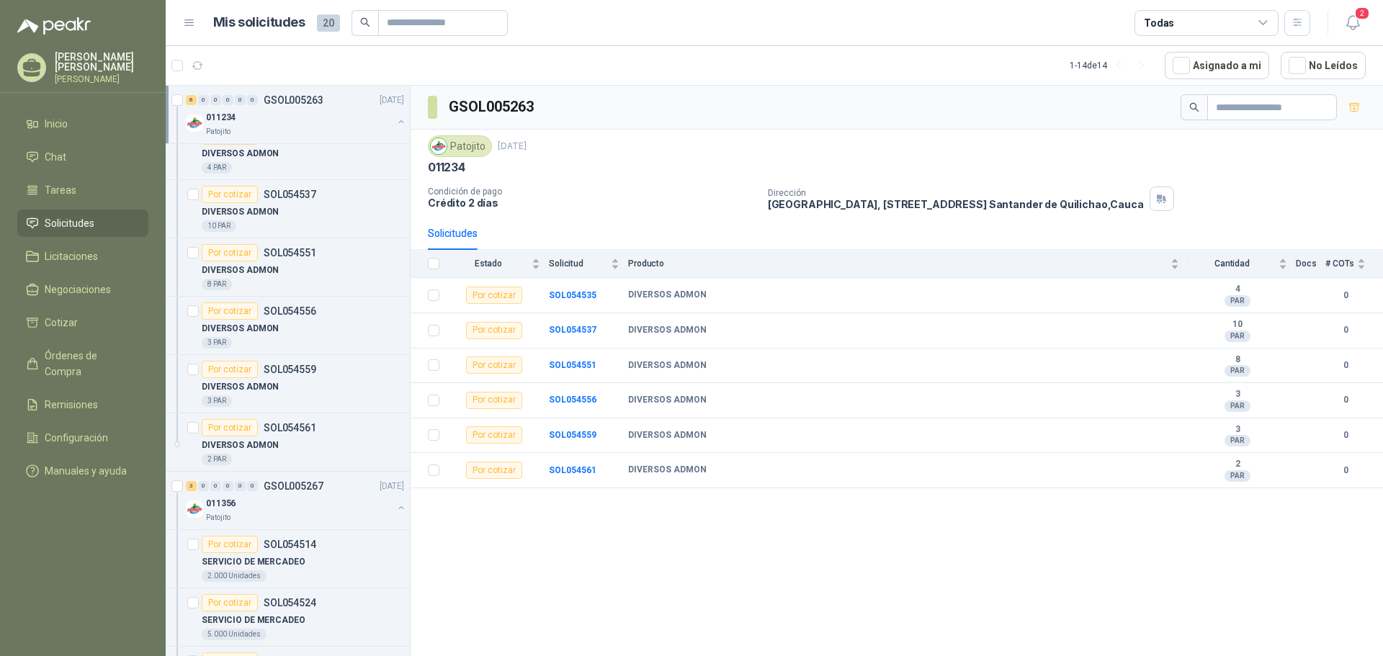
click at [281, 100] on p "GSOL005263" at bounding box center [294, 100] width 60 height 10
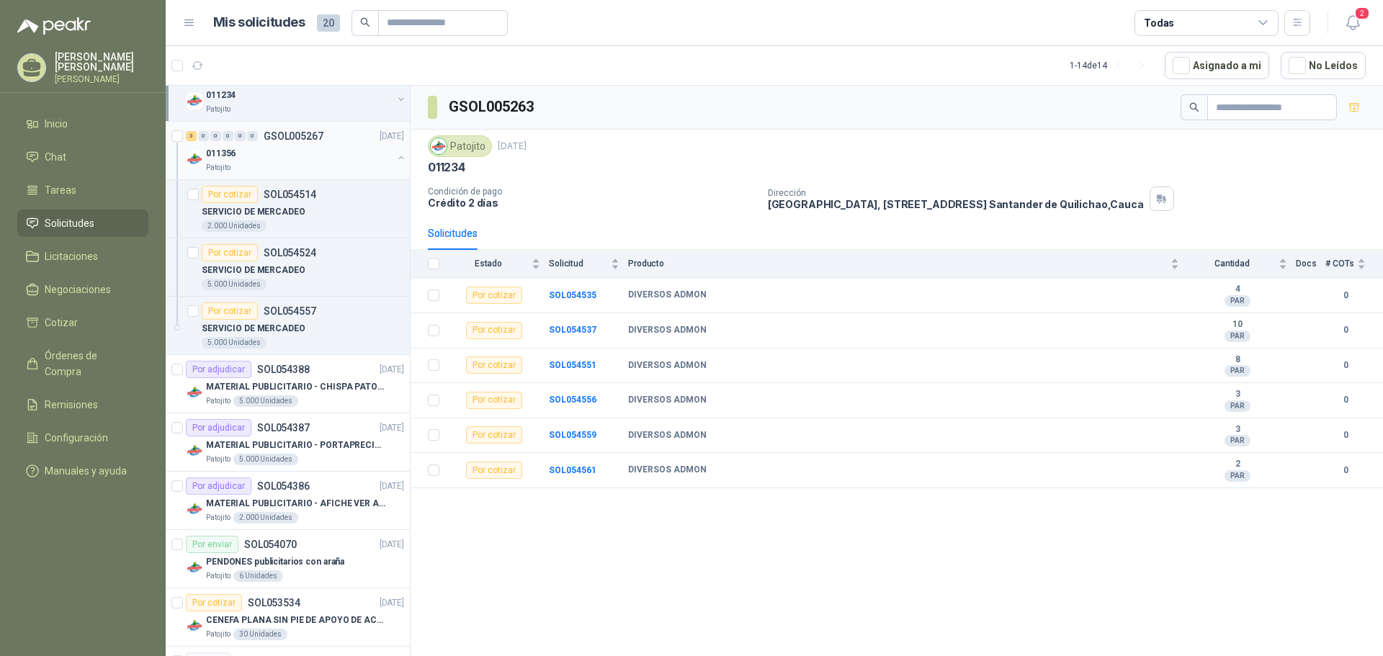
click at [338, 158] on div "011356" at bounding box center [299, 153] width 187 height 17
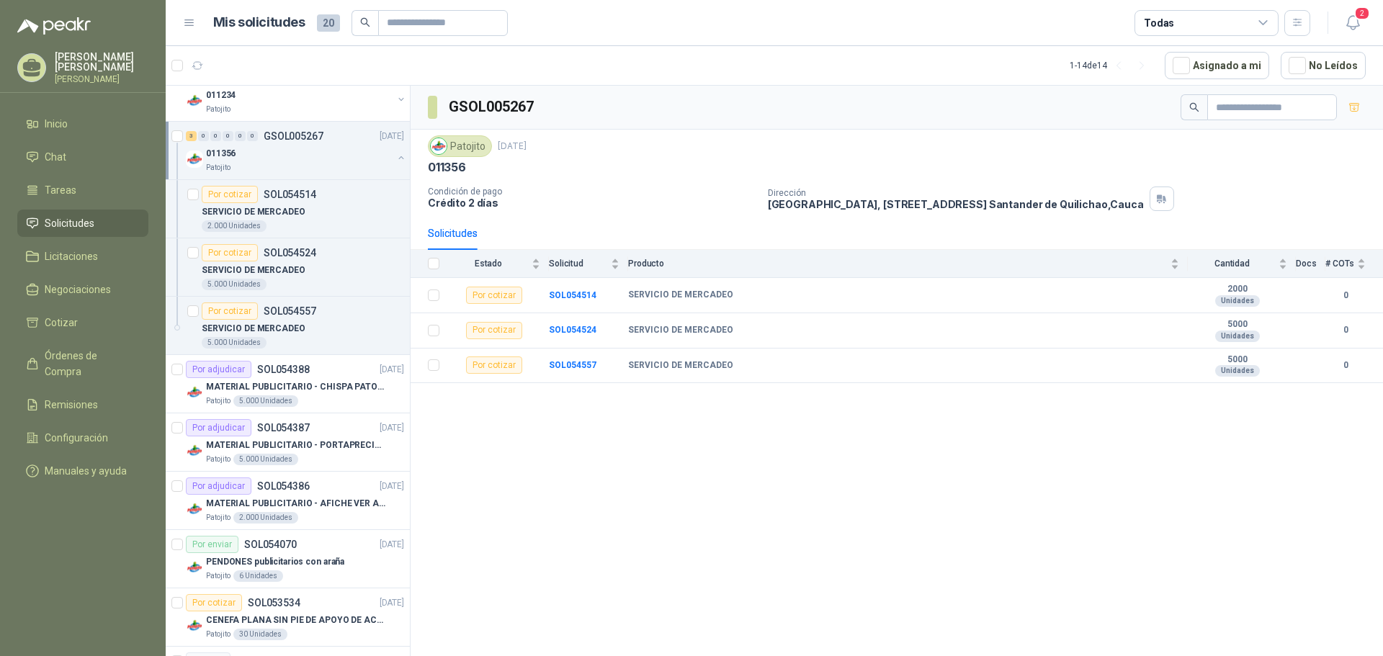
click at [338, 158] on div "011356" at bounding box center [299, 153] width 187 height 17
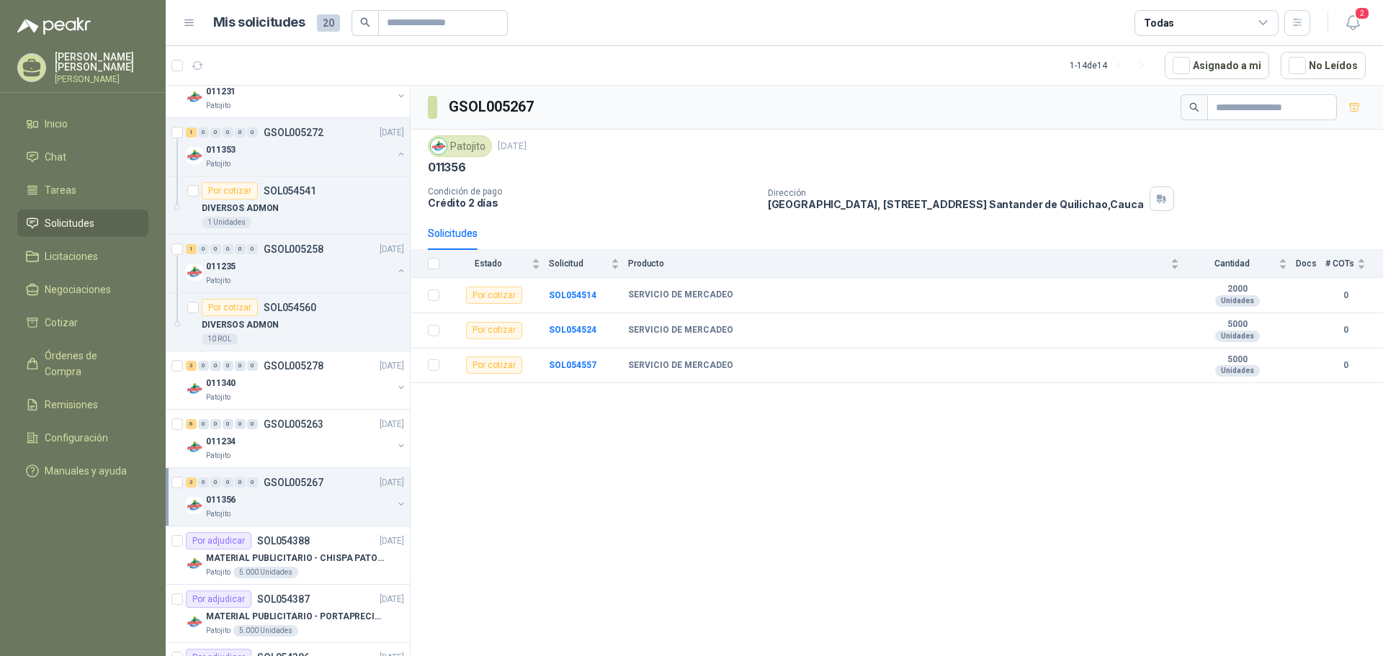
scroll to position [144, 0]
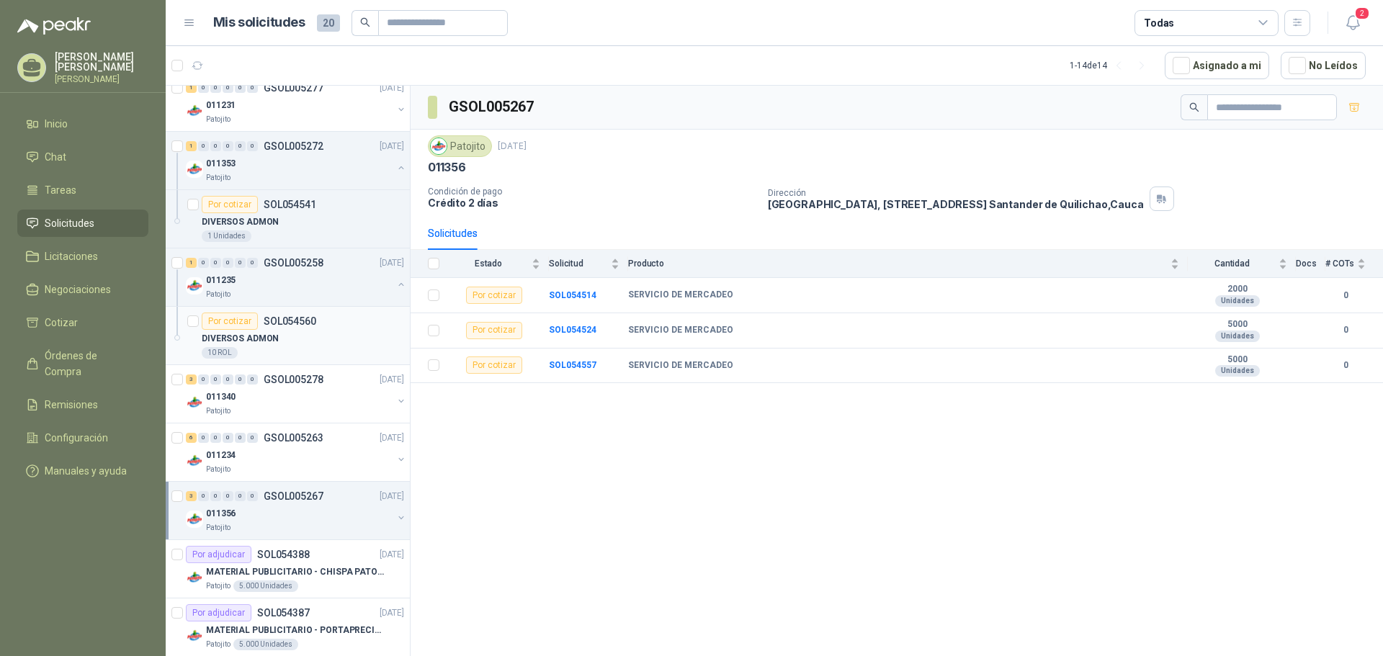
click at [347, 339] on div "DIVERSOS ADMON" at bounding box center [303, 338] width 202 height 17
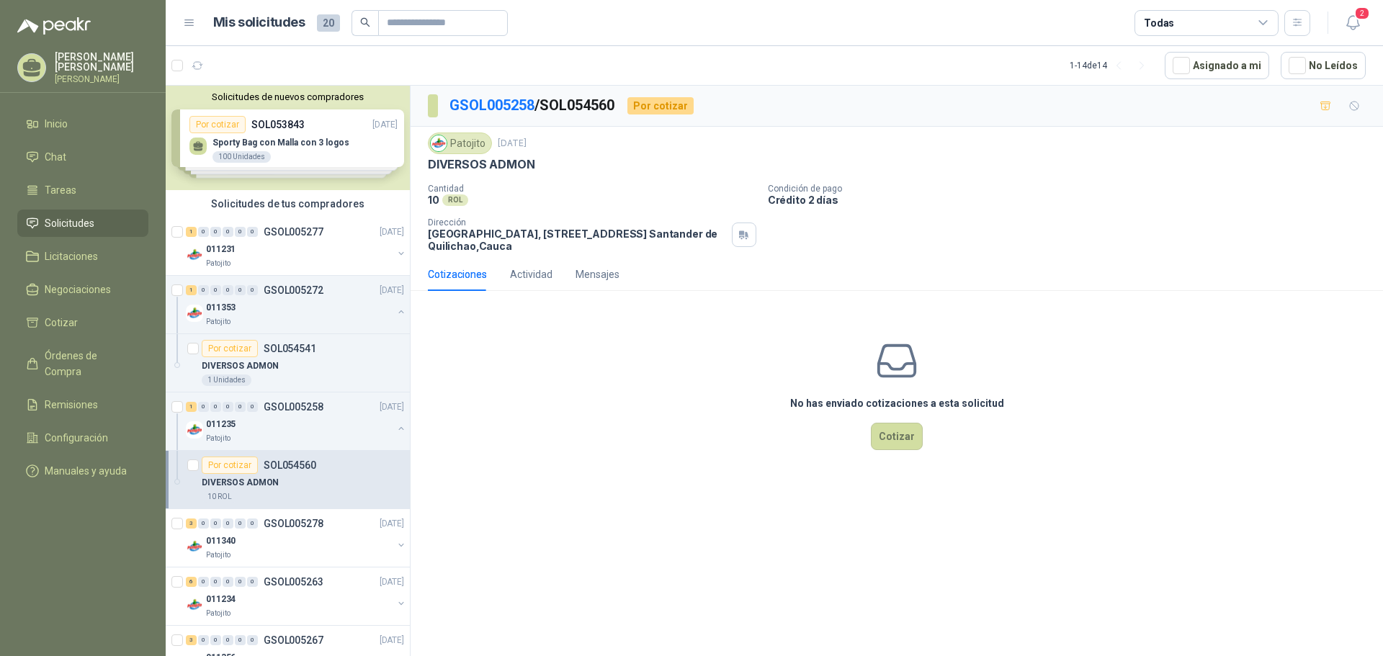
click at [326, 24] on span "20" at bounding box center [328, 22] width 23 height 17
click at [1359, 20] on span "2" at bounding box center [1362, 13] width 16 height 14
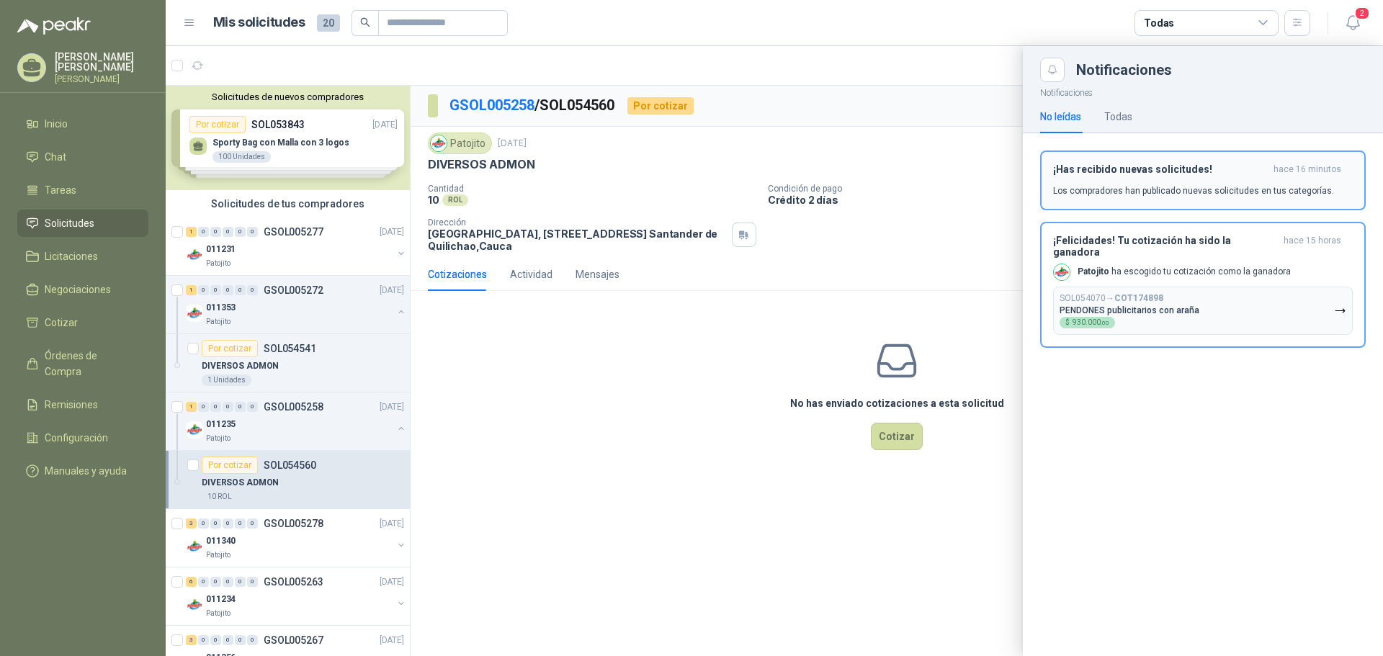
click at [1210, 182] on div "¡Has recibido nuevas solicitudes! hace 16 minutos Los compradores han publicado…" at bounding box center [1203, 181] width 300 height 34
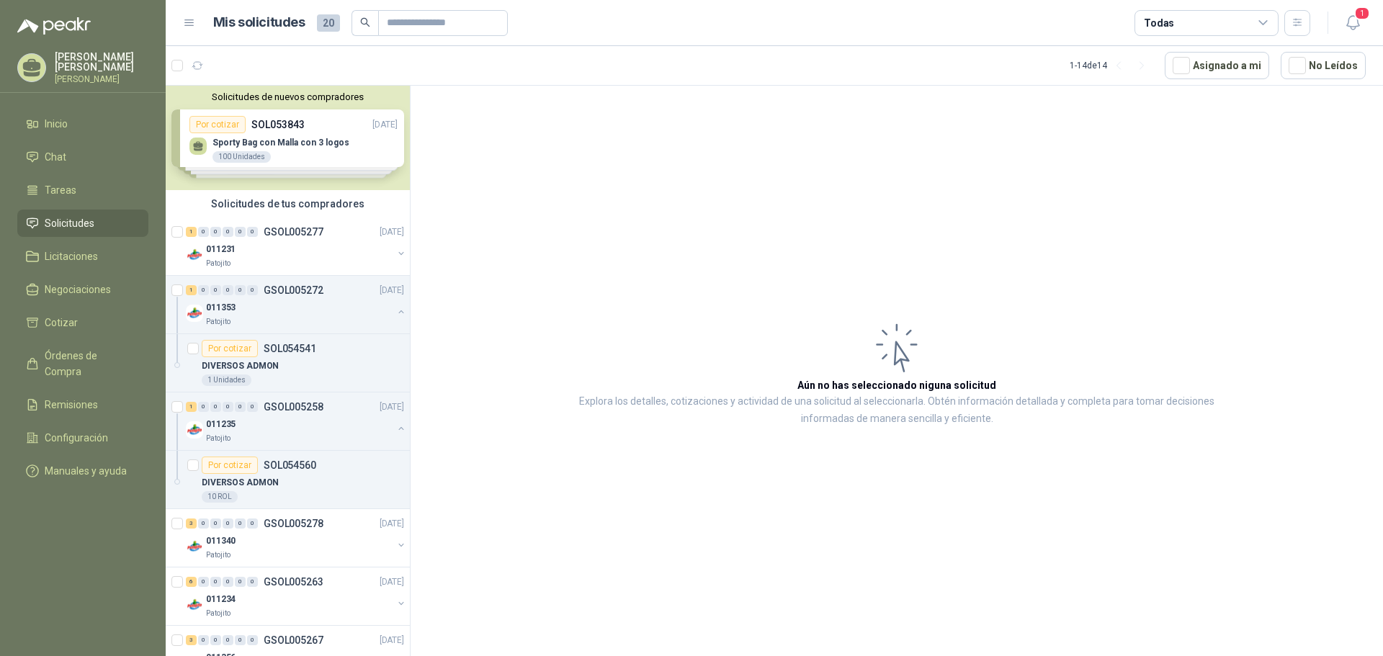
click at [899, 392] on h3 "Aún no has seleccionado niguna solicitud" at bounding box center [896, 385] width 199 height 16
click at [1352, 22] on icon "button" at bounding box center [1353, 23] width 18 height 18
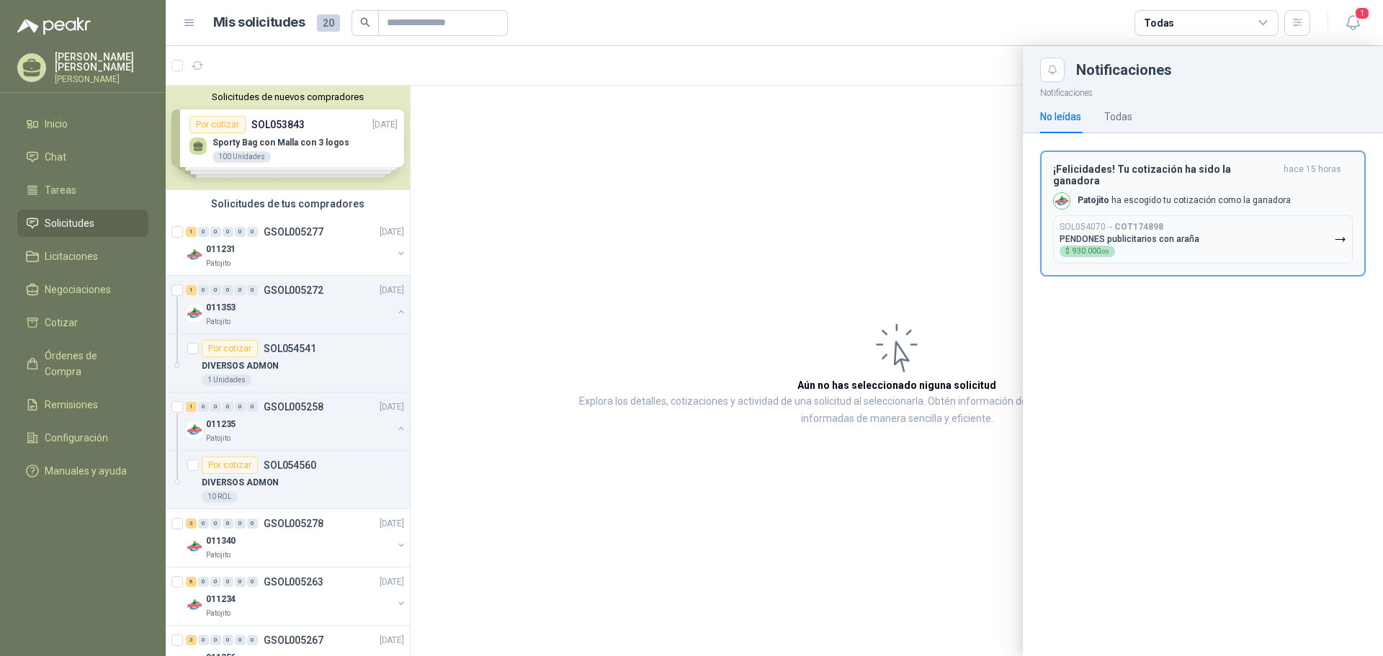
click at [1235, 172] on h3 "¡Felicidades! Tu cotización ha sido la ganadora" at bounding box center [1165, 175] width 225 height 23
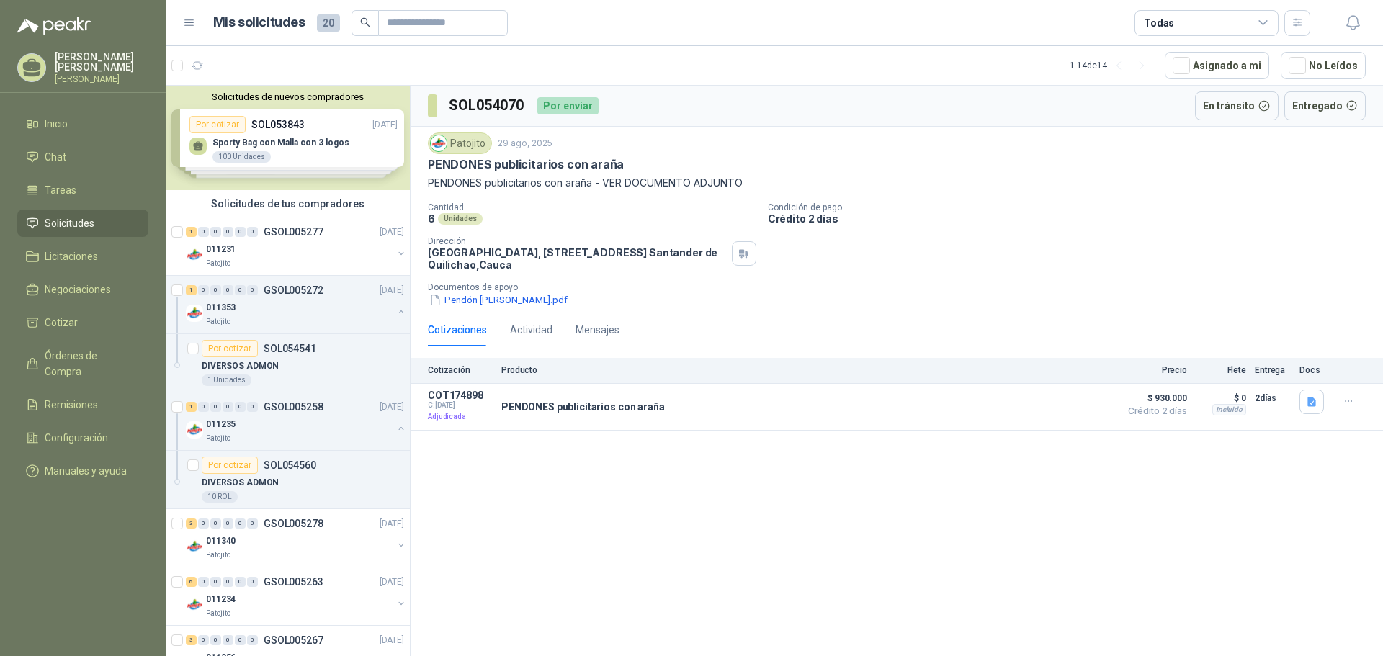
click at [787, 522] on div "SOL054070 Por enviar En tránsito Entregado Patojito [DATE] PENDONES publicitari…" at bounding box center [897, 374] width 972 height 576
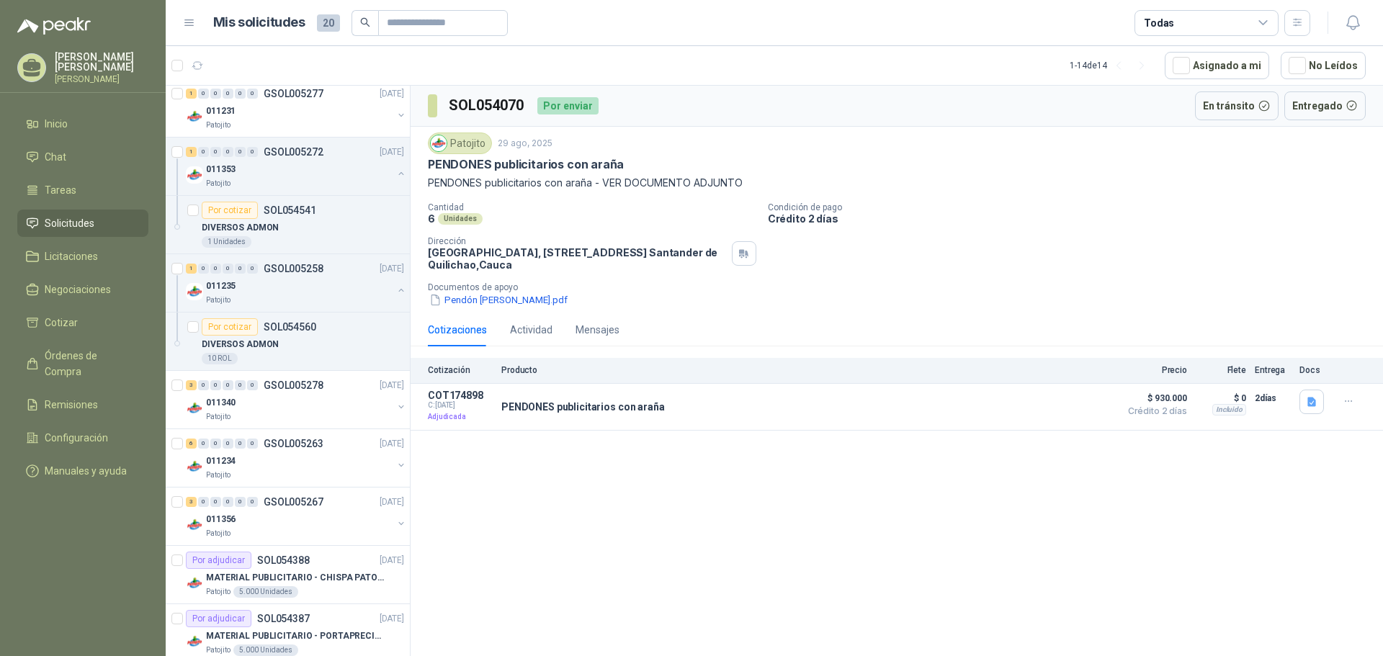
scroll to position [144, 0]
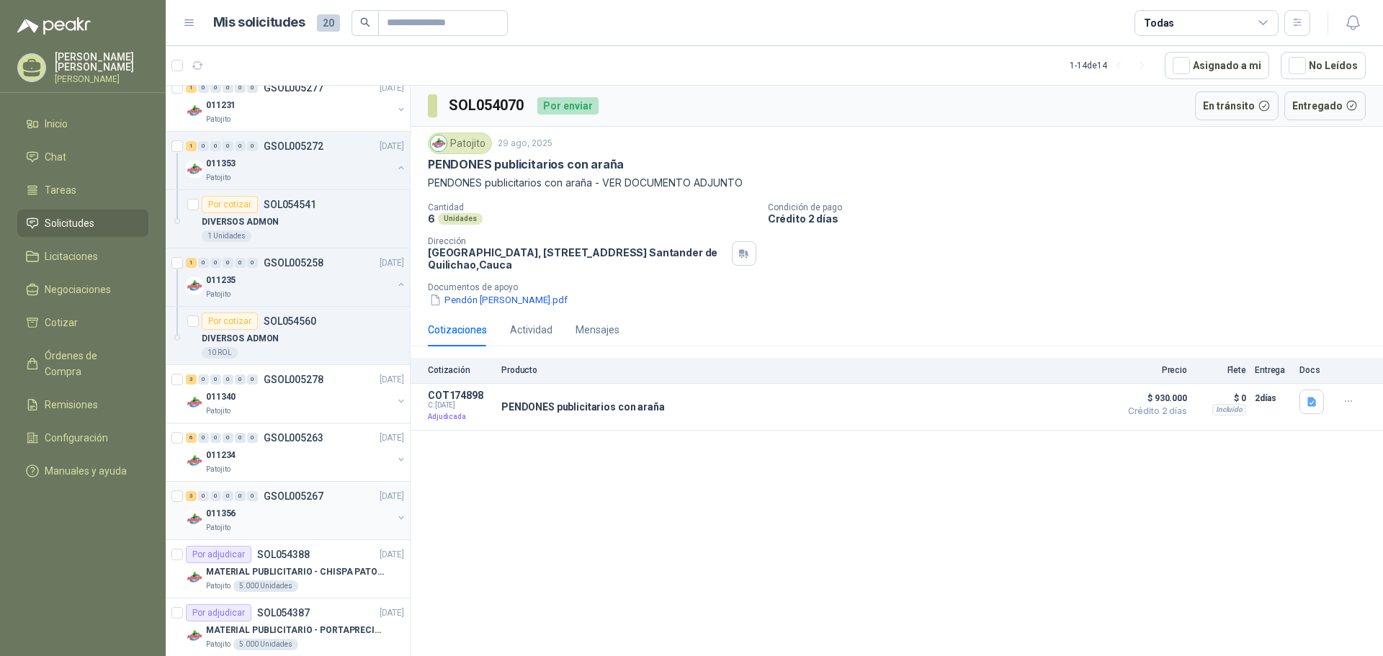
click at [322, 509] on div "011356" at bounding box center [299, 513] width 187 height 17
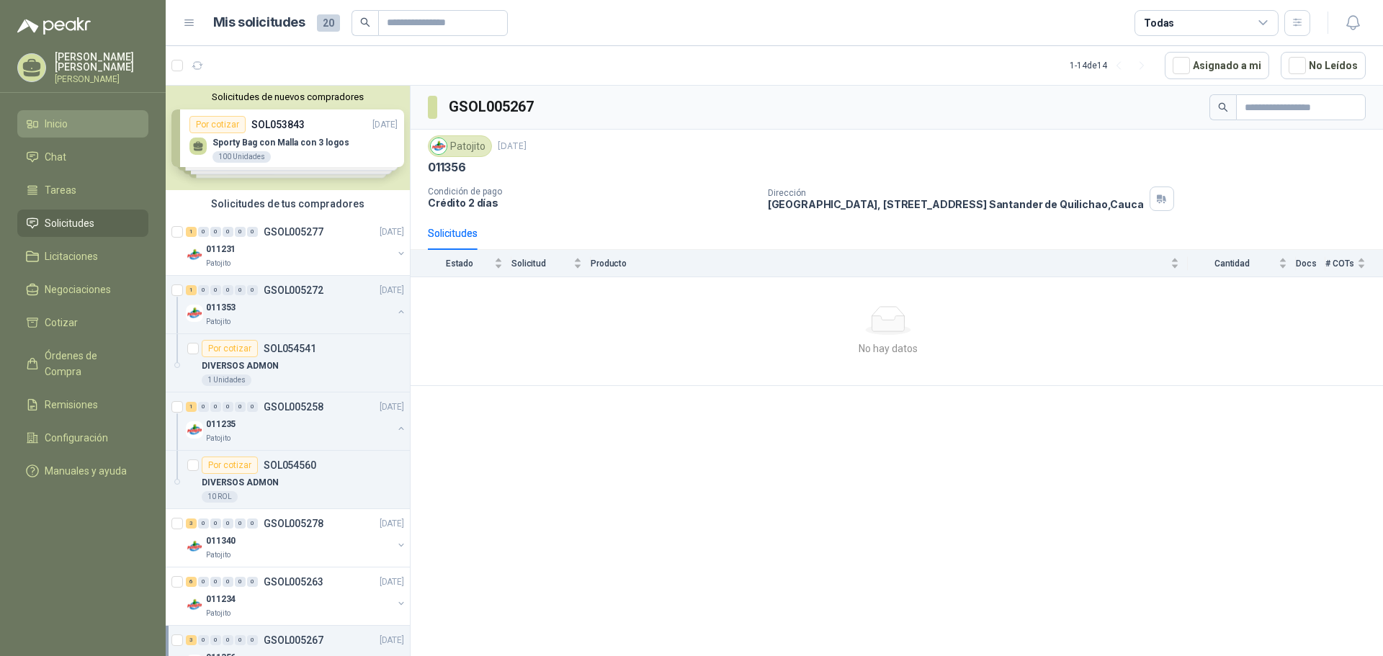
click at [77, 120] on li "Inicio" at bounding box center [83, 124] width 114 height 16
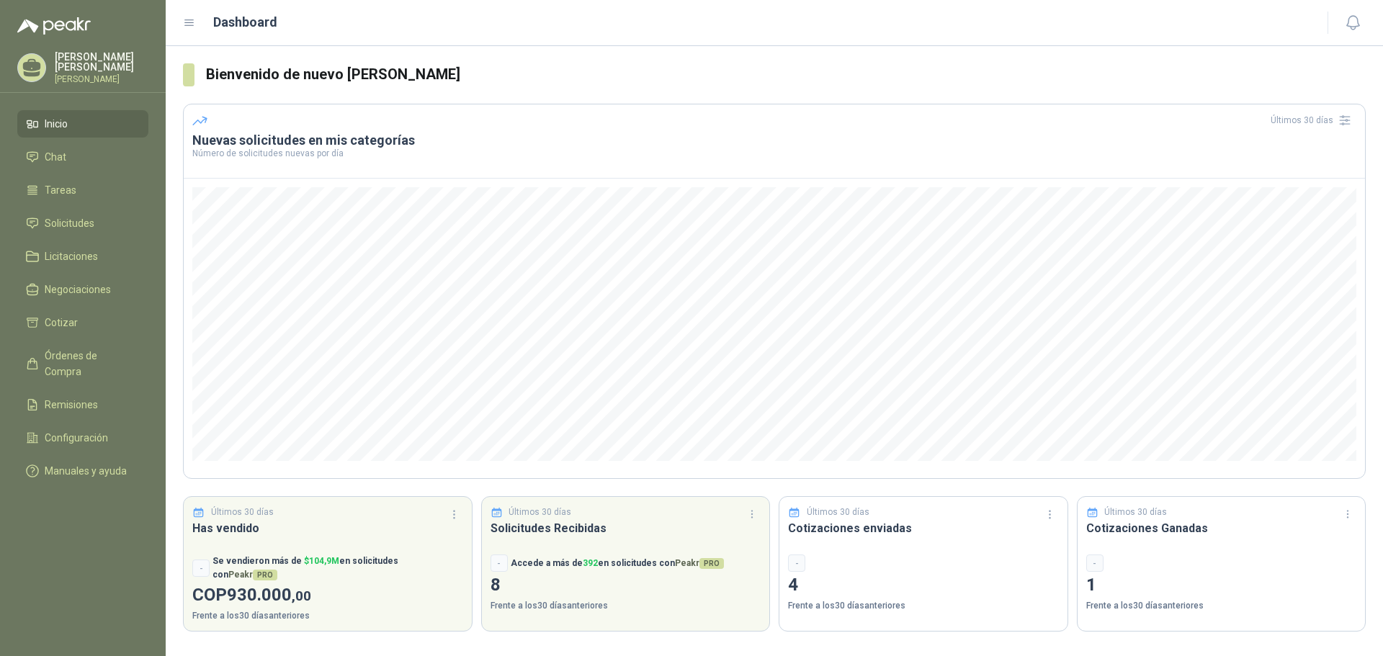
click at [99, 61] on p "[PERSON_NAME]" at bounding box center [102, 62] width 94 height 20
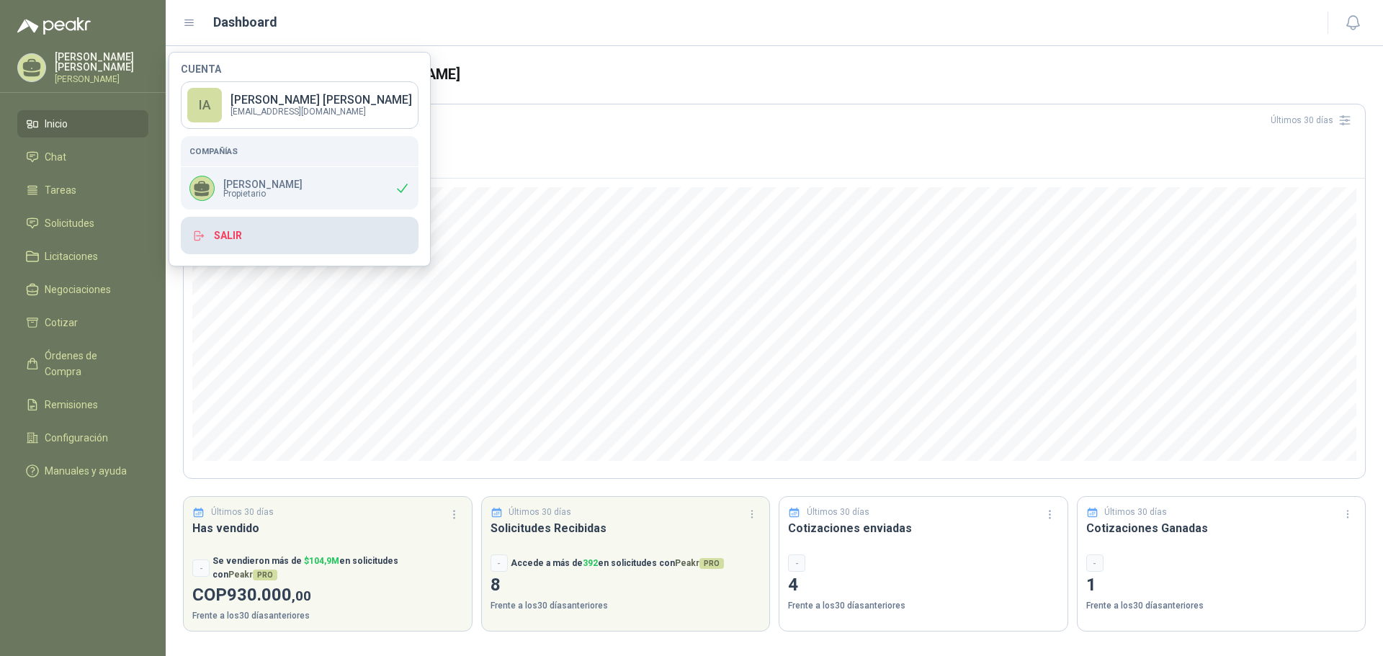
click at [240, 239] on button "Salir" at bounding box center [300, 235] width 238 height 37
